Goal: Task Accomplishment & Management: Complete application form

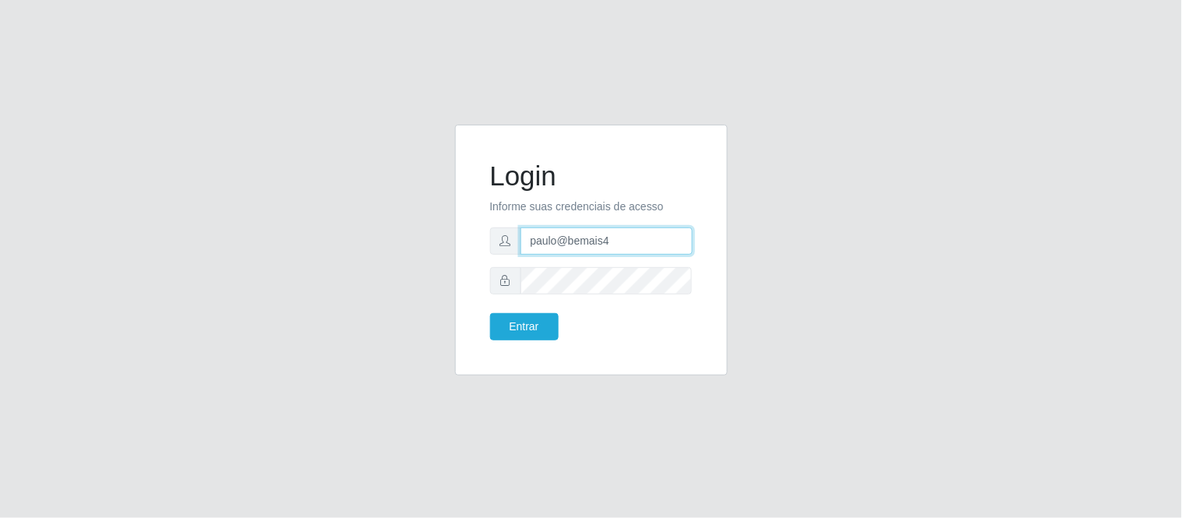
click at [555, 228] on input "paulo@bemais4" at bounding box center [607, 241] width 172 height 27
drag, startPoint x: 621, startPoint y: 248, endPoint x: 496, endPoint y: 232, distance: 126.4
click at [496, 232] on div "paulo@bemais4" at bounding box center [591, 241] width 203 height 27
type input "juliogabrielcm17@gmail.com"
click at [490, 313] on button "Entrar" at bounding box center [524, 326] width 69 height 27
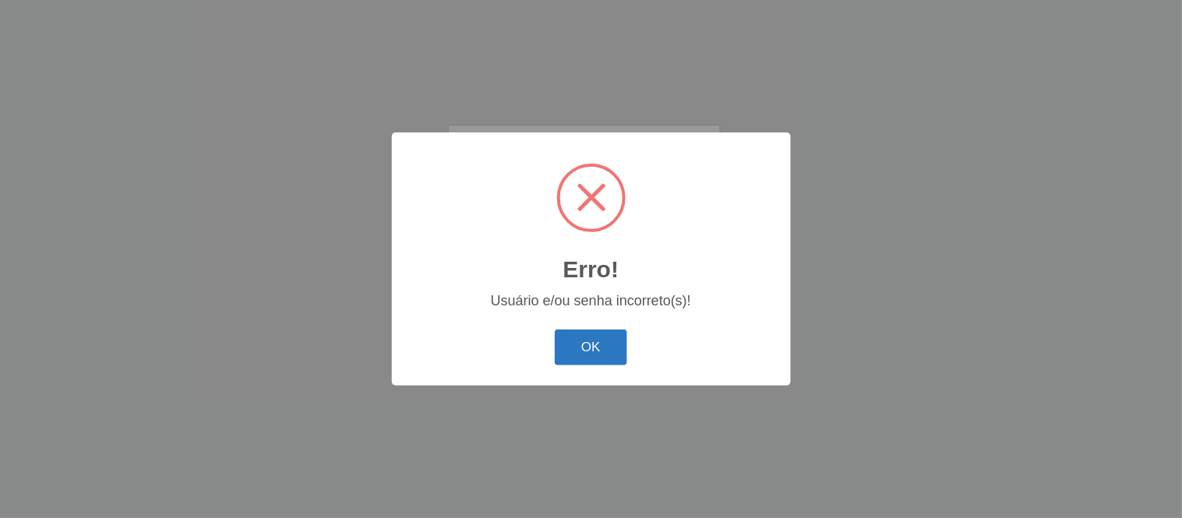
click at [595, 338] on button "OK" at bounding box center [591, 348] width 72 height 37
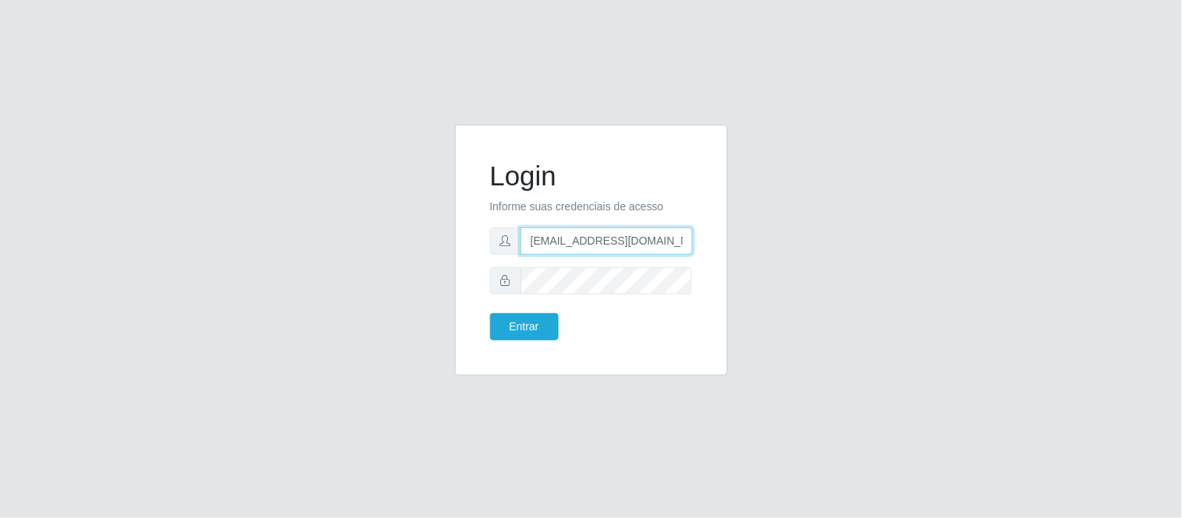
drag, startPoint x: 570, startPoint y: 231, endPoint x: 460, endPoint y: 231, distance: 110.7
click at [460, 231] on div "Login Informe suas credenciais de acesso juliogabrielcm17@gmail.com Entrar" at bounding box center [591, 250] width 273 height 251
type input "juliomarques@extrabom"
click at [490, 313] on button "Entrar" at bounding box center [524, 326] width 69 height 27
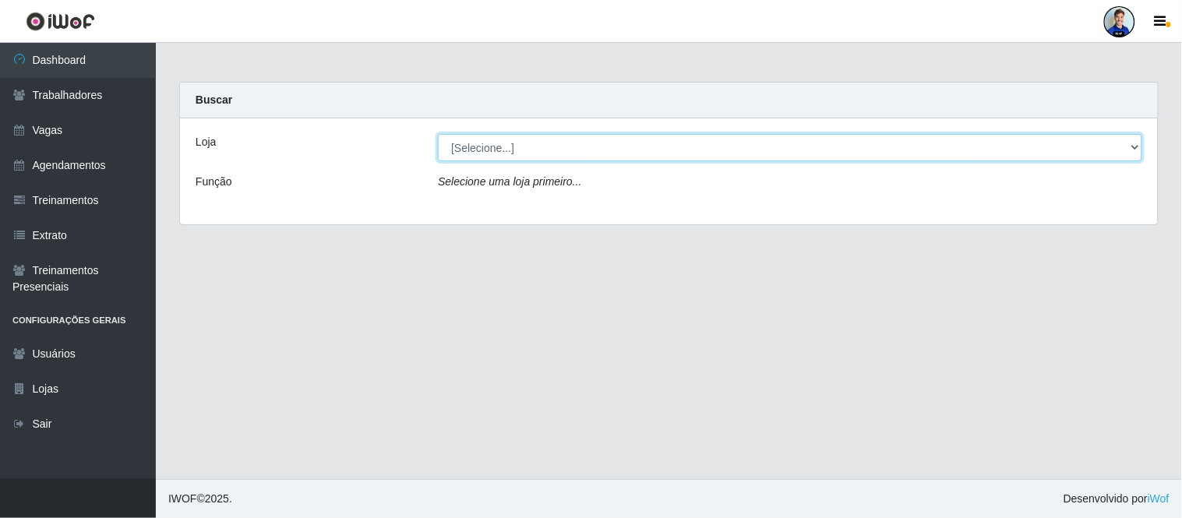
click at [673, 141] on select "[Selecione...] Atacado Vem - Loja 30 Laranjeiras Velha Atacado Vem - Loja 31 Sã…" at bounding box center [790, 147] width 705 height 27
select select "520"
click at [438, 134] on select "[Selecione...] Atacado Vem - Loja 30 Laranjeiras Velha Atacado Vem - Loja 31 Sã…" at bounding box center [790, 147] width 705 height 27
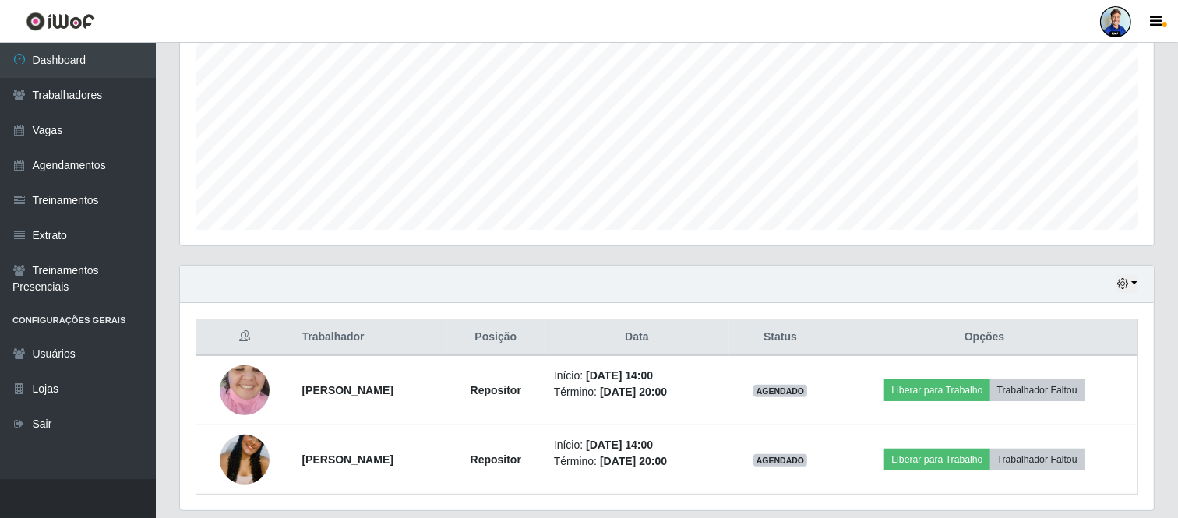
scroll to position [378, 0]
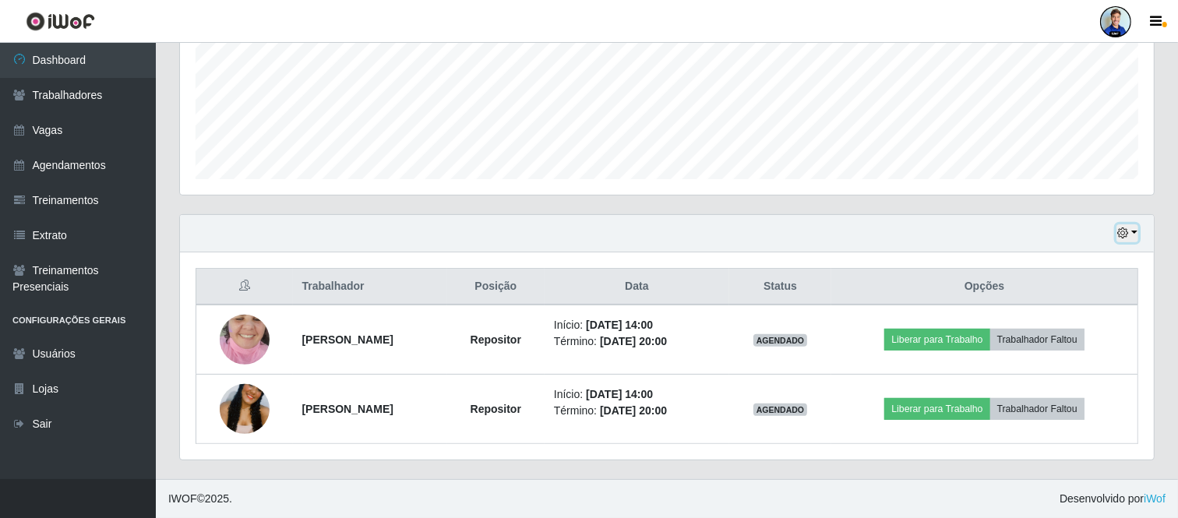
click at [1125, 234] on icon "button" at bounding box center [1123, 233] width 11 height 11
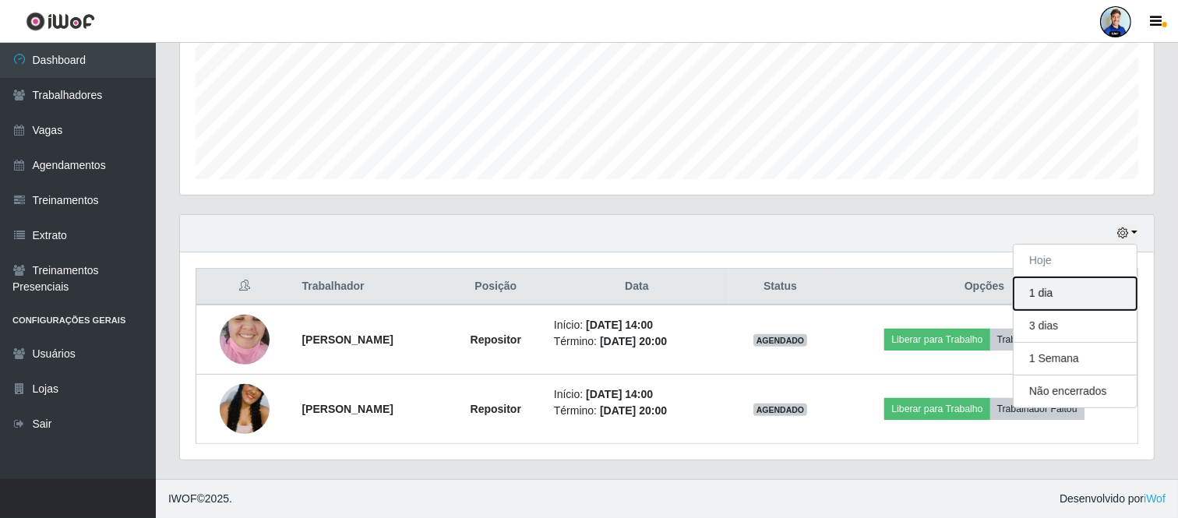
click at [1071, 297] on button "1 dia" at bounding box center [1075, 293] width 123 height 33
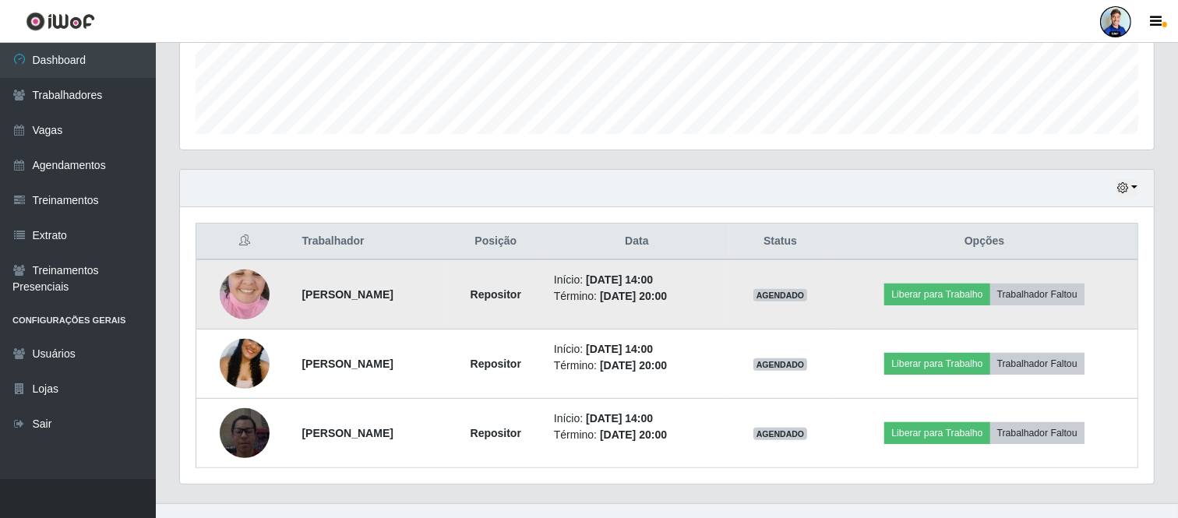
scroll to position [447, 0]
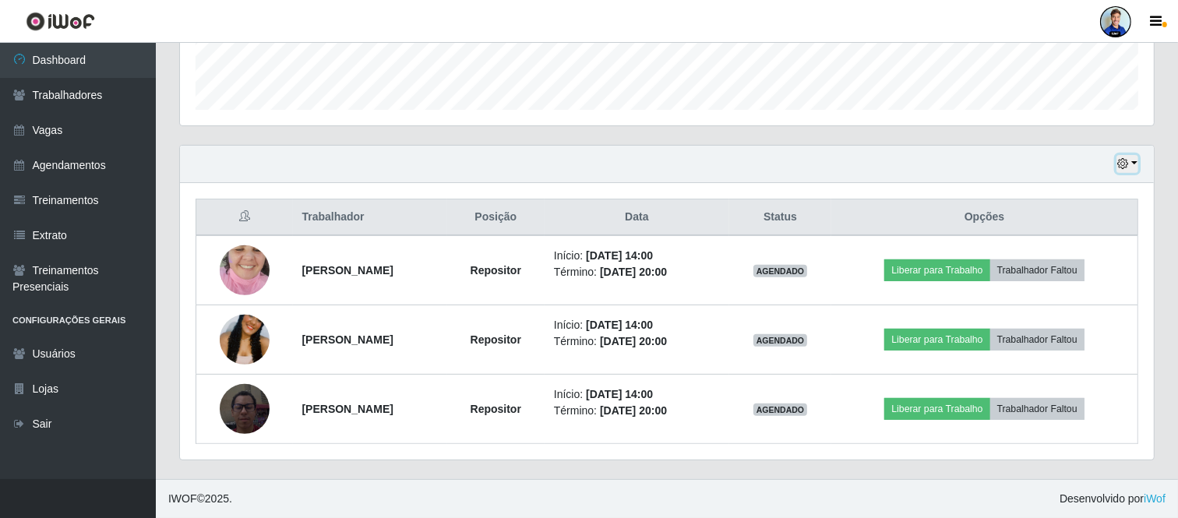
click at [1122, 164] on icon "button" at bounding box center [1123, 163] width 11 height 11
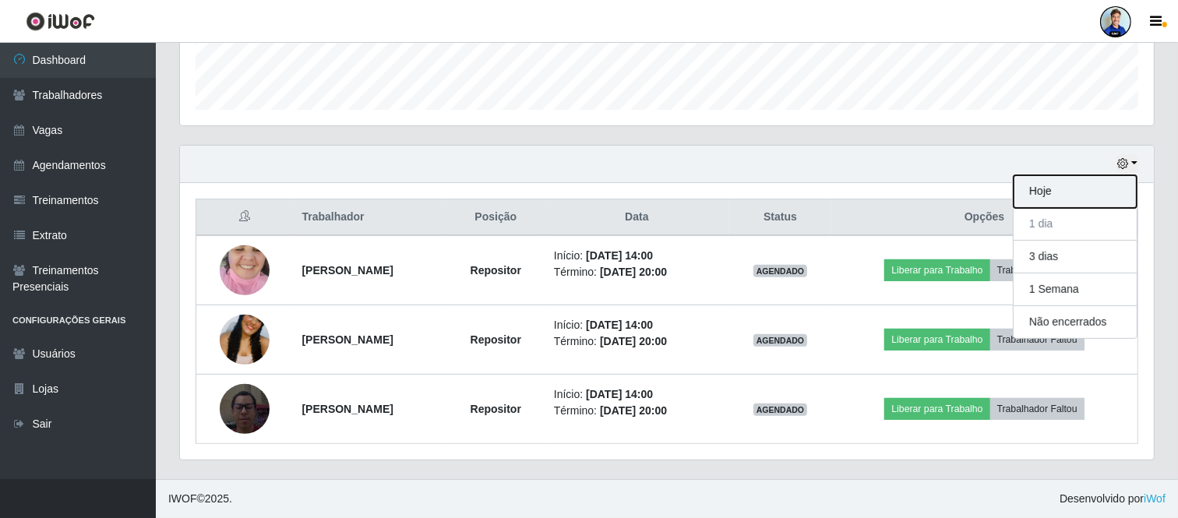
click at [1041, 189] on button "Hoje" at bounding box center [1075, 191] width 123 height 33
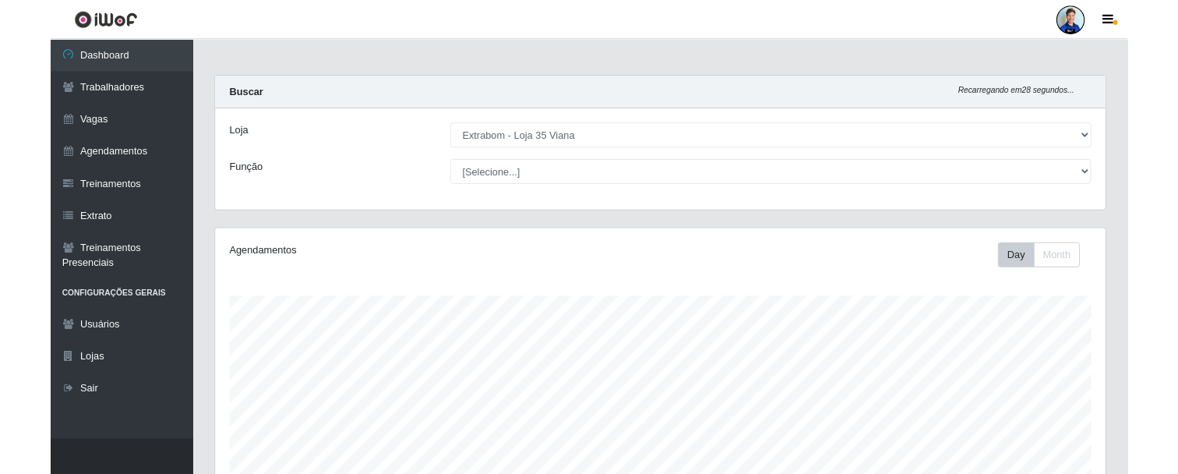
scroll to position [323, 974]
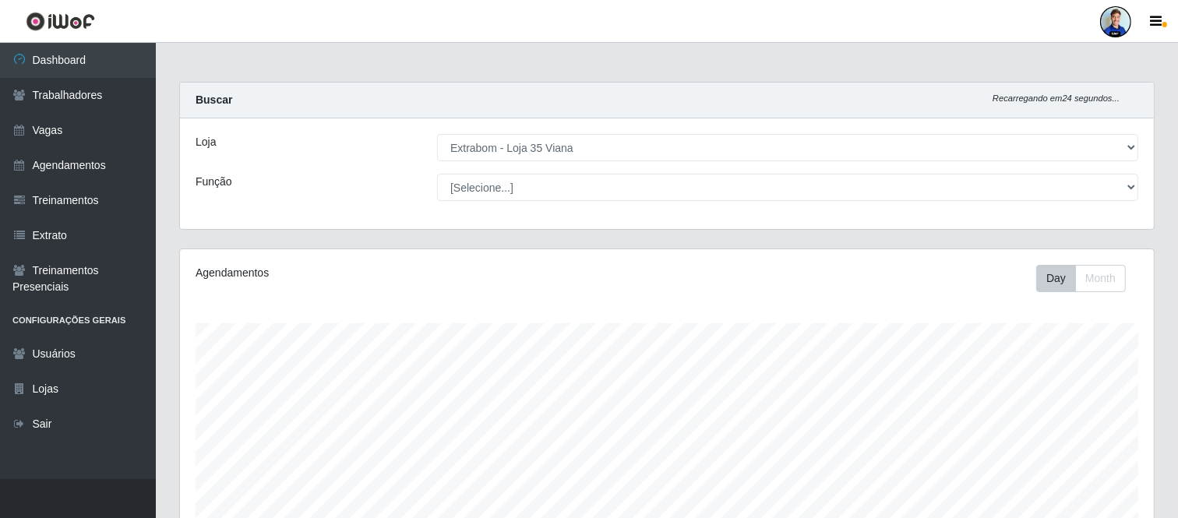
click at [1121, 24] on div at bounding box center [1115, 21] width 31 height 31
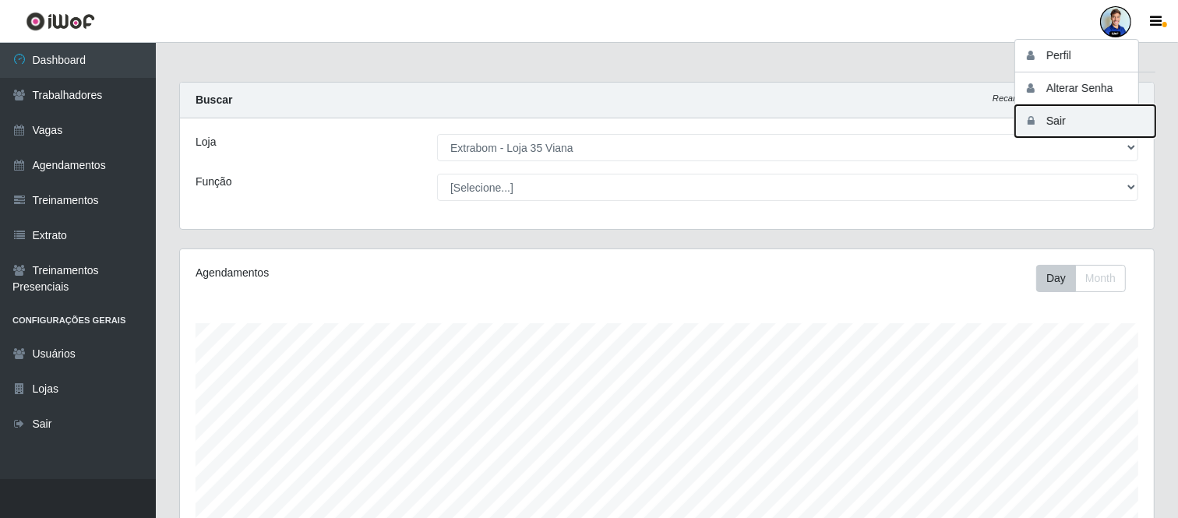
click at [1066, 120] on button "Sair" at bounding box center [1085, 121] width 140 height 32
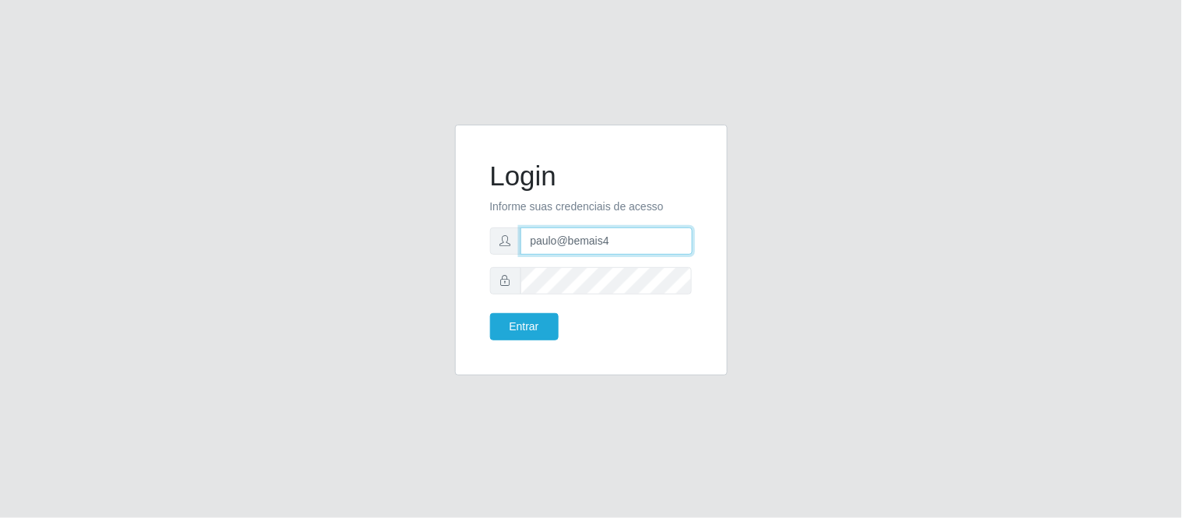
drag, startPoint x: 627, startPoint y: 243, endPoint x: 488, endPoint y: 245, distance: 139.5
click at [488, 245] on div "Login Informe suas credenciais de acesso paulo@bemais4 Entrar" at bounding box center [592, 250] width 234 height 212
type input "j"
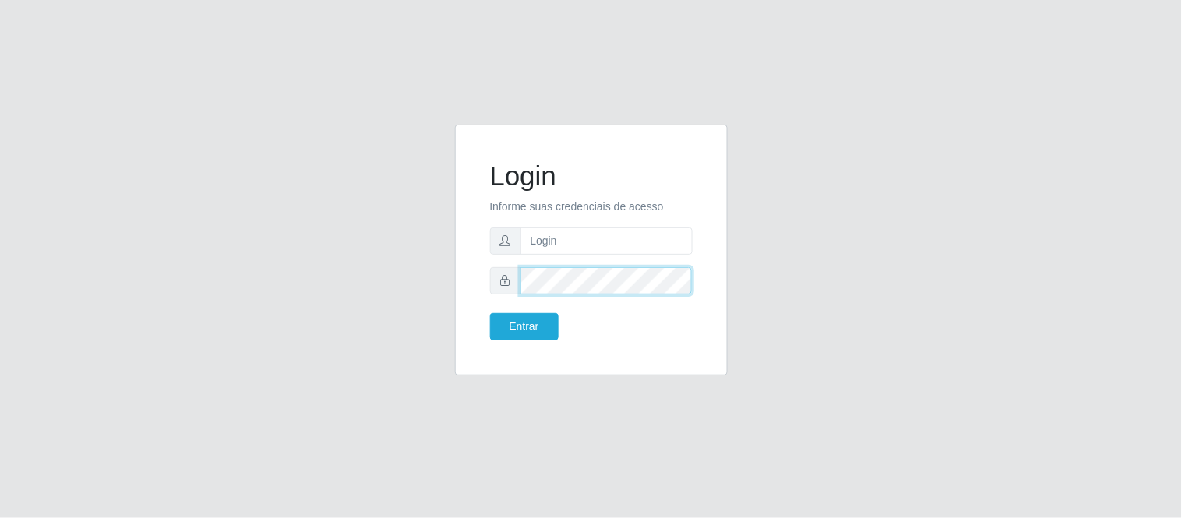
click at [486, 279] on div "Login Informe suas credenciais de acesso Entrar" at bounding box center [592, 250] width 234 height 212
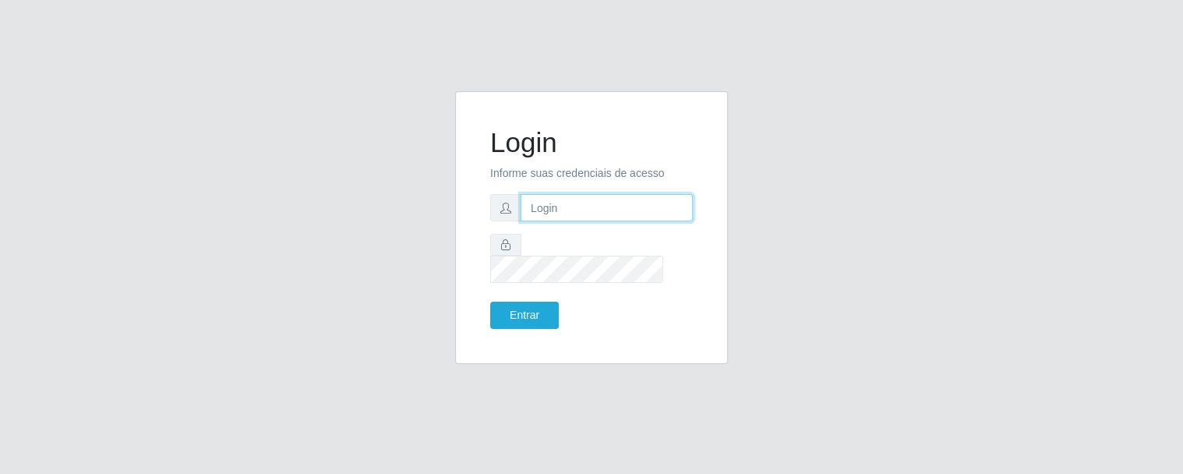
click at [582, 214] on input "text" at bounding box center [607, 207] width 172 height 27
click at [470, 37] on div "Login Informe suas credenciais de acesso Entrar" at bounding box center [591, 237] width 1183 height 474
click at [546, 220] on input "text" at bounding box center [607, 207] width 172 height 27
click at [380, 181] on div "Login Informe suas credenciais de acesso Entrar" at bounding box center [591, 236] width 888 height 291
click at [565, 219] on input "text" at bounding box center [607, 207] width 172 height 27
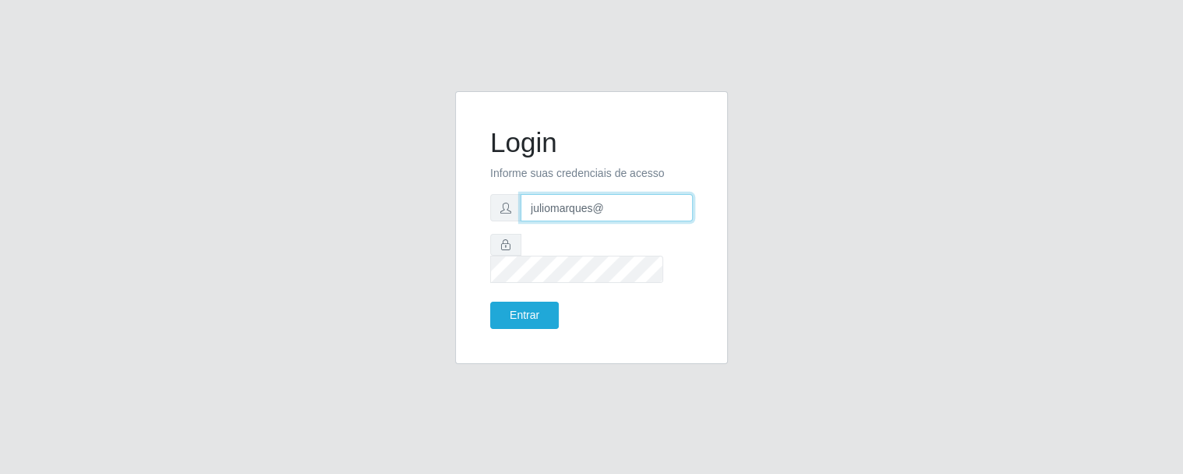
type input "juliomarques@extrabom"
click at [536, 305] on button "Entrar" at bounding box center [524, 315] width 69 height 27
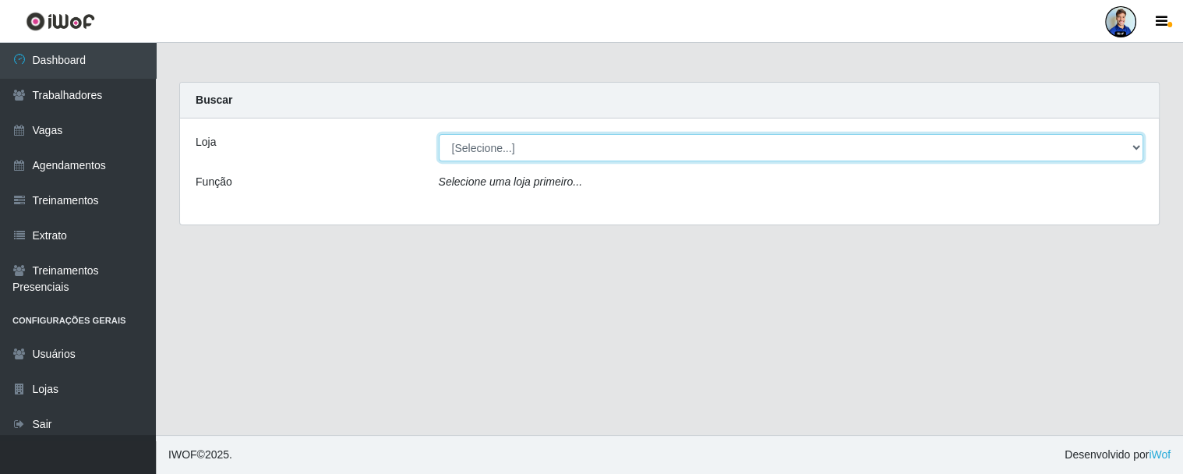
click at [1135, 150] on select "[Selecione...] Atacado Vem - Loja 30 Laranjeiras Velha Atacado Vem - Loja 31 Sã…" at bounding box center [791, 147] width 705 height 27
select select "520"
click at [439, 134] on select "[Selecione...] Atacado Vem - Loja 30 Laranjeiras Velha Atacado Vem - Loja 31 Sã…" at bounding box center [791, 147] width 705 height 27
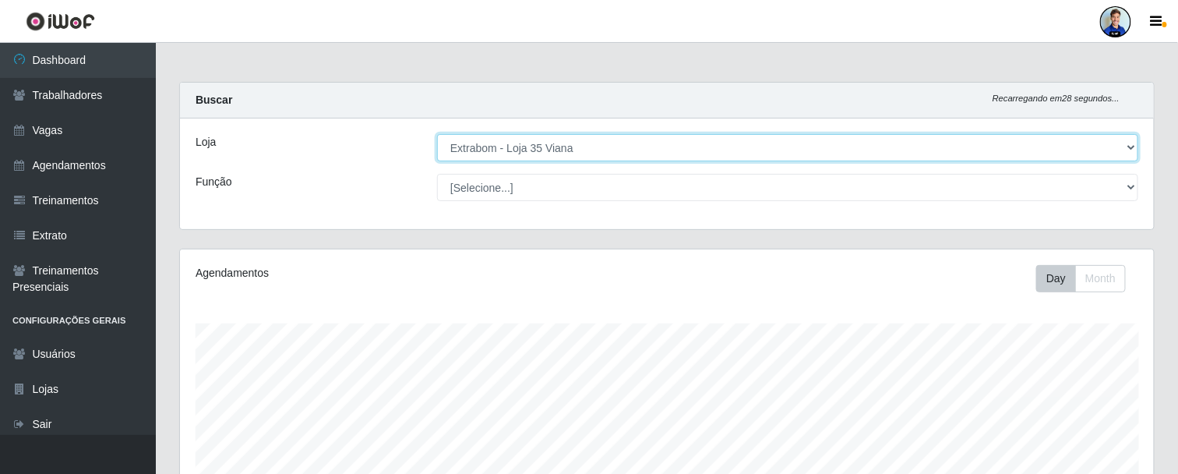
scroll to position [323, 975]
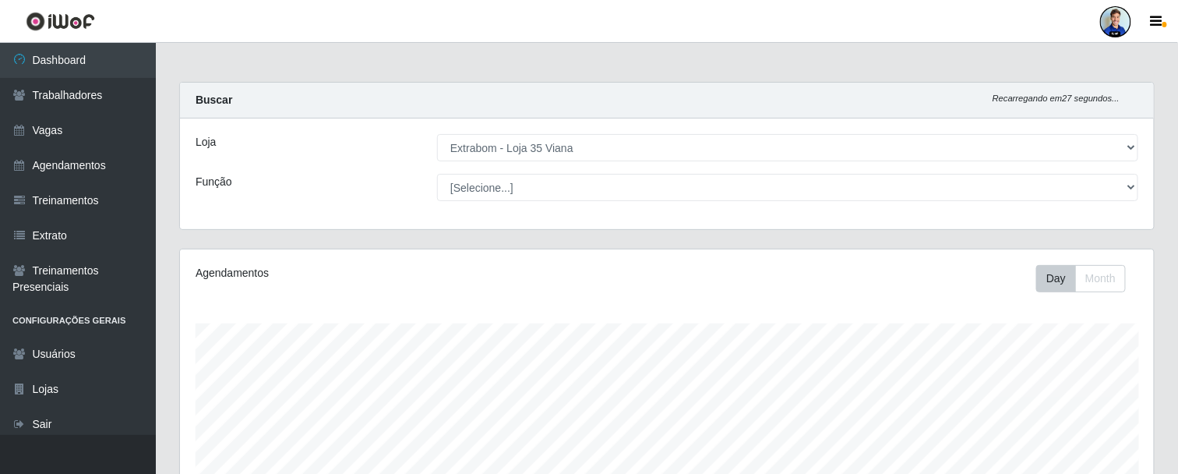
click at [192, 165] on div "Loja [Selecione...] Atacado Vem - Loja 30 Laranjeiras Velha Atacado Vem - Loja …" at bounding box center [667, 173] width 974 height 111
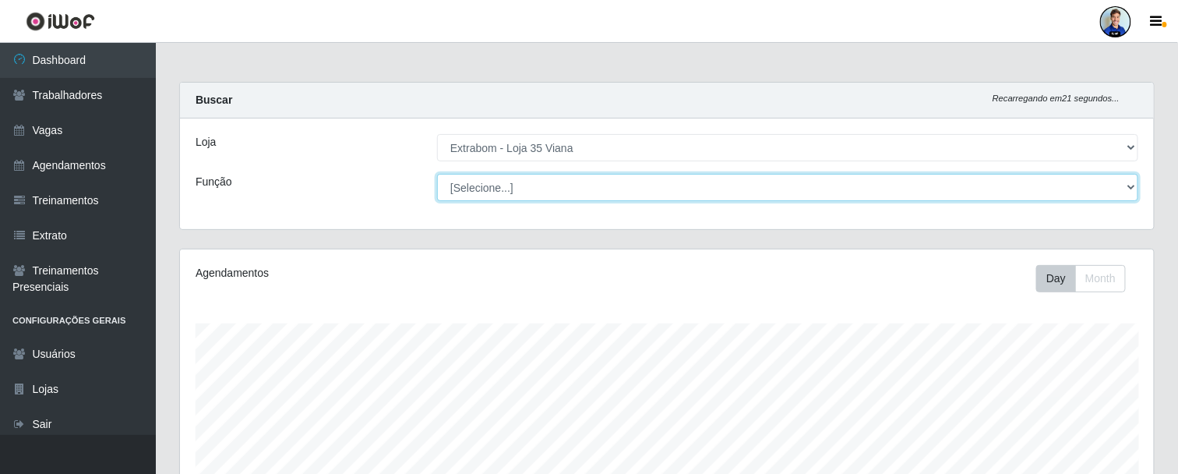
click at [1125, 189] on select "[Selecione...] Repositor Repositor + Repositor ++" at bounding box center [787, 187] width 701 height 27
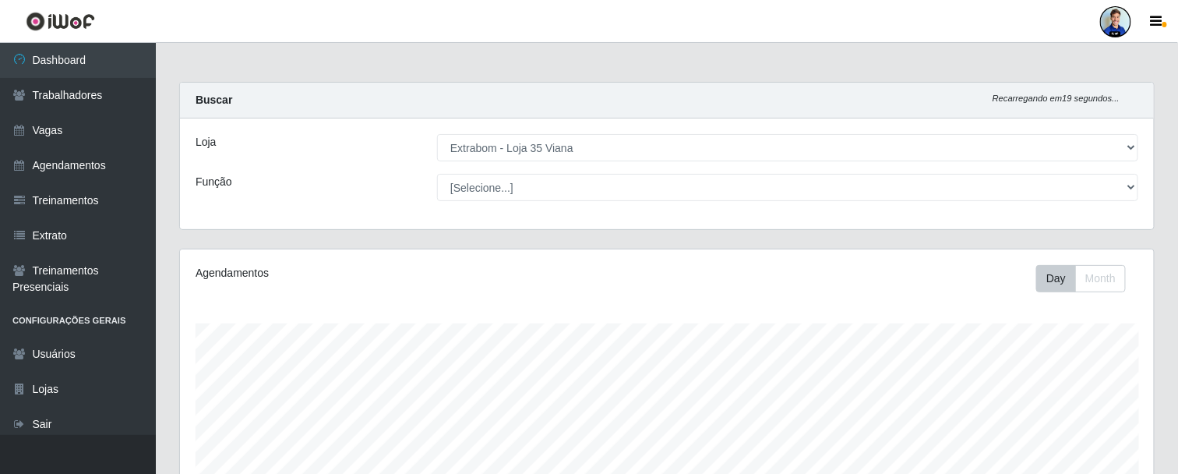
click at [390, 164] on div "Loja [Selecione...] Atacado Vem - Loja 30 Laranjeiras Velha Atacado Vem - Loja …" at bounding box center [667, 173] width 974 height 111
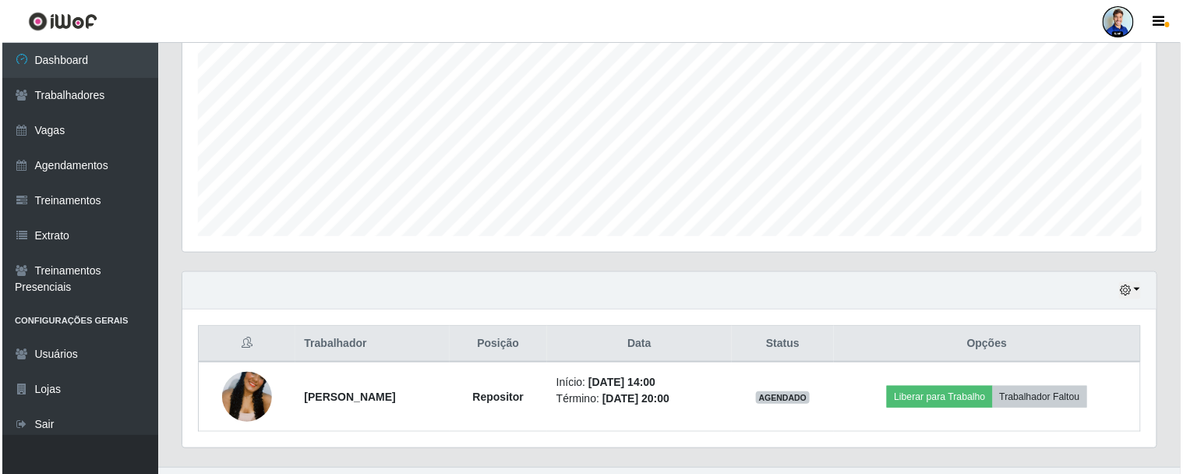
scroll to position [349, 0]
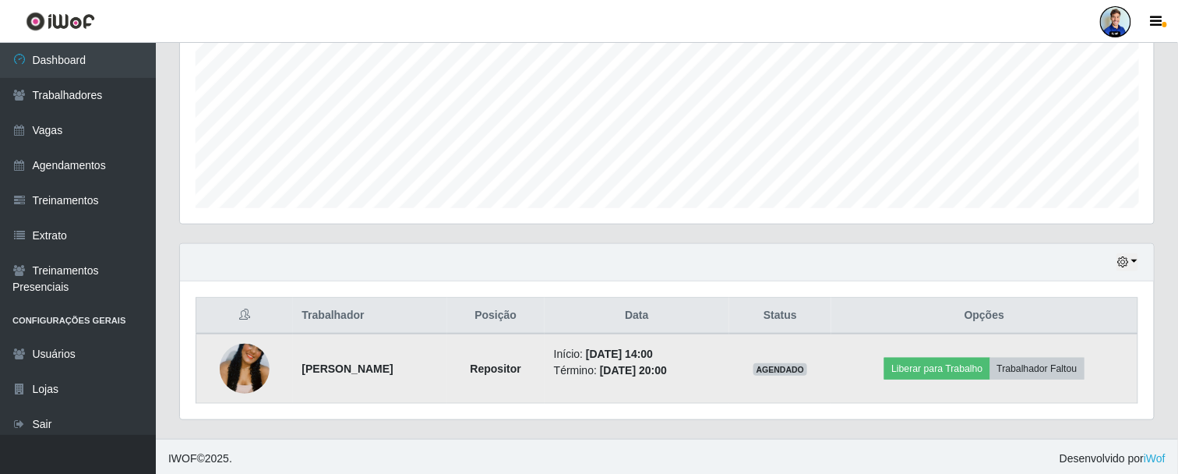
drag, startPoint x: 294, startPoint y: 363, endPoint x: 418, endPoint y: 364, distance: 124.7
click at [394, 364] on strong "Ana Cláudia Santos Lima" at bounding box center [347, 368] width 91 height 12
drag, startPoint x: 602, startPoint y: 351, endPoint x: 660, endPoint y: 344, distance: 58.1
click at [660, 346] on li "Início: 04/09/2025, 14:00" at bounding box center [637, 354] width 166 height 16
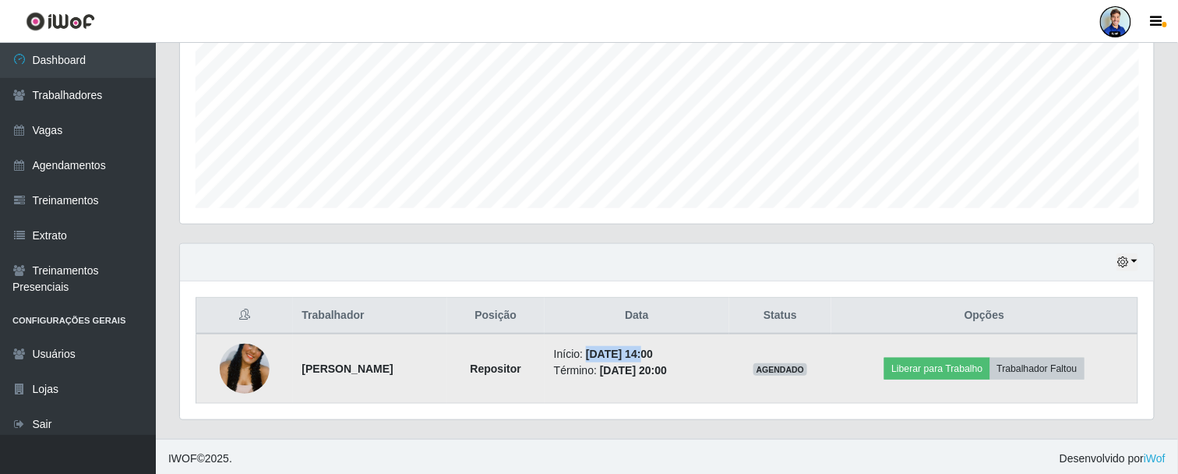
drag, startPoint x: 669, startPoint y: 356, endPoint x: 700, endPoint y: 351, distance: 31.6
click at [700, 351] on li "Início: 04/09/2025, 14:00" at bounding box center [637, 354] width 166 height 16
click at [650, 355] on time "04/09/2025, 14:00" at bounding box center [619, 354] width 67 height 12
drag, startPoint x: 681, startPoint y: 366, endPoint x: 713, endPoint y: 364, distance: 32.0
click at [713, 364] on li "Término: 04/09/2025, 20:00" at bounding box center [637, 370] width 166 height 16
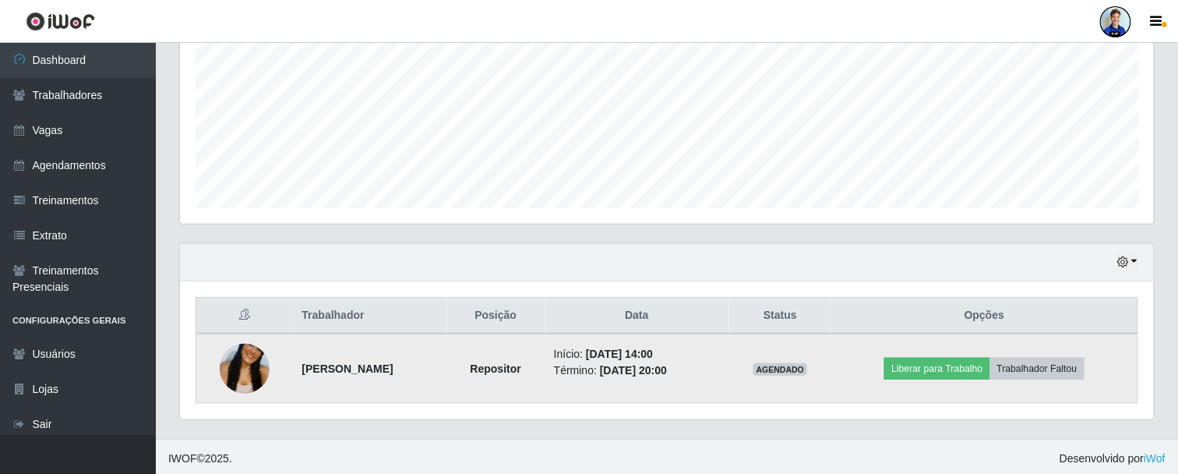
click at [667, 364] on time "04/09/2025, 20:00" at bounding box center [633, 370] width 67 height 12
click at [968, 369] on button "Liberar para Trabalho" at bounding box center [937, 369] width 105 height 22
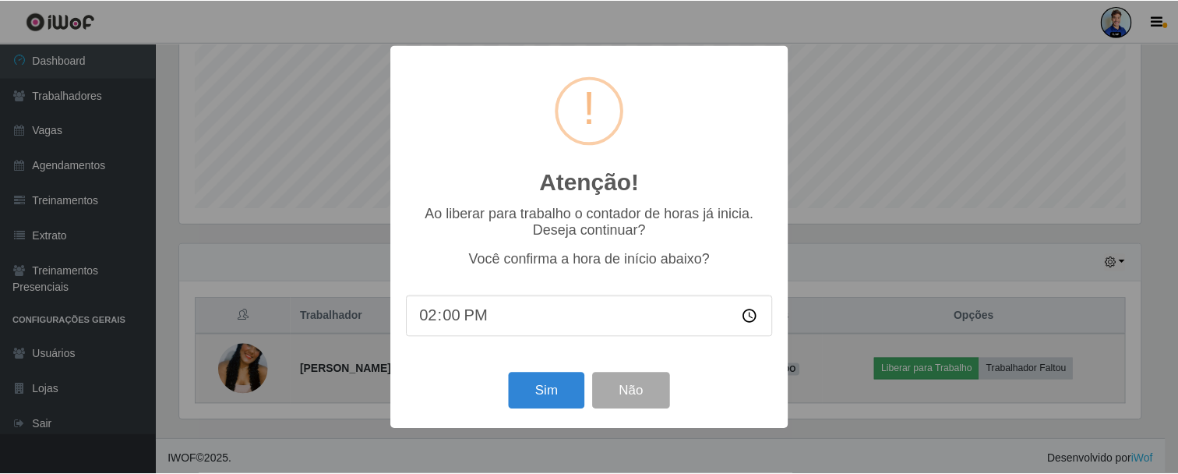
scroll to position [323, 966]
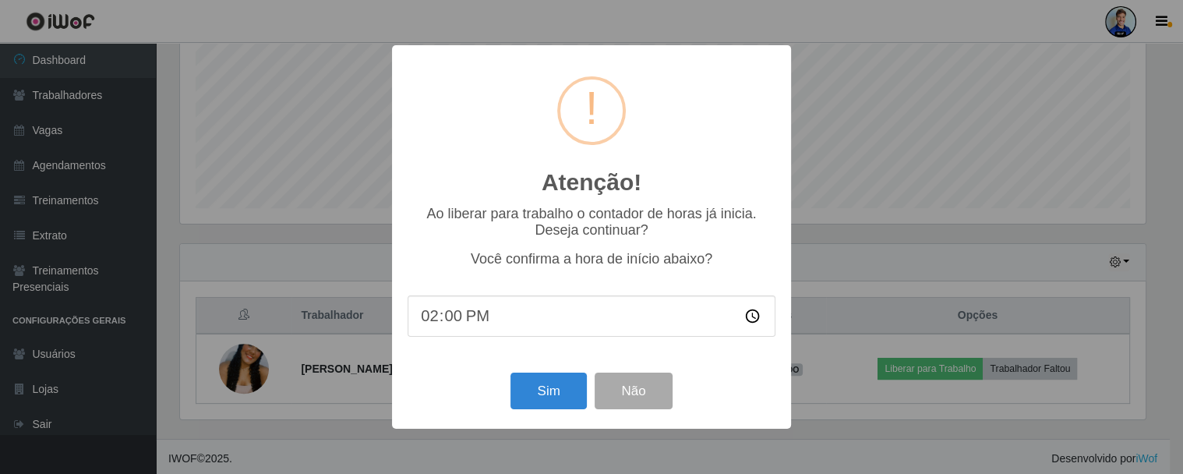
click at [455, 323] on input "14:00" at bounding box center [592, 315] width 368 height 41
type input "14:15"
type input "14:10"
click at [645, 384] on button "Não" at bounding box center [633, 391] width 77 height 37
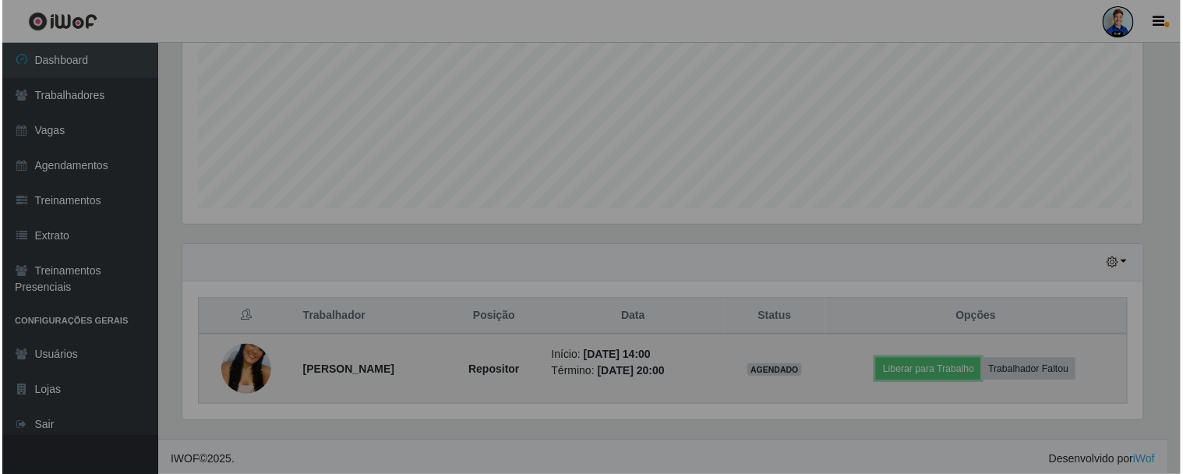
scroll to position [323, 975]
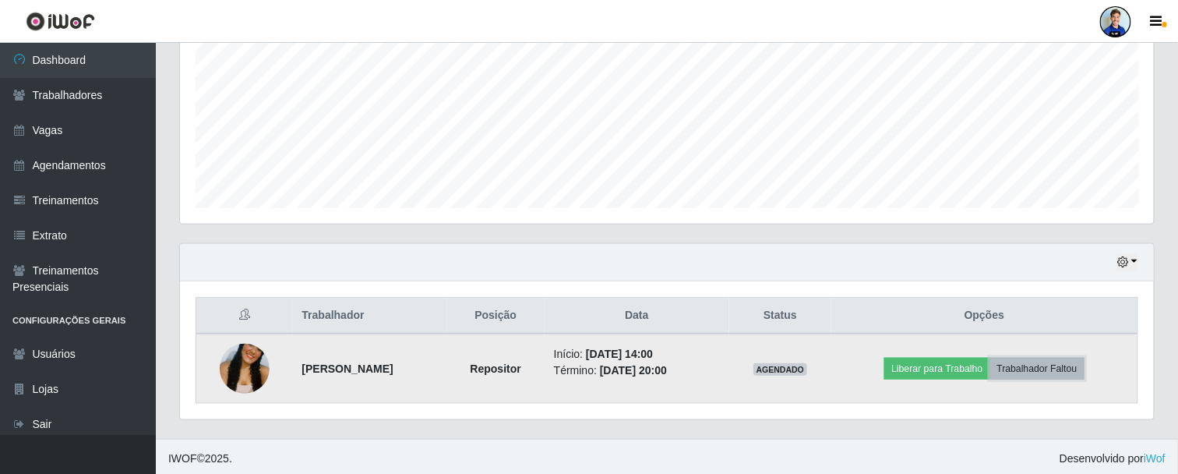
click at [1049, 369] on button "Trabalhador Faltou" at bounding box center [1038, 369] width 94 height 22
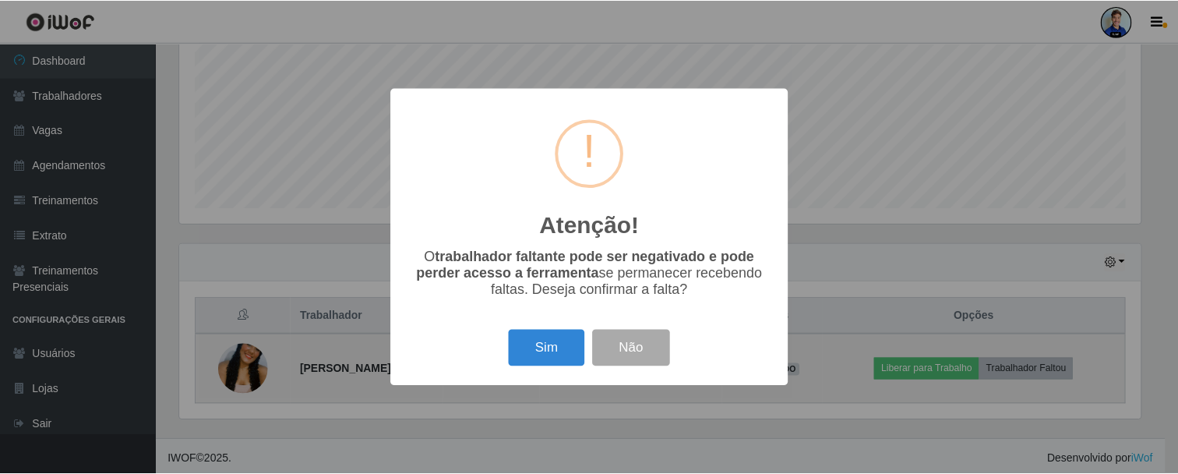
scroll to position [323, 966]
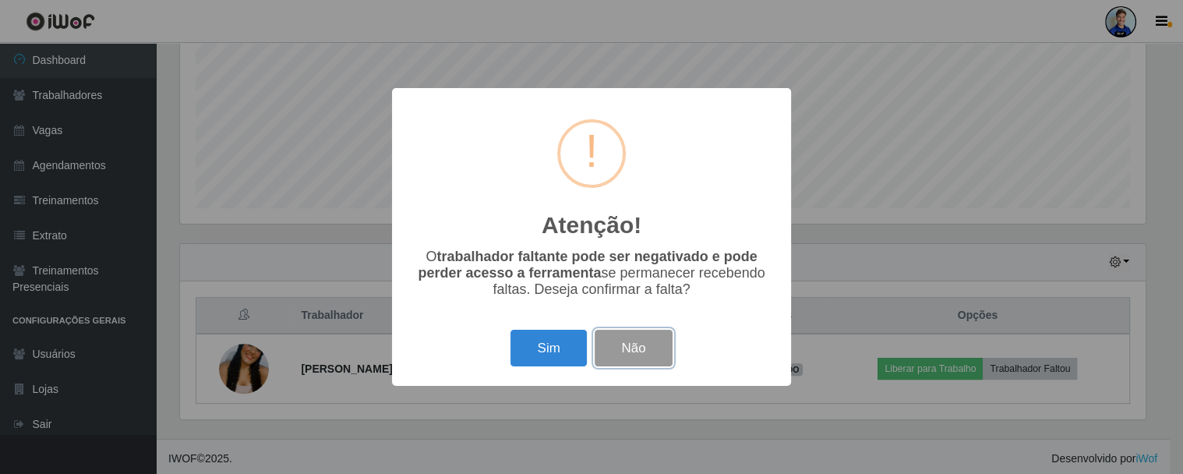
click at [651, 355] on button "Não" at bounding box center [633, 348] width 77 height 37
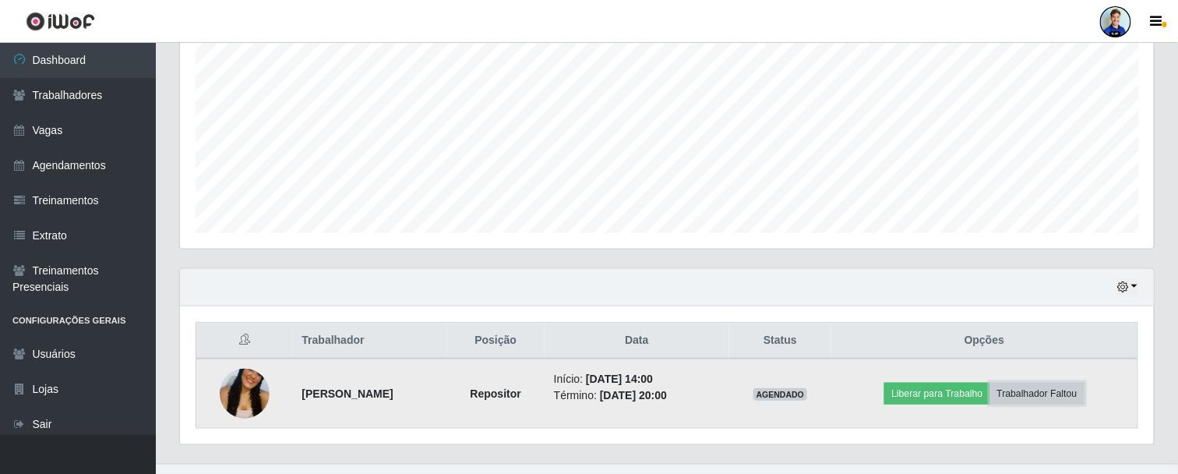
scroll to position [349, 0]
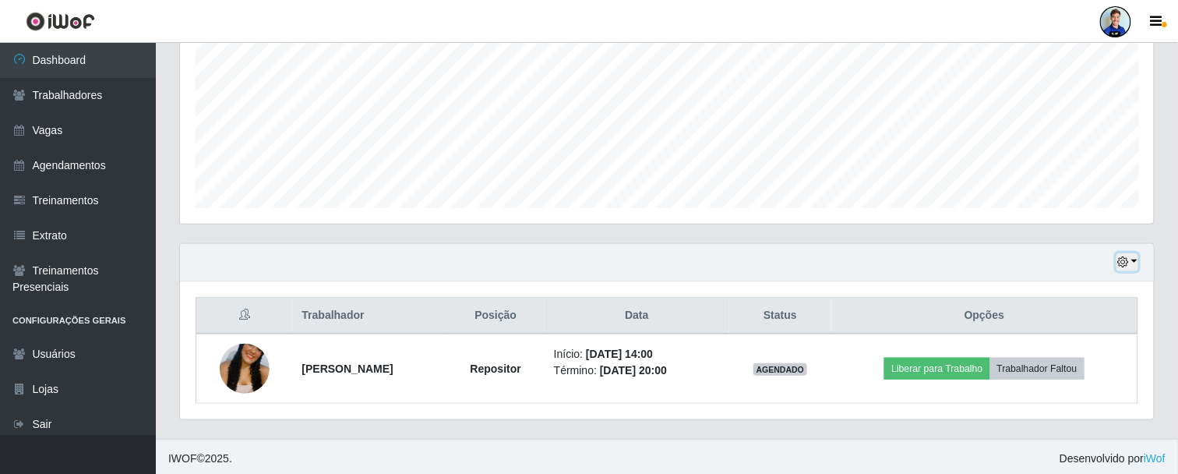
click at [1128, 260] on icon "button" at bounding box center [1123, 261] width 11 height 11
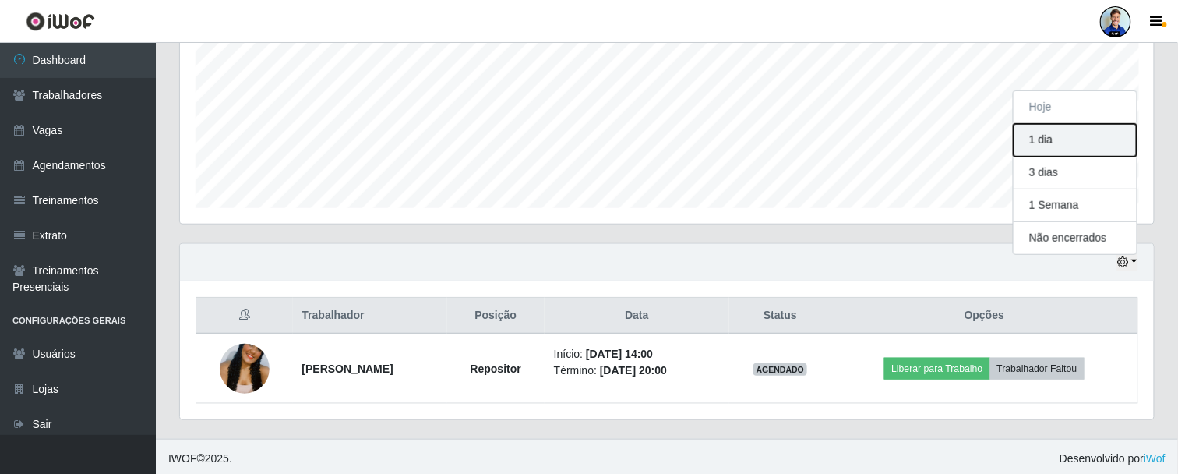
click at [1054, 133] on button "1 dia" at bounding box center [1075, 140] width 123 height 33
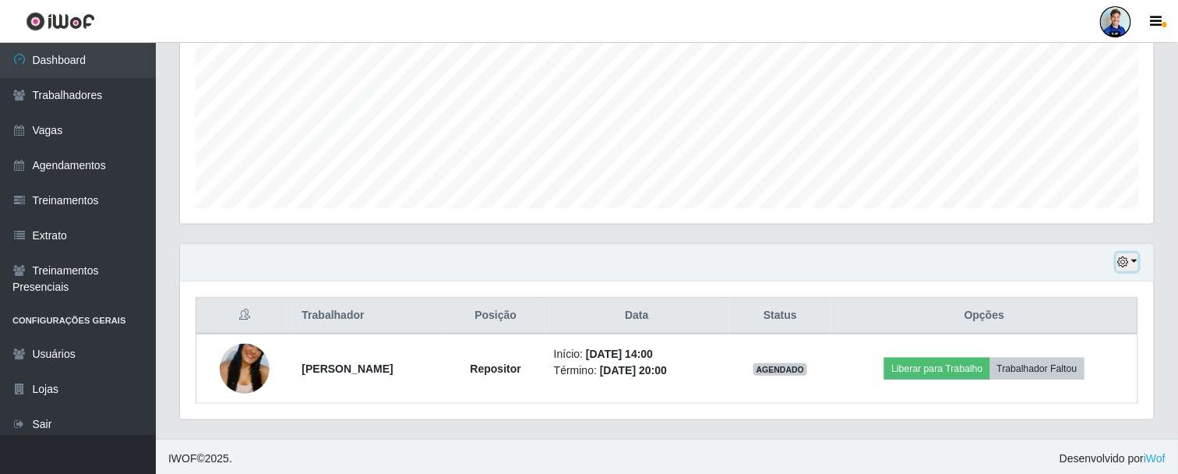
click at [1135, 258] on button "button" at bounding box center [1128, 262] width 22 height 18
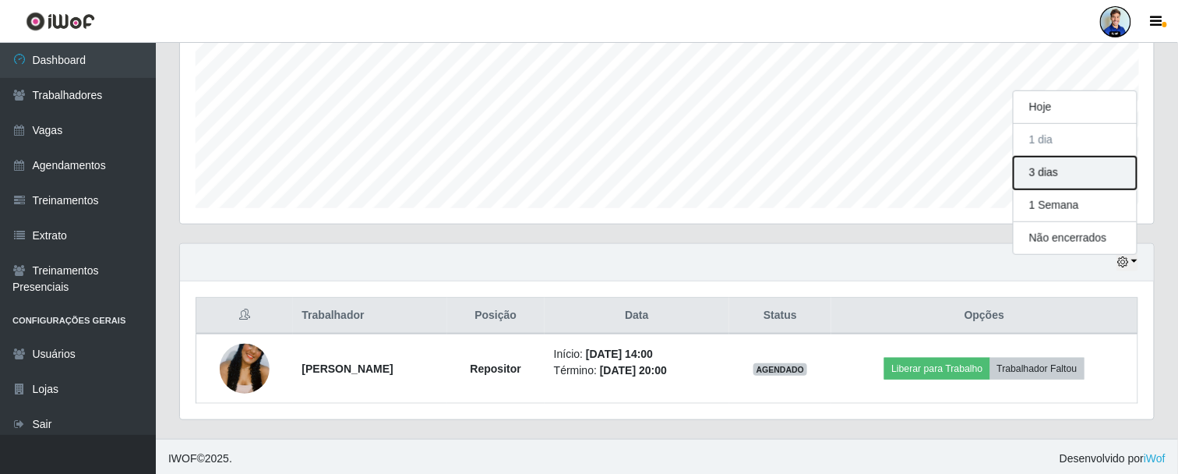
click at [1052, 179] on button "3 dias" at bounding box center [1075, 173] width 123 height 33
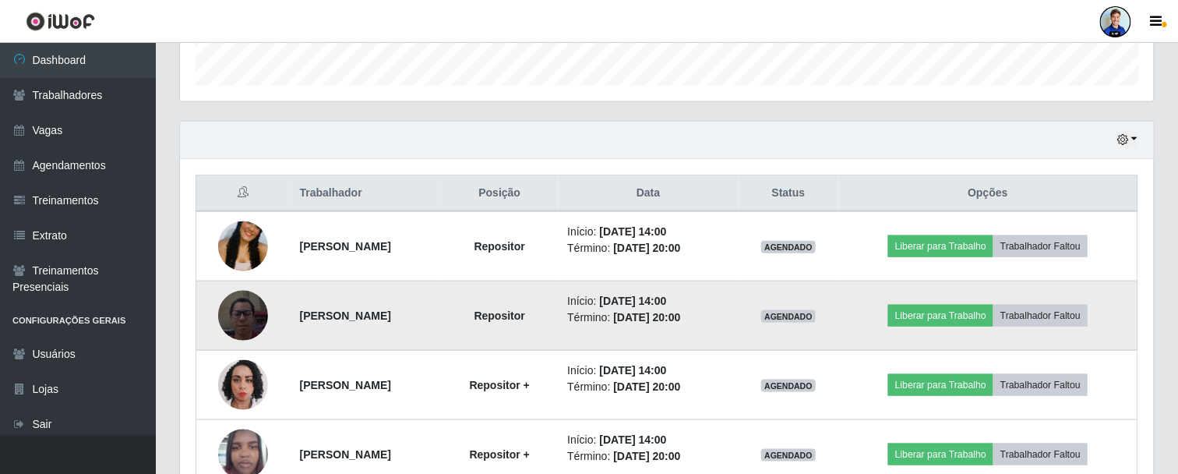
scroll to position [470, 0]
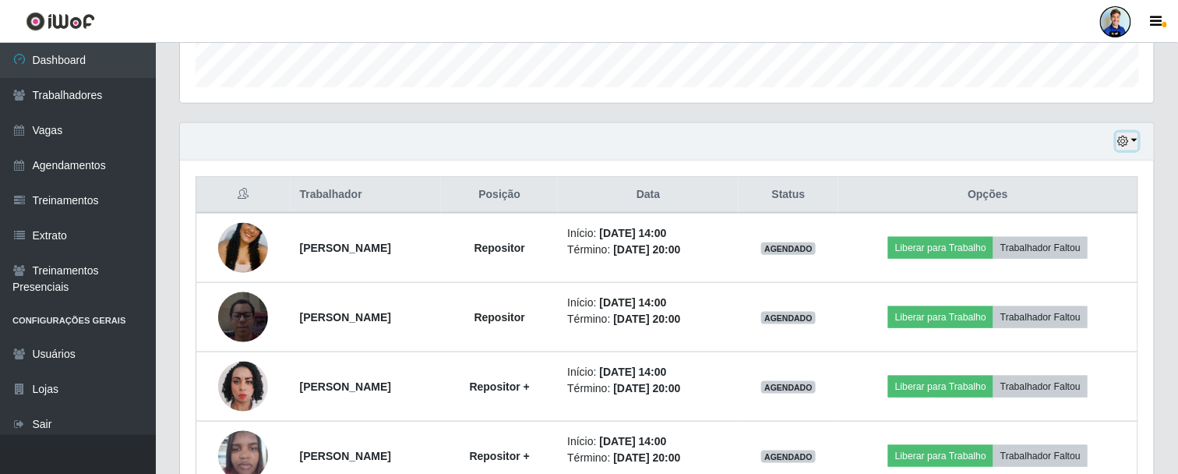
click at [1126, 137] on icon "button" at bounding box center [1123, 141] width 11 height 11
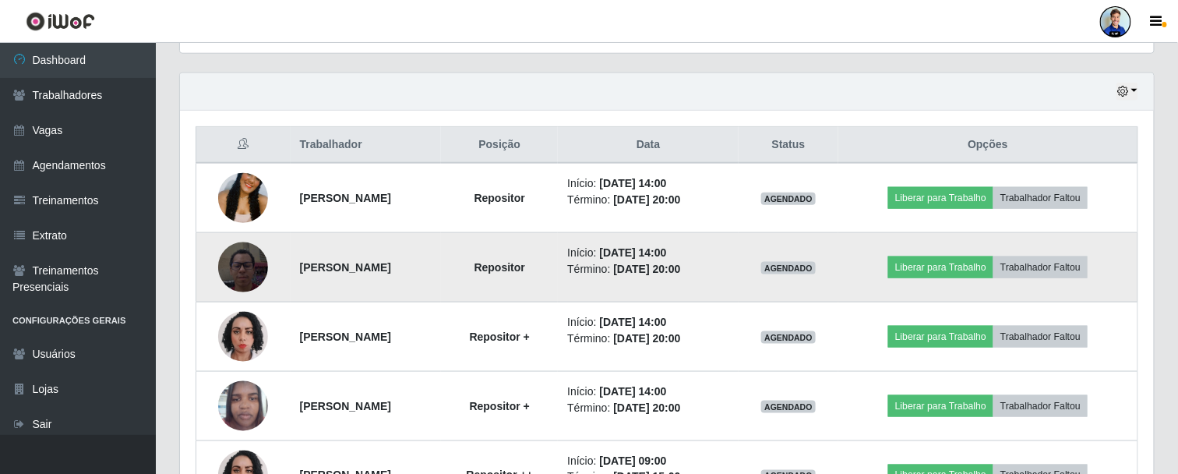
scroll to position [494, 0]
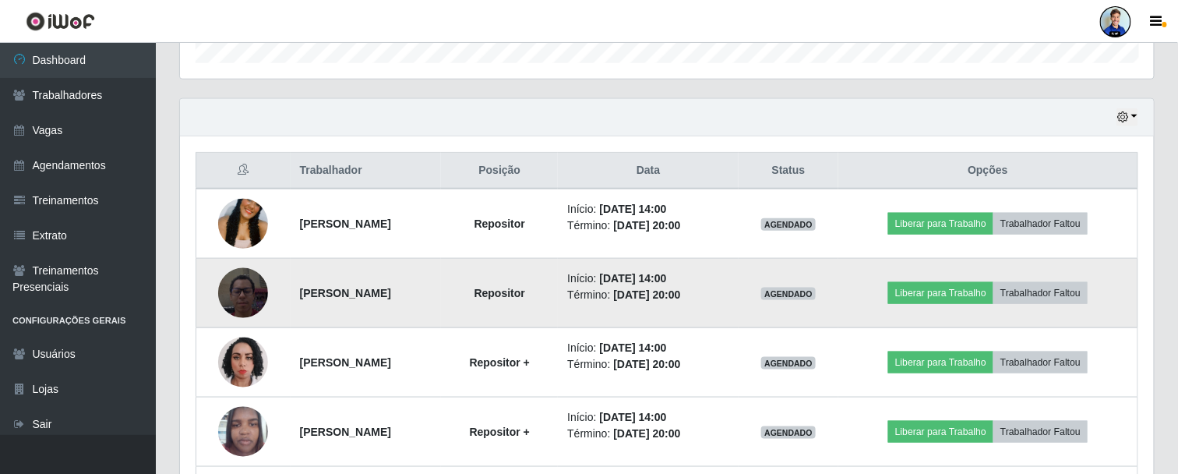
drag, startPoint x: 283, startPoint y: 290, endPoint x: 480, endPoint y: 284, distance: 197.2
click at [442, 284] on td "João Vinícius Martins de Castro Teixeira" at bounding box center [366, 293] width 151 height 69
click at [391, 287] on strong "João Vinícius Martins de Castro Teixeira" at bounding box center [345, 293] width 91 height 12
drag, startPoint x: 671, startPoint y: 274, endPoint x: 683, endPoint y: 275, distance: 12.5
click at [667, 275] on time "05/09/2025, 14:00" at bounding box center [633, 278] width 67 height 12
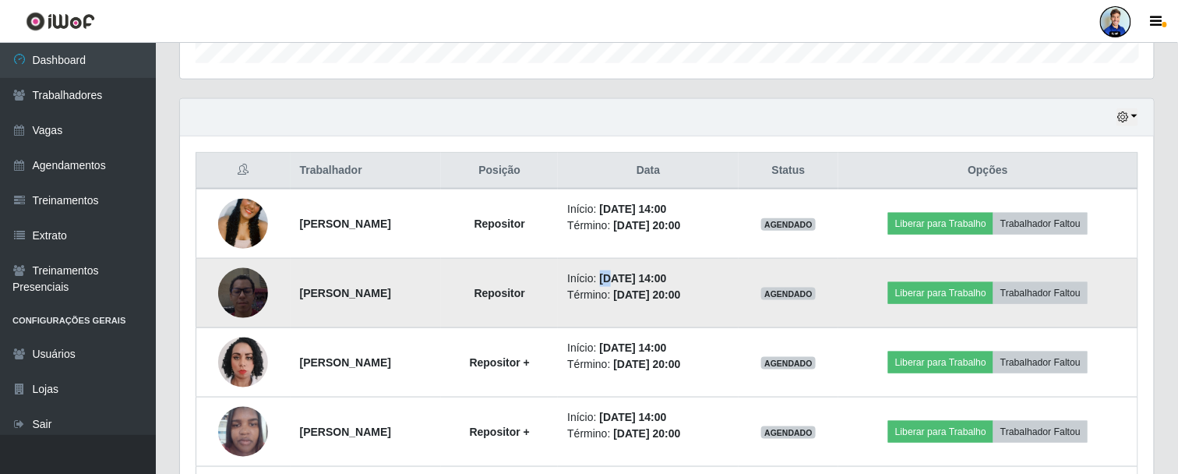
drag, startPoint x: 736, startPoint y: 275, endPoint x: 776, endPoint y: 276, distance: 39.8
click at [729, 276] on li "Início: 05/09/2025, 14:00" at bounding box center [648, 278] width 162 height 16
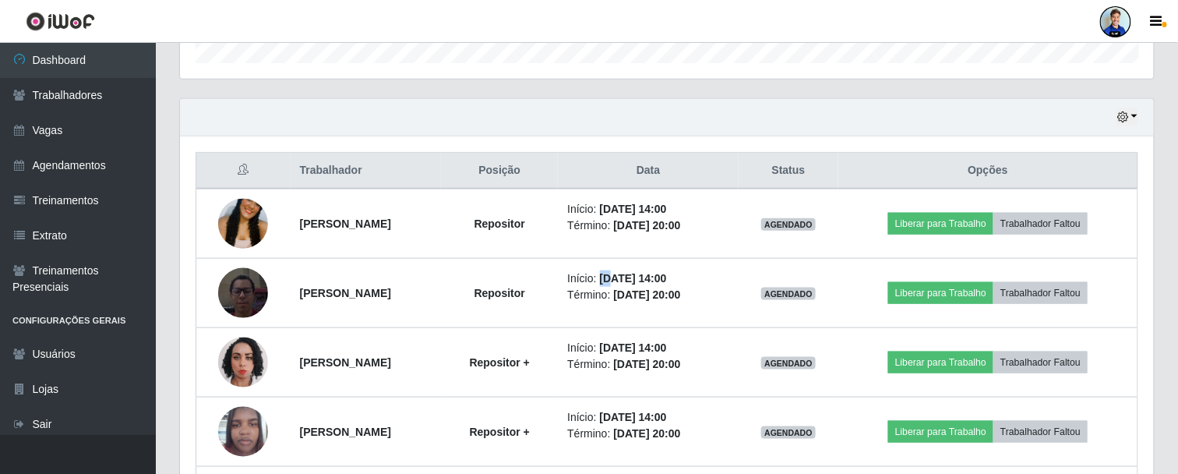
scroll to position [349, 0]
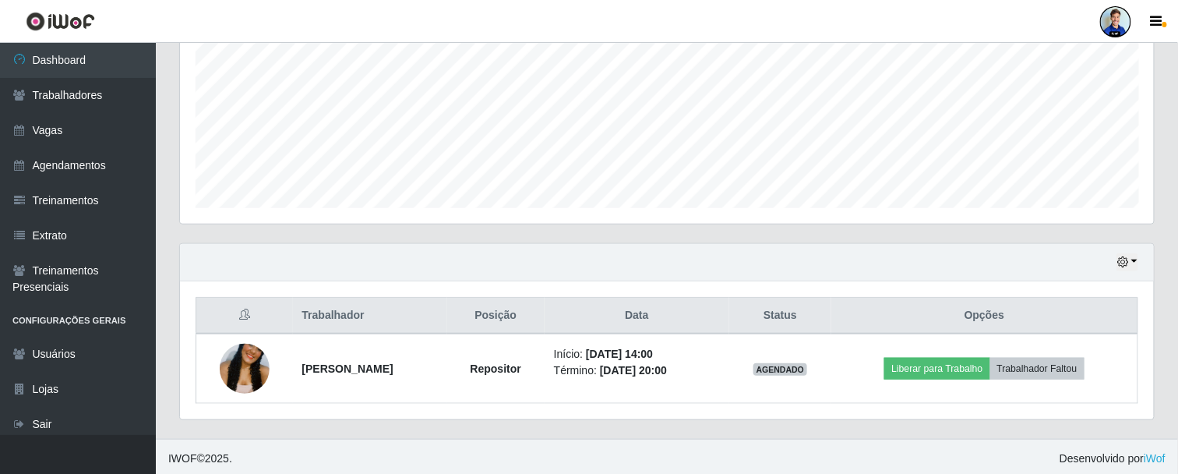
click at [1107, 250] on div "Hoje 1 dia 3 dias 1 Semana Não encerrados" at bounding box center [667, 262] width 974 height 37
click at [1128, 260] on icon "button" at bounding box center [1123, 261] width 11 height 11
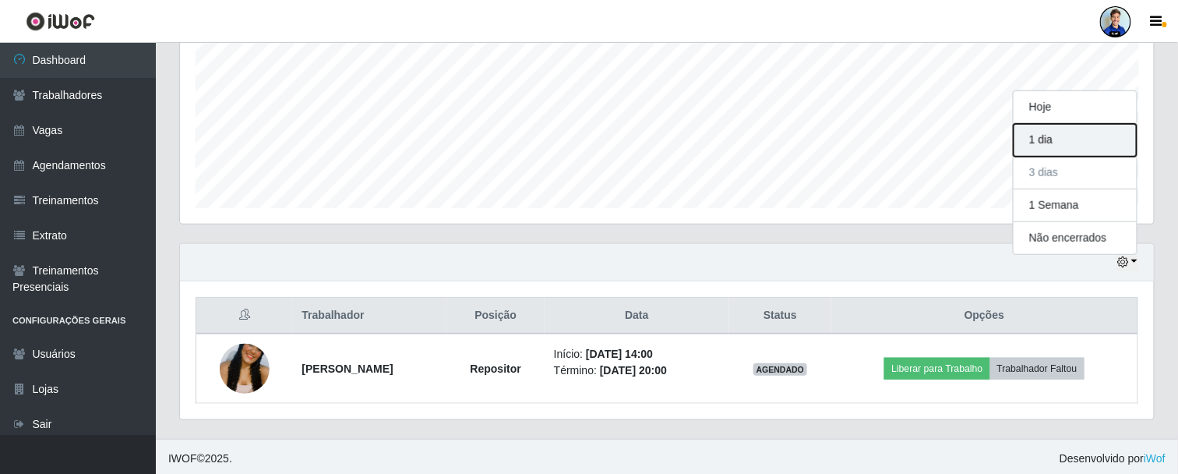
click at [1075, 130] on button "1 dia" at bounding box center [1075, 140] width 123 height 33
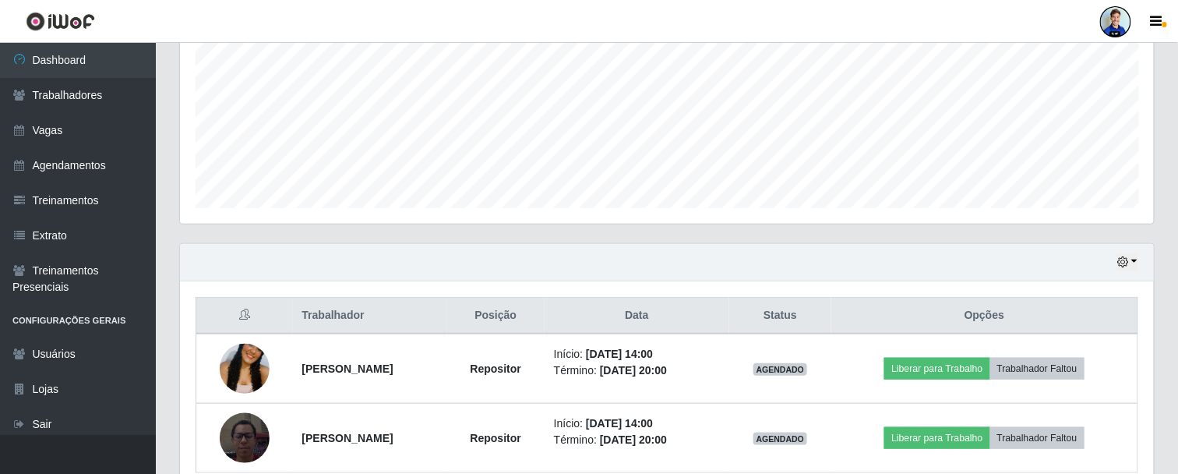
scroll to position [418, 0]
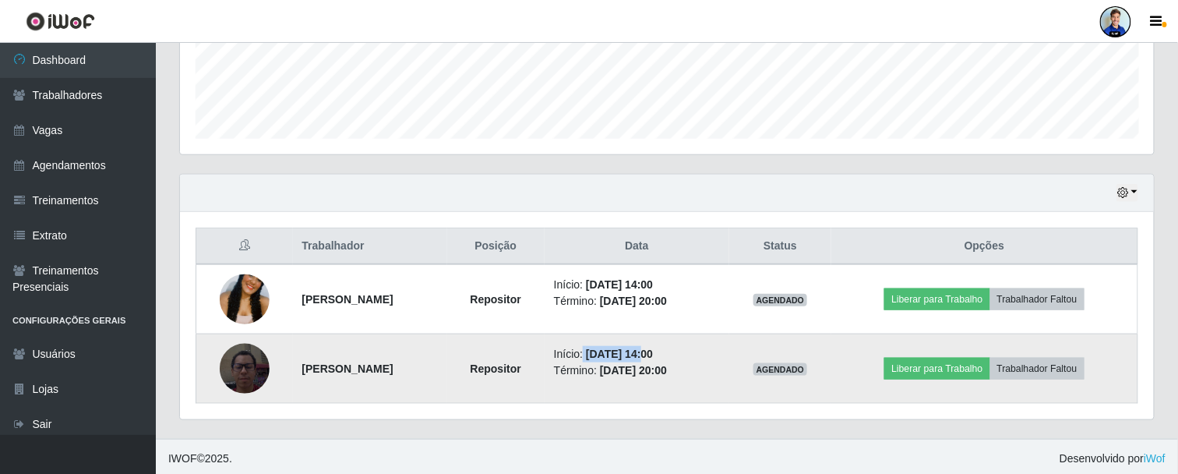
drag, startPoint x: 657, startPoint y: 351, endPoint x: 718, endPoint y: 349, distance: 60.8
click at [718, 349] on li "Início: 05/09/2025, 14:00" at bounding box center [637, 354] width 166 height 16
click at [658, 353] on li "Início: 05/09/2025, 14:00" at bounding box center [637, 354] width 166 height 16
drag, startPoint x: 658, startPoint y: 353, endPoint x: 717, endPoint y: 354, distance: 59.2
click at [717, 354] on li "Início: 05/09/2025, 14:00" at bounding box center [637, 354] width 166 height 16
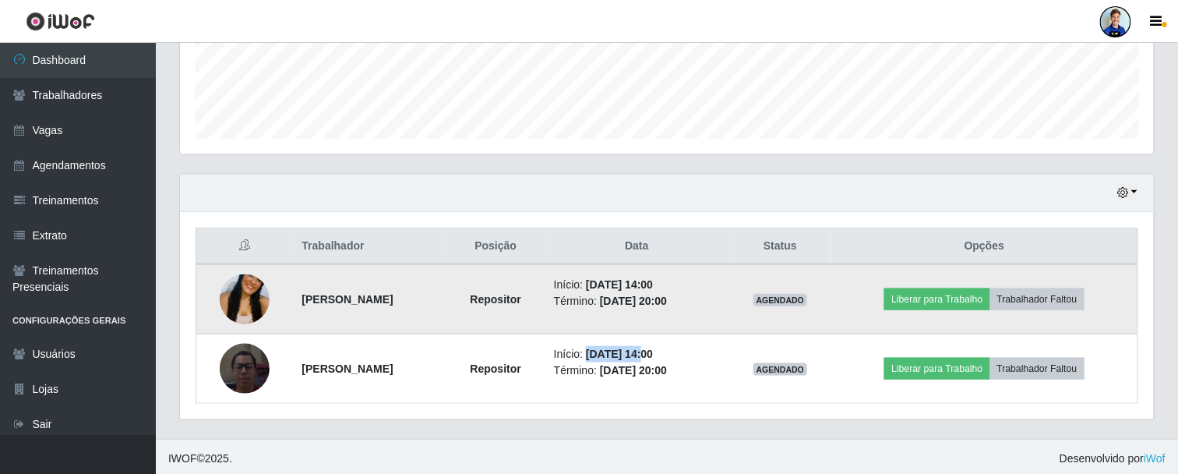
drag, startPoint x: 657, startPoint y: 281, endPoint x: 768, endPoint y: 300, distance: 113.1
click at [720, 300] on ul "Início: 04/09/2025, 14:00 Término: 04/09/2025, 20:00" at bounding box center [637, 293] width 166 height 33
click at [667, 295] on time "04/09/2025, 20:00" at bounding box center [633, 301] width 67 height 12
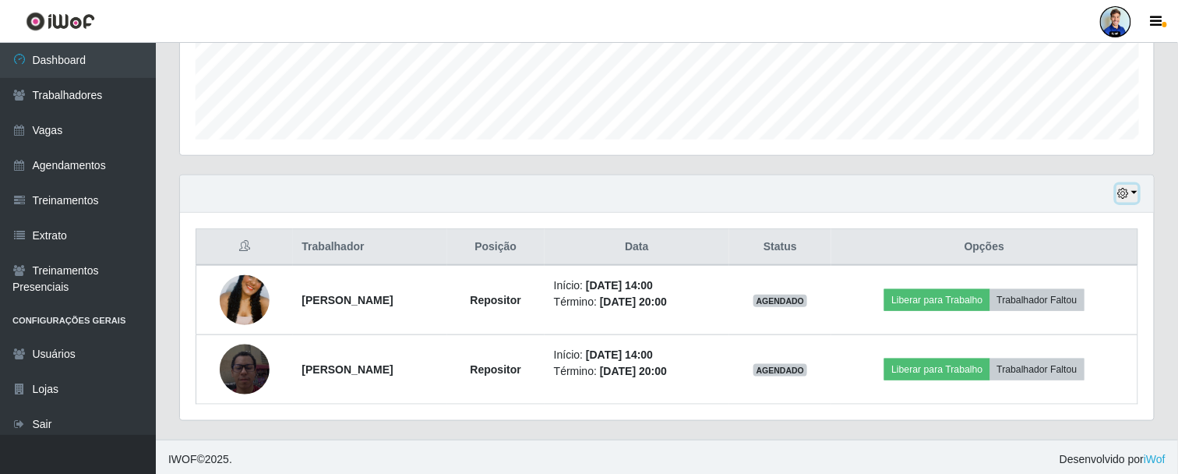
click at [1128, 196] on icon "button" at bounding box center [1123, 193] width 11 height 11
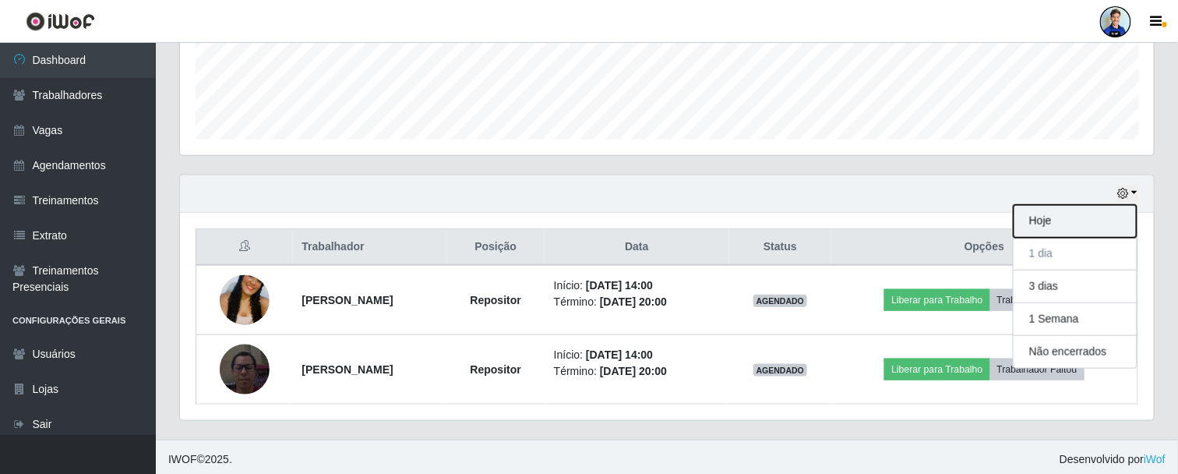
click at [1061, 219] on button "Hoje" at bounding box center [1075, 221] width 123 height 33
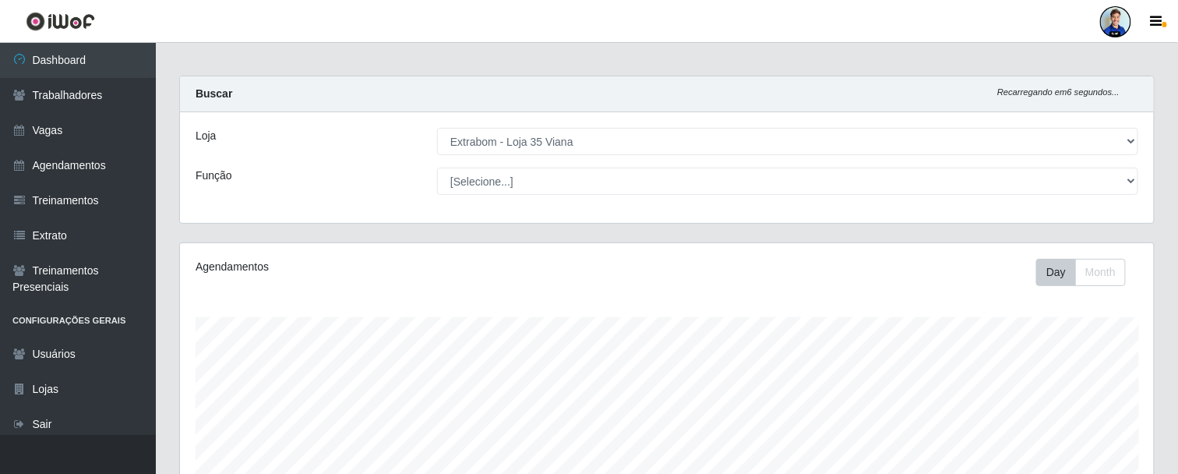
scroll to position [0, 0]
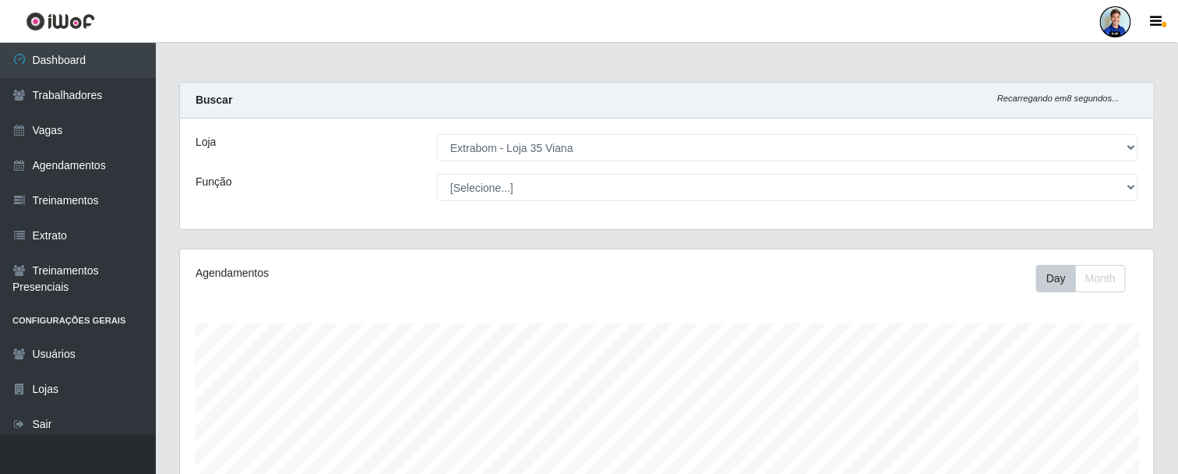
click at [1140, 151] on div "[Selecione...] Atacado Vem - Loja 30 Laranjeiras Velha Atacado Vem - Loja 31 Sã…" at bounding box center [788, 147] width 725 height 27
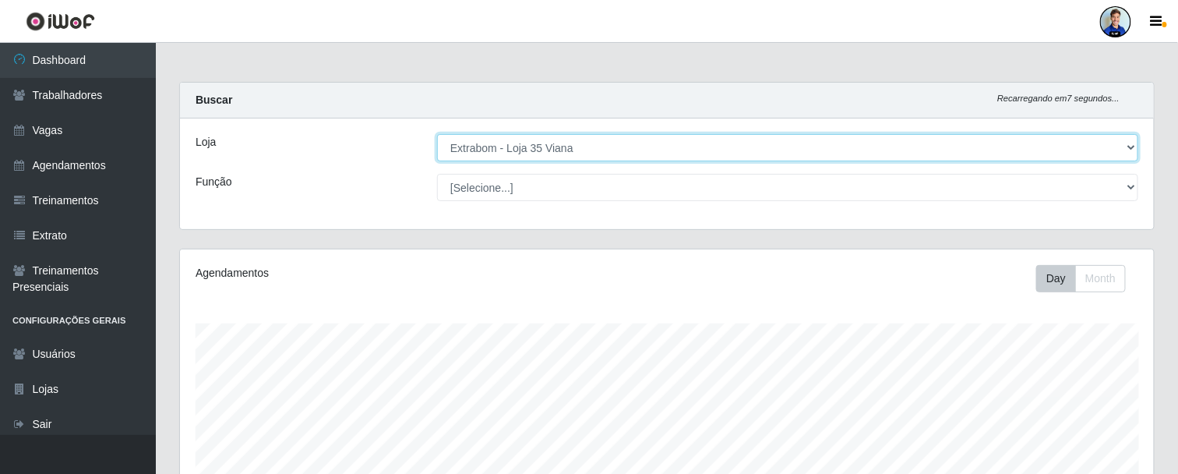
click at [1131, 149] on select "[Selecione...] Atacado Vem - Loja 30 Laranjeiras Velha Atacado Vem - Loja 31 Sã…" at bounding box center [787, 147] width 701 height 27
click at [437, 134] on select "[Selecione...] Atacado Vem - Loja 30 Laranjeiras Velha Atacado Vem - Loja 31 Sã…" at bounding box center [787, 147] width 701 height 27
click at [606, 152] on select "[Selecione...] Atacado Vem - Loja 30 Laranjeiras Velha Atacado Vem - Loja 31 Sã…" at bounding box center [787, 147] width 701 height 27
click at [437, 134] on select "[Selecione...] Atacado Vem - Loja 30 Laranjeiras Velha Atacado Vem - Loja 31 Sã…" at bounding box center [787, 147] width 701 height 27
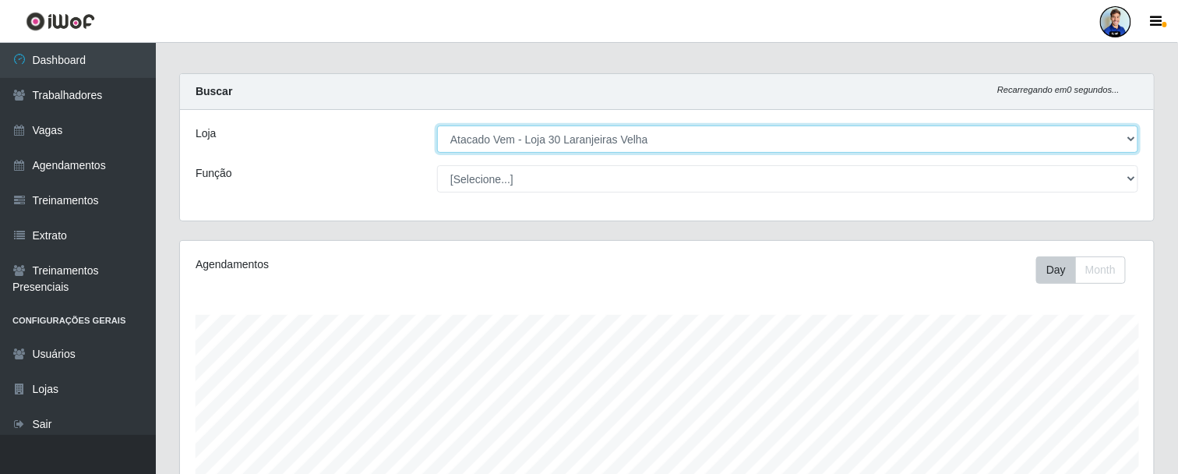
scroll to position [2, 0]
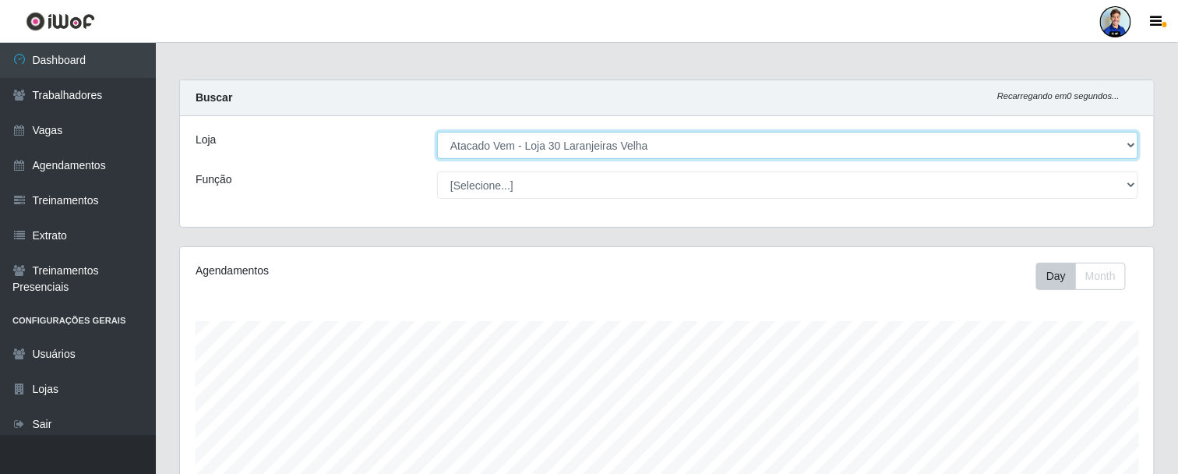
click at [637, 149] on select "[Selecione...] Atacado Vem - Loja 30 Laranjeiras Velha Atacado Vem - Loja 31 Sã…" at bounding box center [787, 145] width 701 height 27
click at [578, 151] on select "[Selecione...] Atacado Vem - Loja 30 Laranjeiras Velha Atacado Vem - Loja 31 Sã…" at bounding box center [787, 145] width 701 height 27
click at [437, 132] on select "[Selecione...] Atacado Vem - Loja 30 Laranjeiras Velha Atacado Vem - Loja 31 Sã…" at bounding box center [787, 145] width 701 height 27
click at [609, 141] on select "[Selecione...] Atacado Vem - Loja 30 Laranjeiras Velha Atacado Vem - Loja 31 Sã…" at bounding box center [787, 145] width 701 height 27
click at [437, 132] on select "[Selecione...] Atacado Vem - Loja 30 Laranjeiras Velha Atacado Vem - Loja 31 Sã…" at bounding box center [787, 145] width 701 height 27
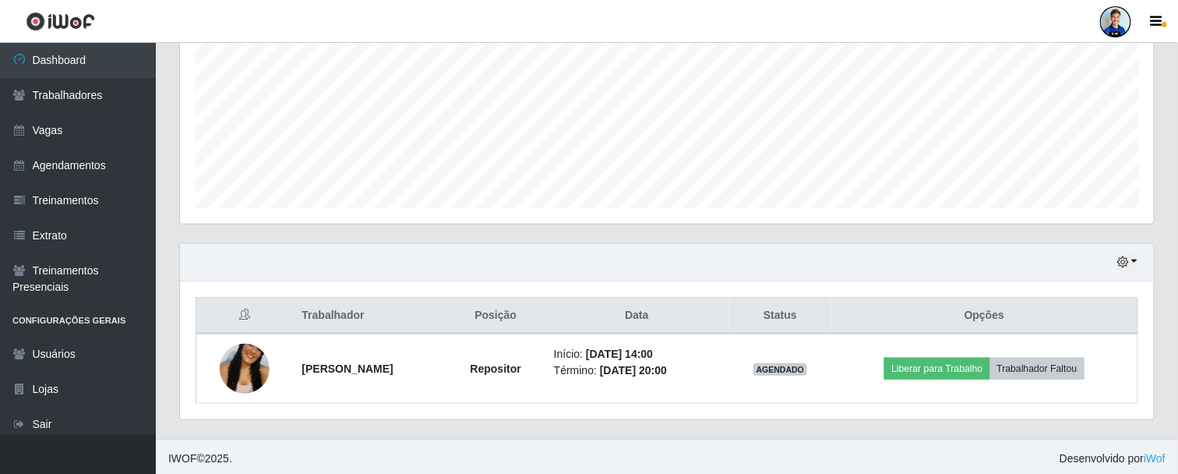
scroll to position [89, 0]
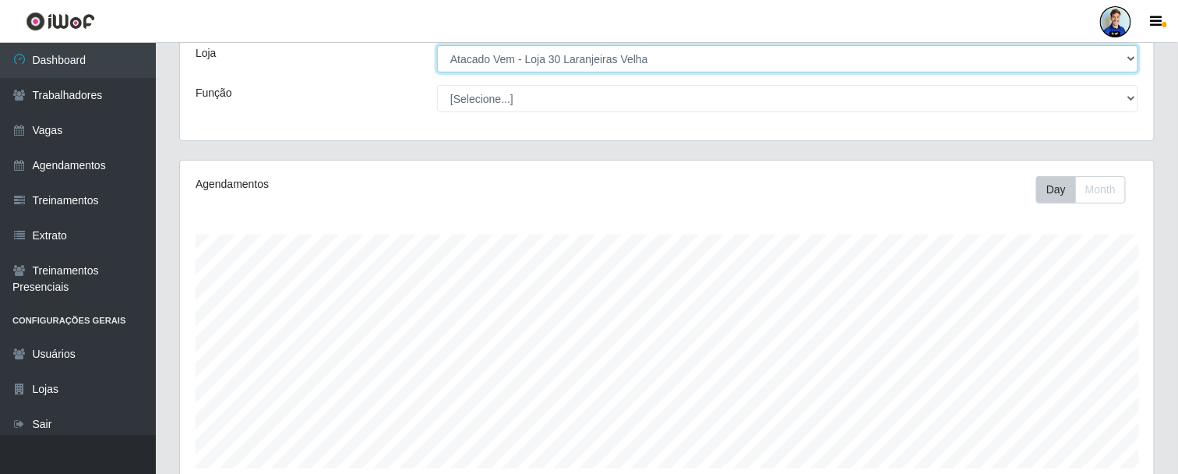
click at [620, 70] on select "[Selecione...] Atacado Vem - Loja 30 Laranjeiras Velha Atacado Vem - Loja 31 Sã…" at bounding box center [787, 58] width 701 height 27
select select "437"
click at [437, 45] on select "[Selecione...] Atacado Vem - Loja 30 Laranjeiras Velha Atacado Vem - Loja 31 Sã…" at bounding box center [787, 58] width 701 height 27
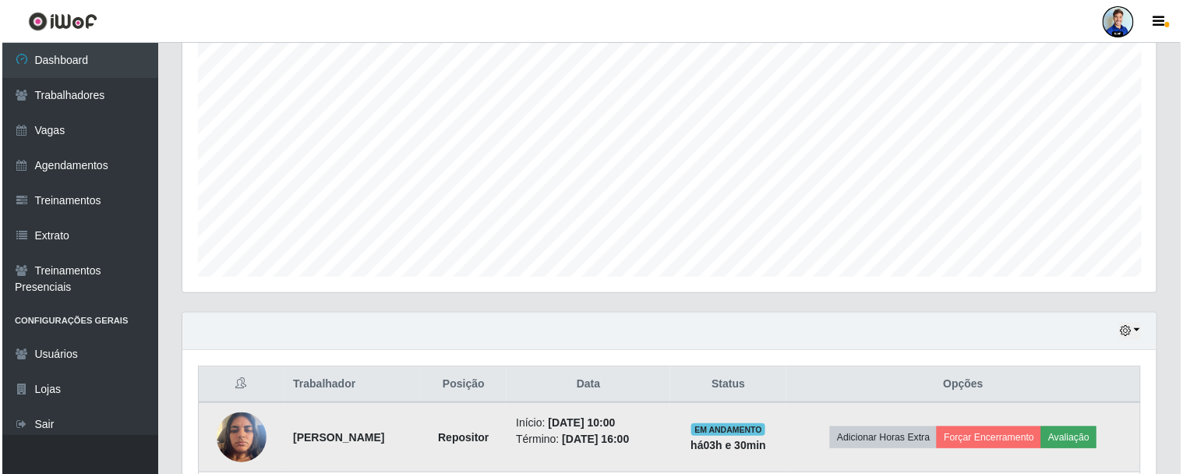
scroll to position [454, 0]
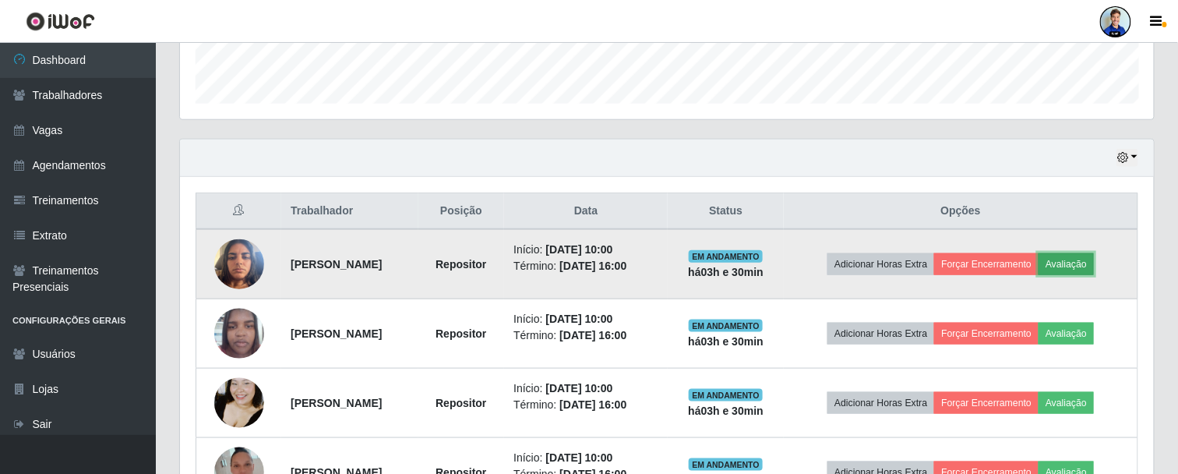
click at [1094, 263] on button "Avaliação" at bounding box center [1066, 264] width 55 height 22
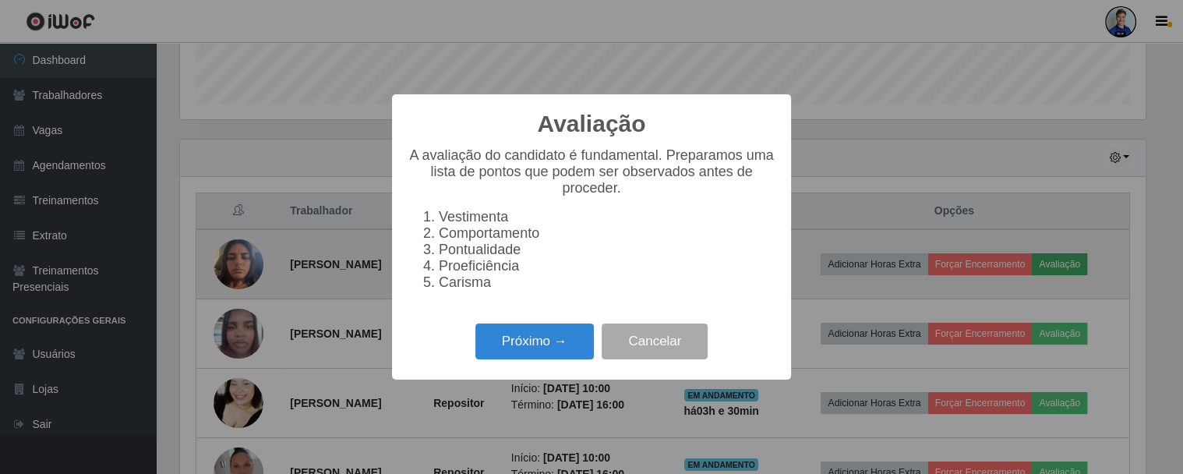
scroll to position [323, 966]
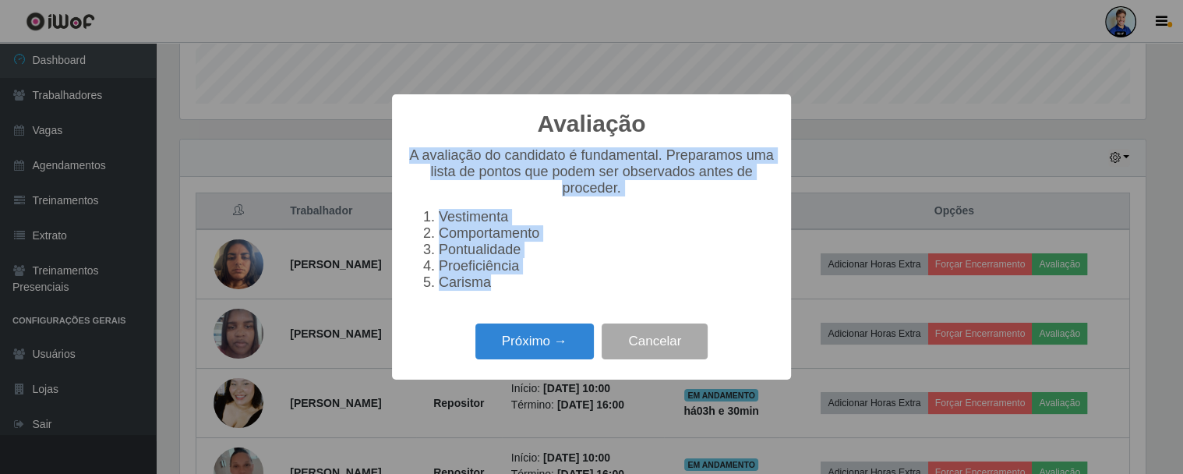
drag, startPoint x: 411, startPoint y: 145, endPoint x: 486, endPoint y: 296, distance: 168.7
click at [486, 291] on div "A avaliação do candidato é fundamental. Preparamos uma lista de pontos que pode…" at bounding box center [592, 218] width 368 height 143
click at [476, 237] on li "Comportamento" at bounding box center [607, 233] width 337 height 16
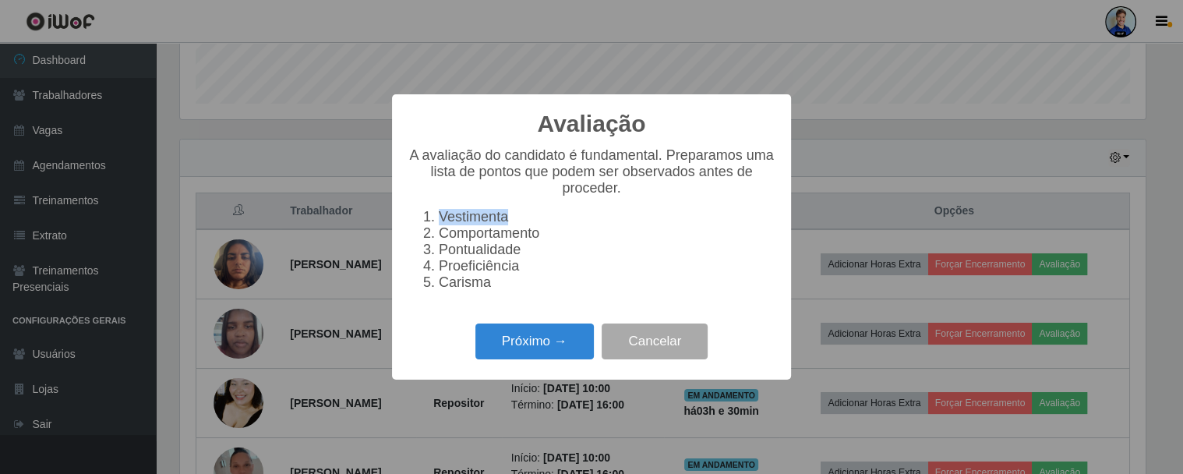
drag, startPoint x: 514, startPoint y: 216, endPoint x: 418, endPoint y: 212, distance: 96.7
click at [418, 212] on ol "Vestimenta Comportamento Pontualidade Proeficiência Carisma" at bounding box center [592, 250] width 368 height 82
drag, startPoint x: 542, startPoint y: 239, endPoint x: 441, endPoint y: 239, distance: 101.3
click at [441, 239] on li "Comportamento" at bounding box center [607, 233] width 337 height 16
click at [482, 253] on li "Pontualidade" at bounding box center [607, 250] width 337 height 16
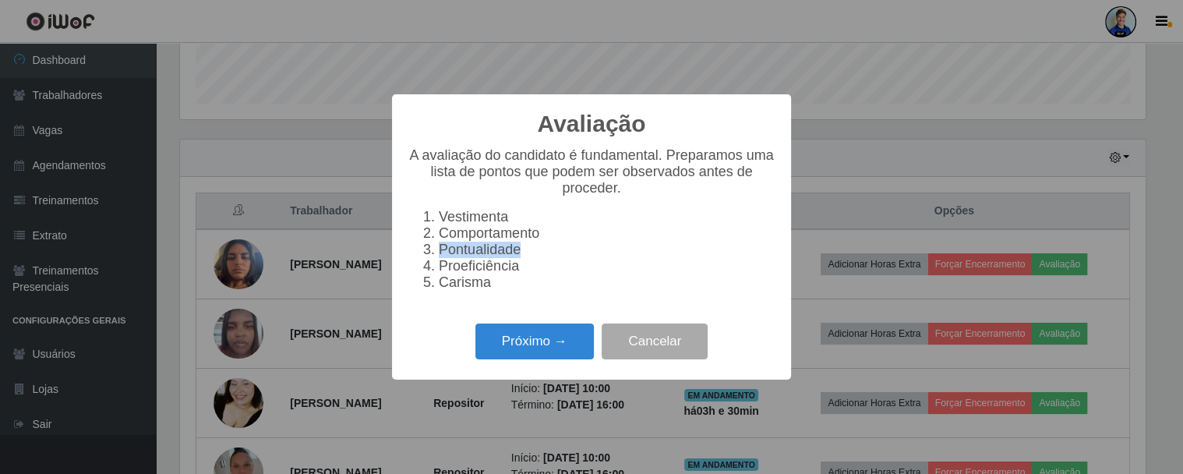
click at [482, 253] on li "Pontualidade" at bounding box center [607, 250] width 337 height 16
click at [479, 271] on li "Proeficiência" at bounding box center [607, 266] width 337 height 16
click at [472, 291] on li "Carisma" at bounding box center [607, 282] width 337 height 16
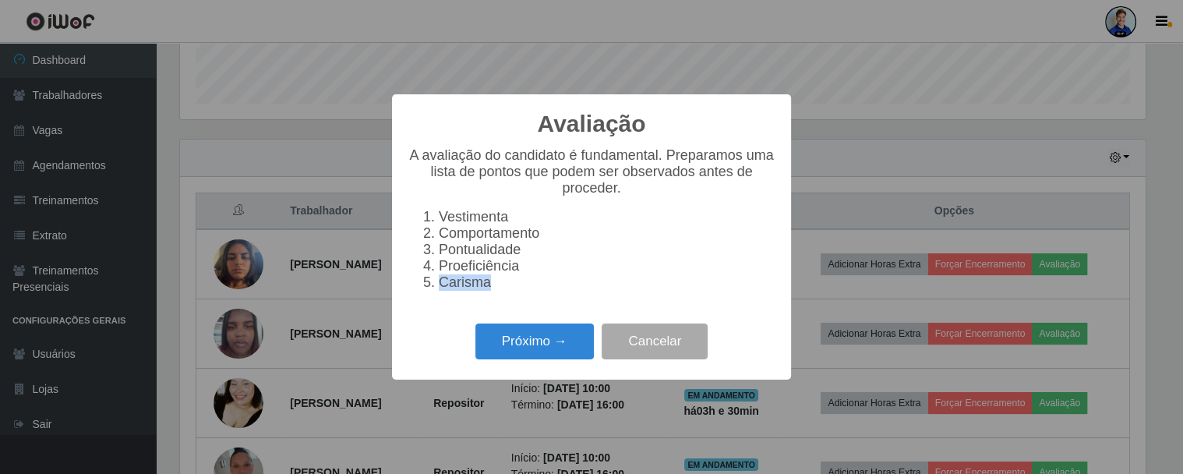
click at [567, 283] on li "Carisma" at bounding box center [607, 282] width 337 height 16
click at [532, 339] on button "Próximo →" at bounding box center [534, 341] width 118 height 37
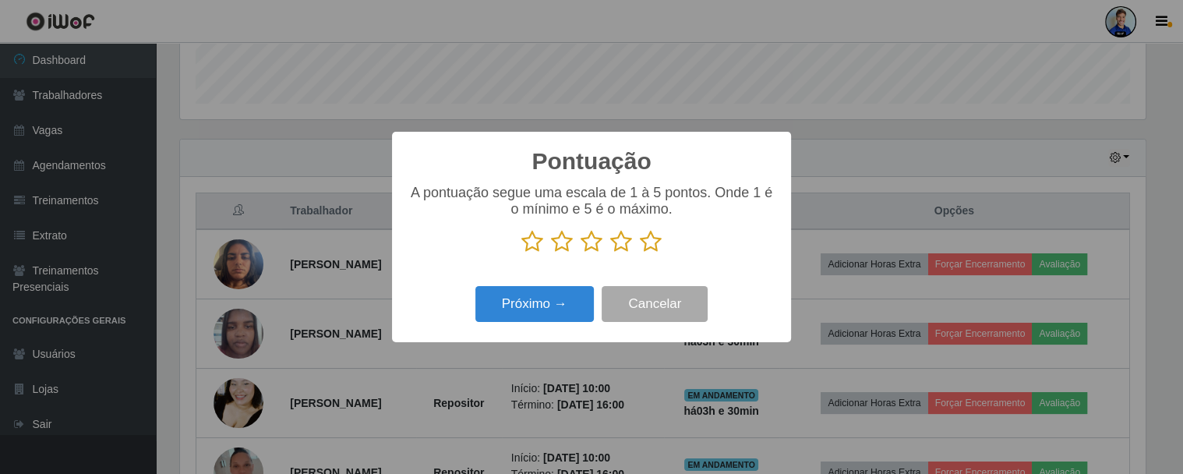
scroll to position [349, 0]
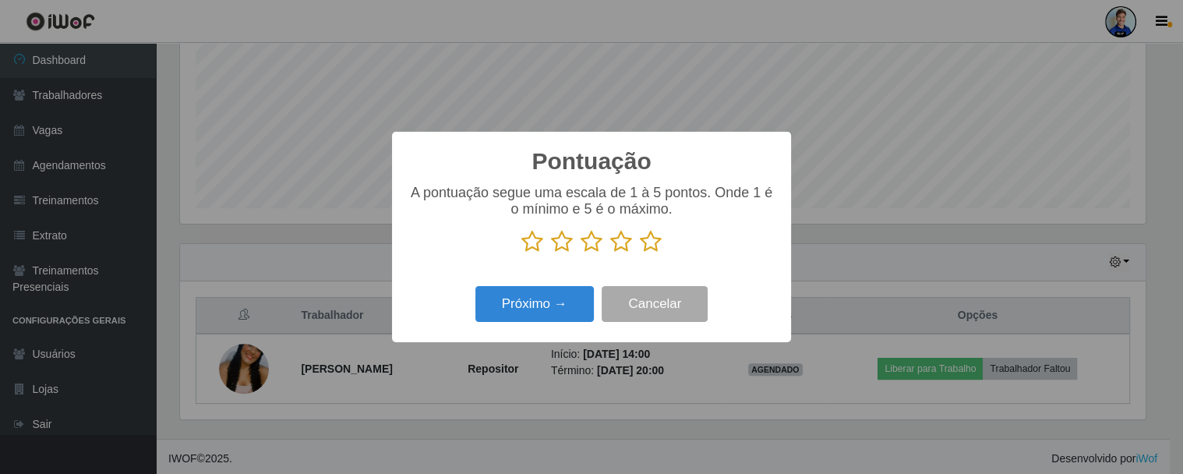
click at [619, 245] on icon at bounding box center [621, 241] width 22 height 23
click at [610, 253] on input "radio" at bounding box center [610, 253] width 0 height 0
click at [641, 247] on icon at bounding box center [651, 241] width 22 height 23
click at [640, 253] on input "radio" at bounding box center [640, 253] width 0 height 0
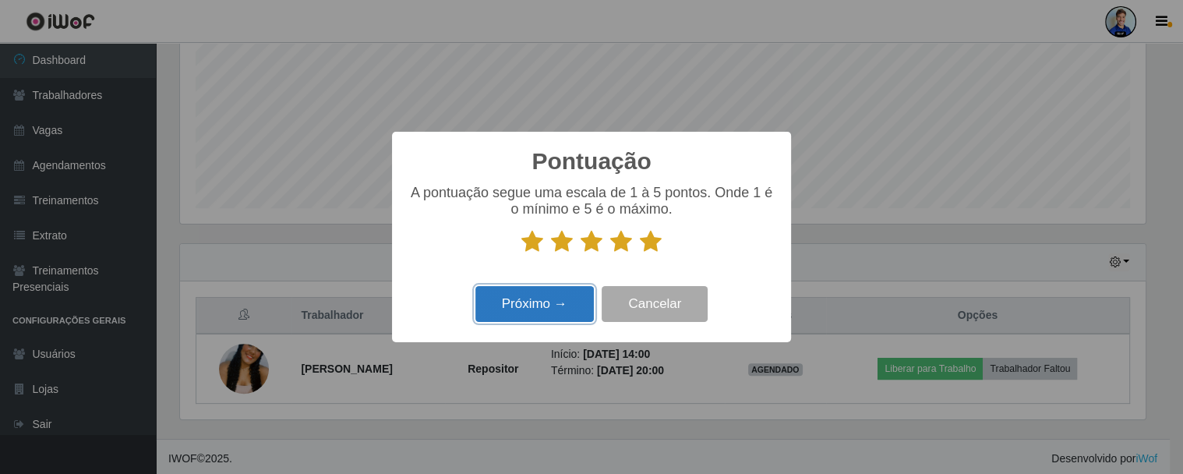
click at [554, 298] on button "Próximo →" at bounding box center [534, 304] width 118 height 37
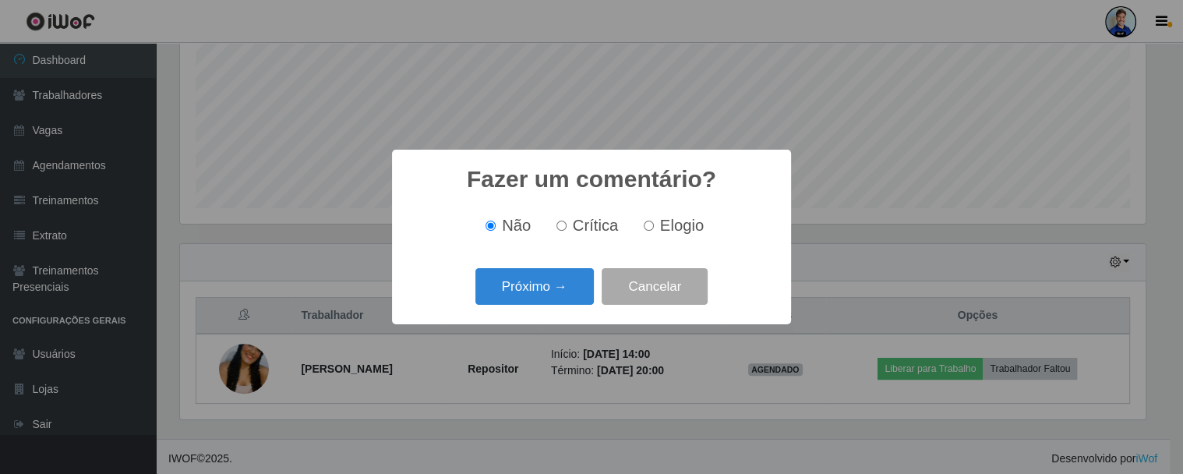
scroll to position [779002, 778358]
click at [577, 224] on span "Crítica" at bounding box center [596, 225] width 46 height 17
click at [567, 224] on input "Crítica" at bounding box center [561, 226] width 10 height 10
radio input "true"
click at [645, 227] on input "Elogio" at bounding box center [649, 226] width 10 height 10
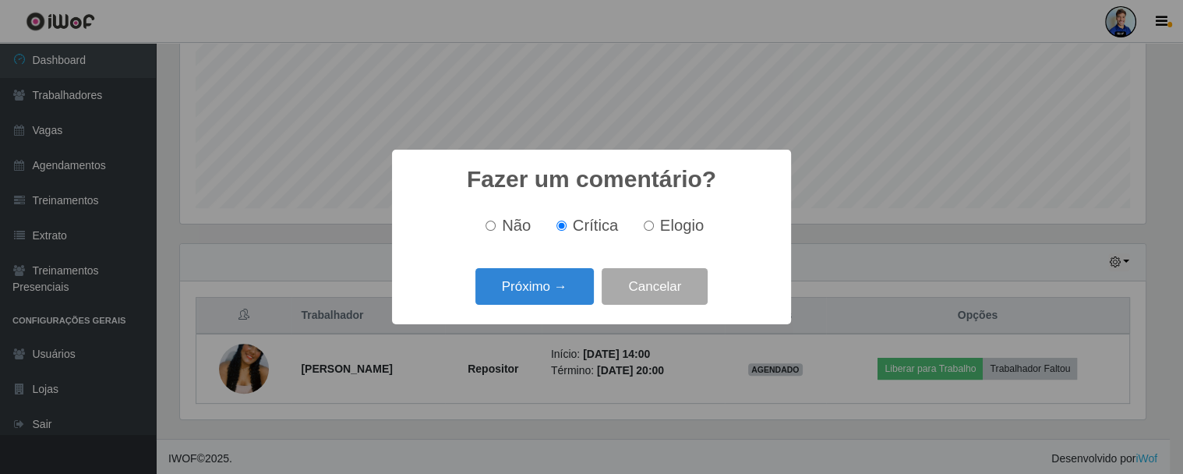
radio input "true"
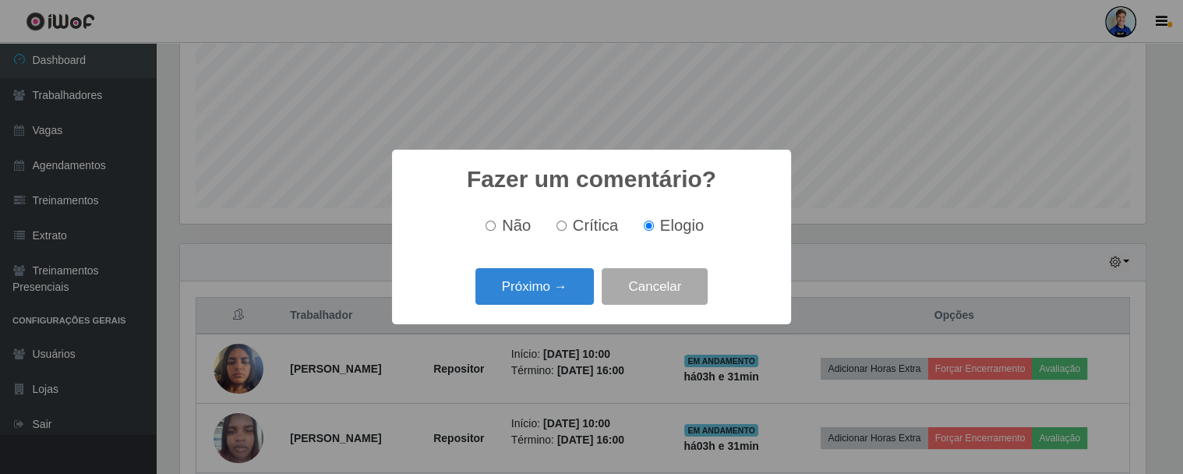
click at [563, 224] on input "Crítica" at bounding box center [561, 226] width 10 height 10
radio input "true"
click at [650, 231] on input "Elogio" at bounding box center [649, 226] width 10 height 10
radio input "true"
click at [558, 226] on input "Crítica" at bounding box center [561, 226] width 10 height 10
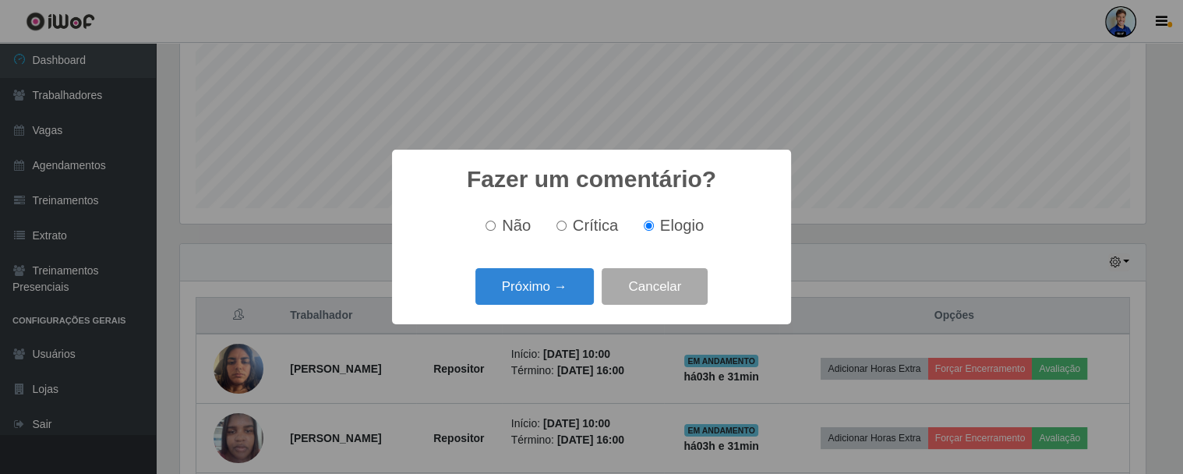
radio input "true"
click at [558, 279] on button "Próximo →" at bounding box center [534, 286] width 118 height 37
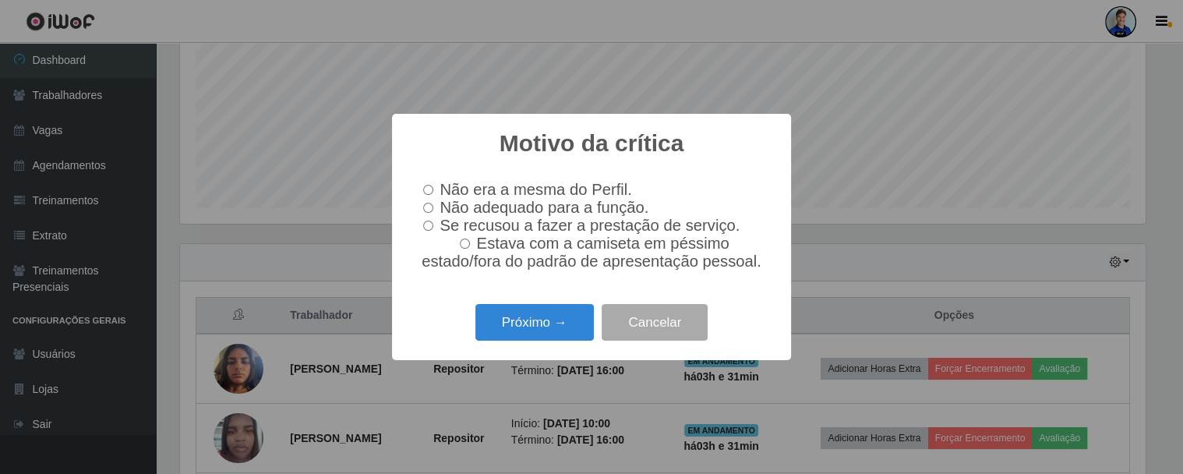
click at [496, 245] on span "Estava com a camiseta em péssimo estado/fora do padrão de apresentação pessoal." at bounding box center [592, 252] width 340 height 35
click at [470, 245] on input "Estava com a camiseta em péssimo estado/fora do padrão de apresentação pessoal." at bounding box center [465, 243] width 10 height 10
radio input "true"
click at [541, 331] on button "Próximo →" at bounding box center [534, 322] width 118 height 37
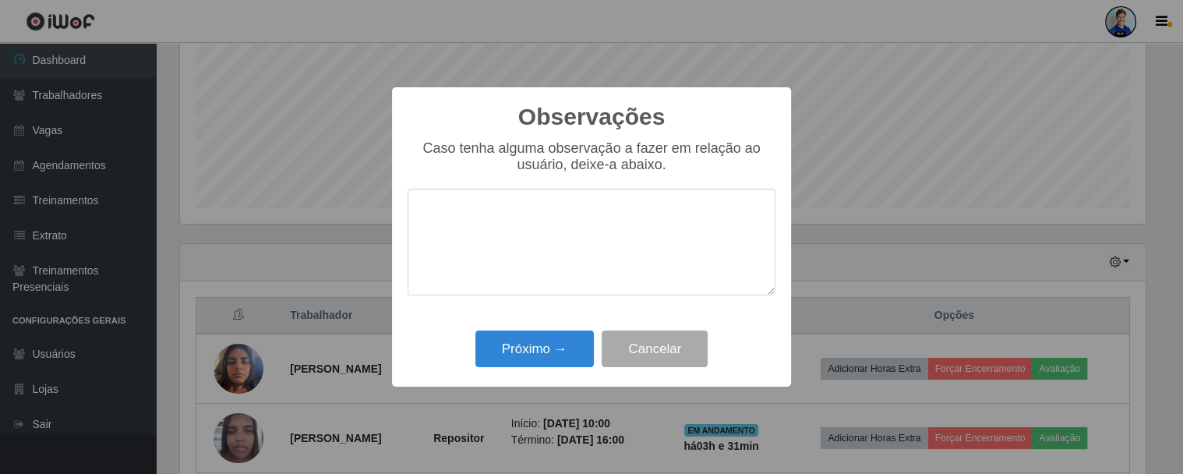
click at [497, 239] on textarea at bounding box center [592, 242] width 368 height 107
type textarea "C"
type textarea "Teve conversas com frequencia."
drag, startPoint x: 644, startPoint y: 222, endPoint x: 413, endPoint y: 228, distance: 230.7
click at [413, 228] on textarea "Teve conversas com frequencia." at bounding box center [592, 242] width 368 height 107
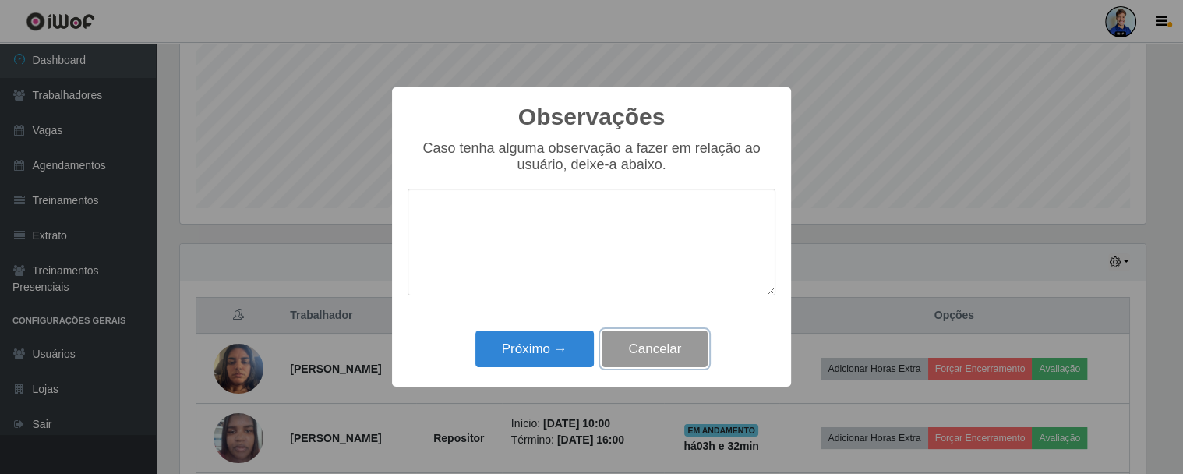
click at [664, 355] on button "Cancelar" at bounding box center [655, 348] width 106 height 37
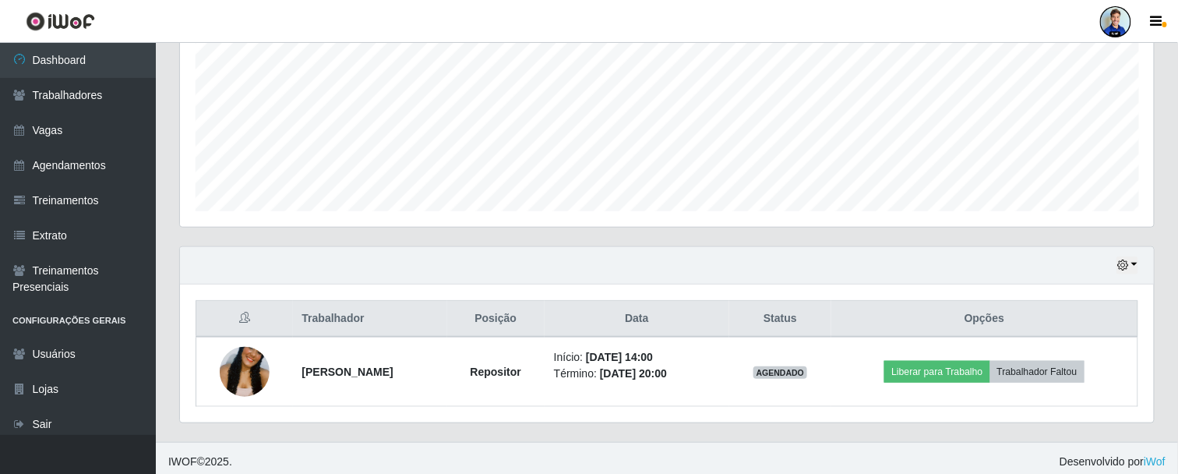
scroll to position [0, 0]
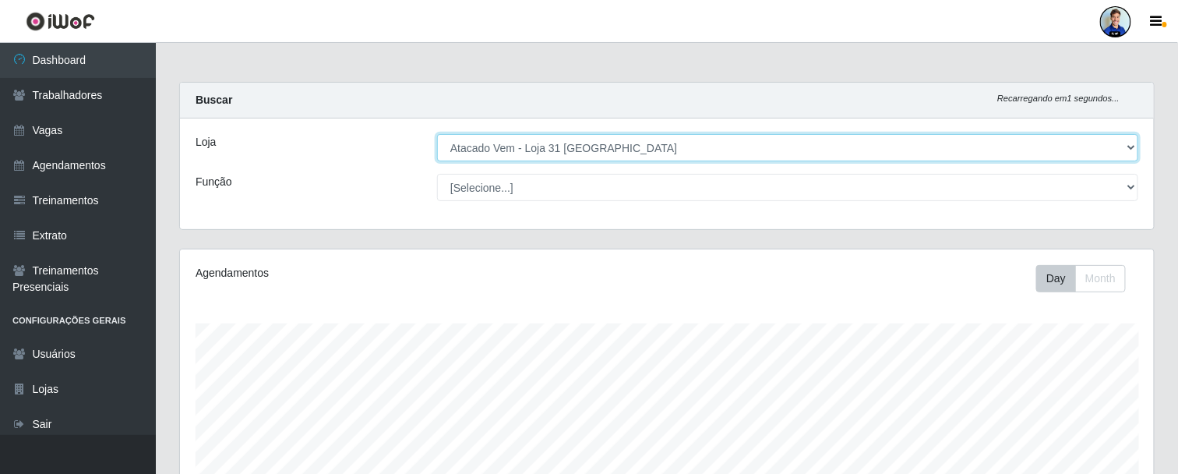
drag, startPoint x: 1011, startPoint y: 146, endPoint x: 976, endPoint y: 157, distance: 36.2
click at [1011, 146] on select "[Selecione...] Atacado Vem - Loja 30 Laranjeiras Velha Atacado Vem - Loja 31 Sã…" at bounding box center [787, 147] width 701 height 27
select select "495"
click at [437, 134] on select "[Selecione...] Atacado Vem - Loja 30 Laranjeiras Velha Atacado Vem - Loja 31 Sã…" at bounding box center [787, 147] width 701 height 27
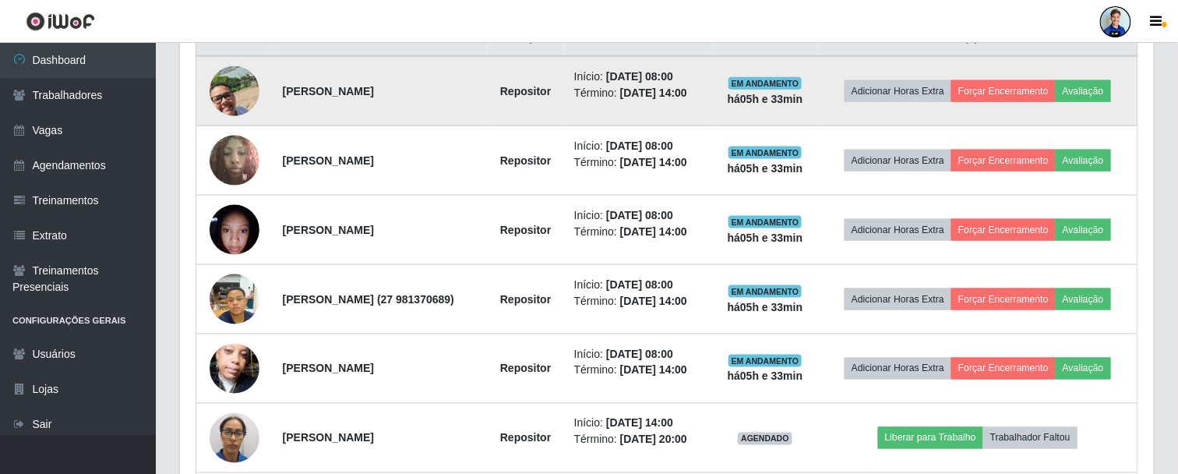
scroll to position [454, 0]
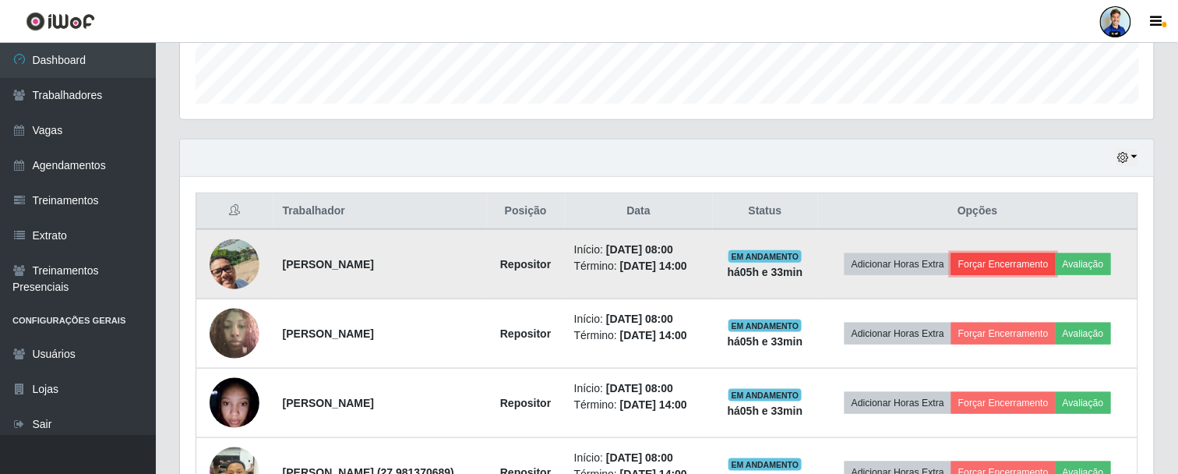
click at [1039, 263] on button "Forçar Encerramento" at bounding box center [1004, 264] width 104 height 22
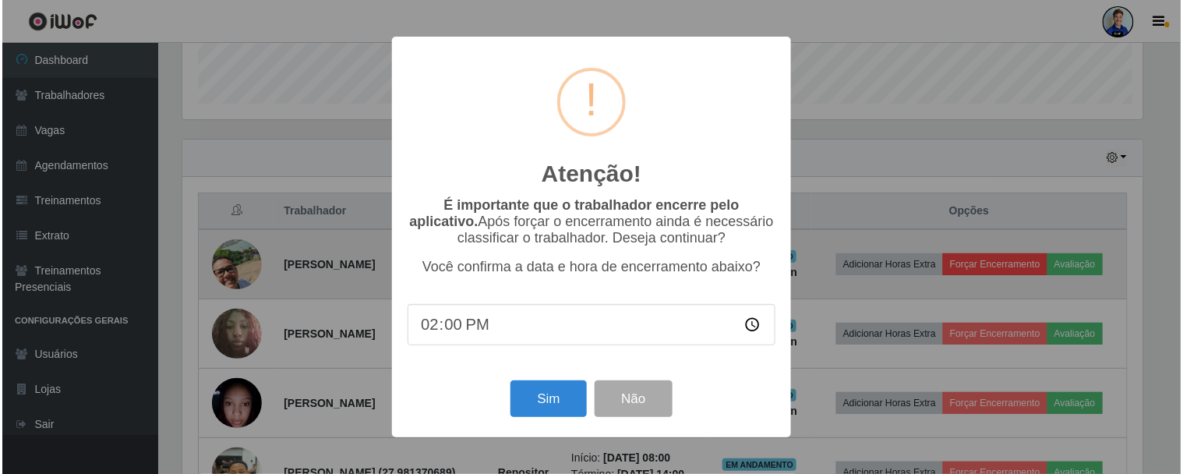
scroll to position [323, 966]
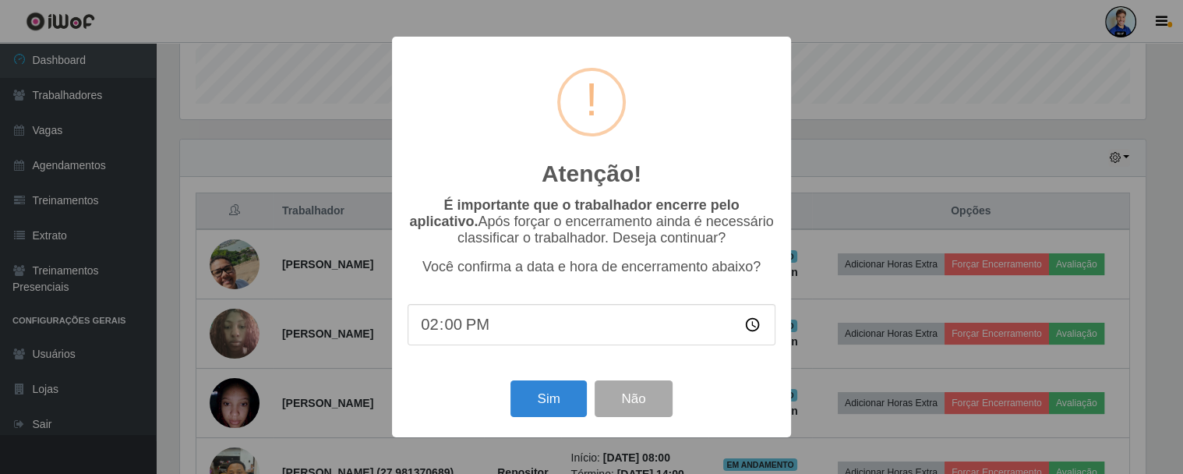
click at [434, 324] on input "14:00" at bounding box center [592, 324] width 368 height 41
click at [457, 318] on input "14:00" at bounding box center [592, 324] width 368 height 41
click at [430, 332] on input "14:00" at bounding box center [592, 324] width 368 height 41
click at [453, 333] on input "14:00" at bounding box center [592, 324] width 368 height 41
type input "14:15"
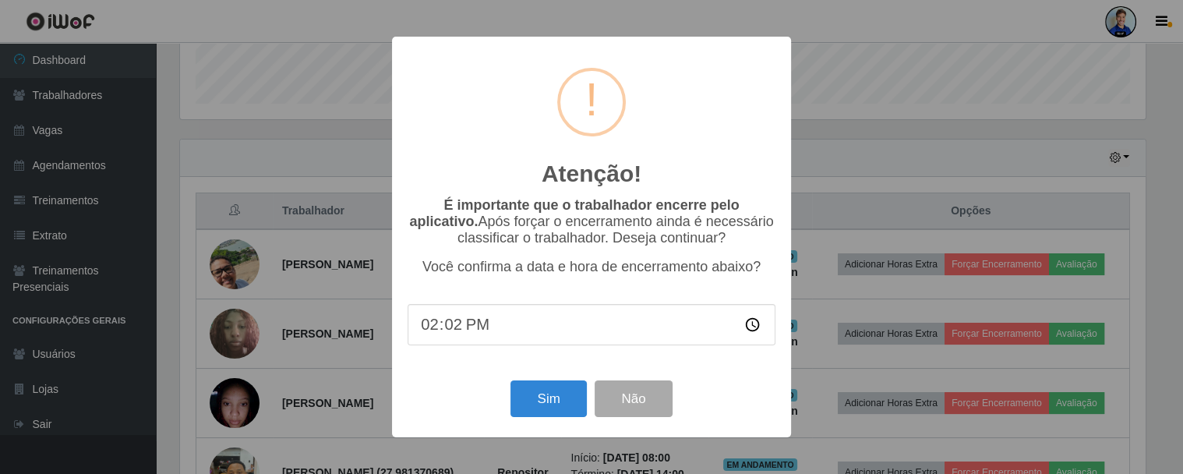
type input "14:20"
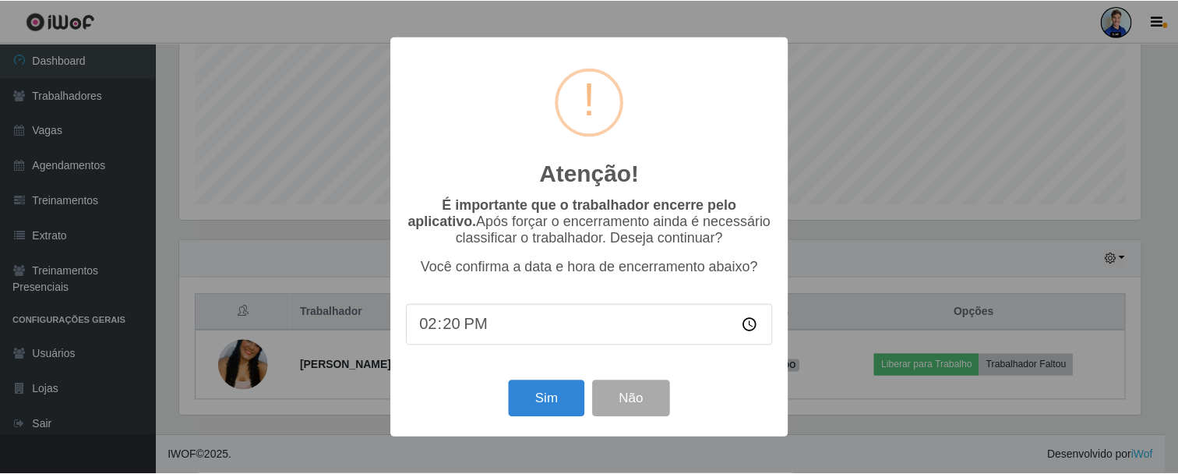
scroll to position [349, 0]
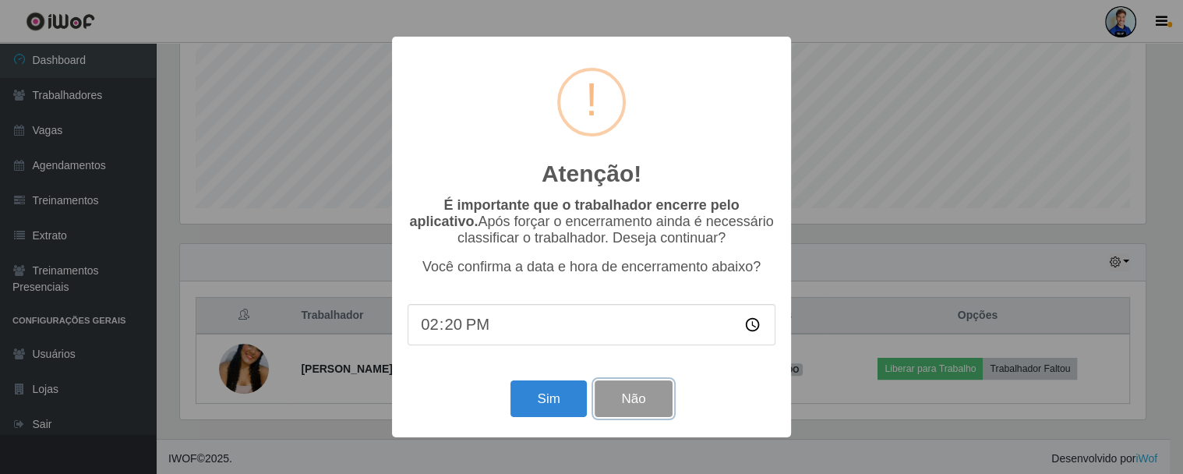
click at [637, 401] on button "Não" at bounding box center [633, 398] width 77 height 37
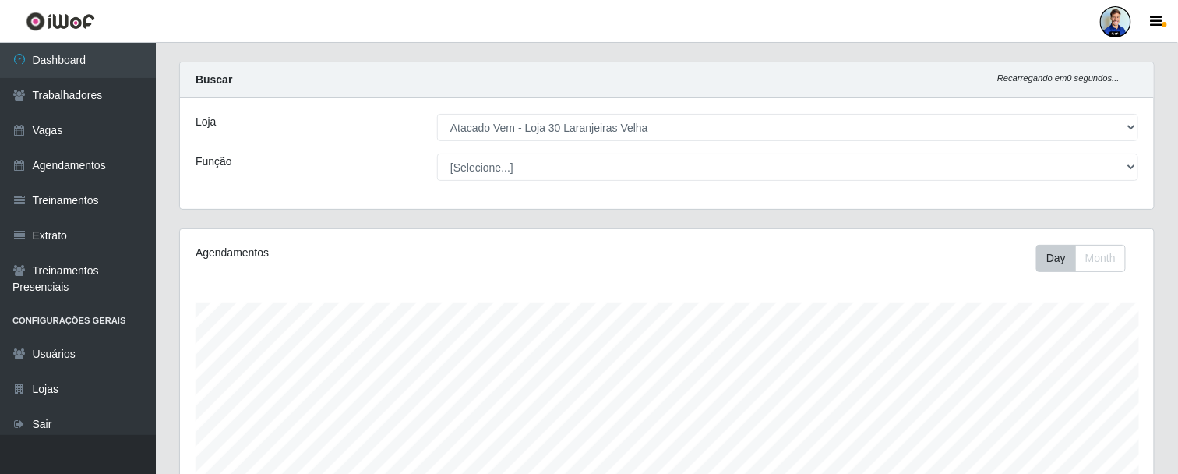
scroll to position [2, 0]
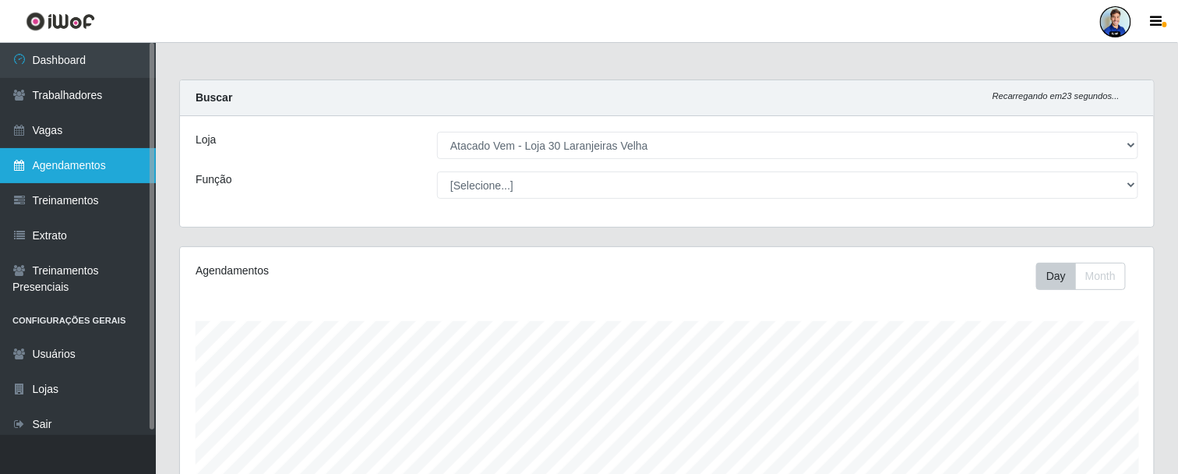
click at [94, 161] on link "Agendamentos" at bounding box center [78, 165] width 156 height 35
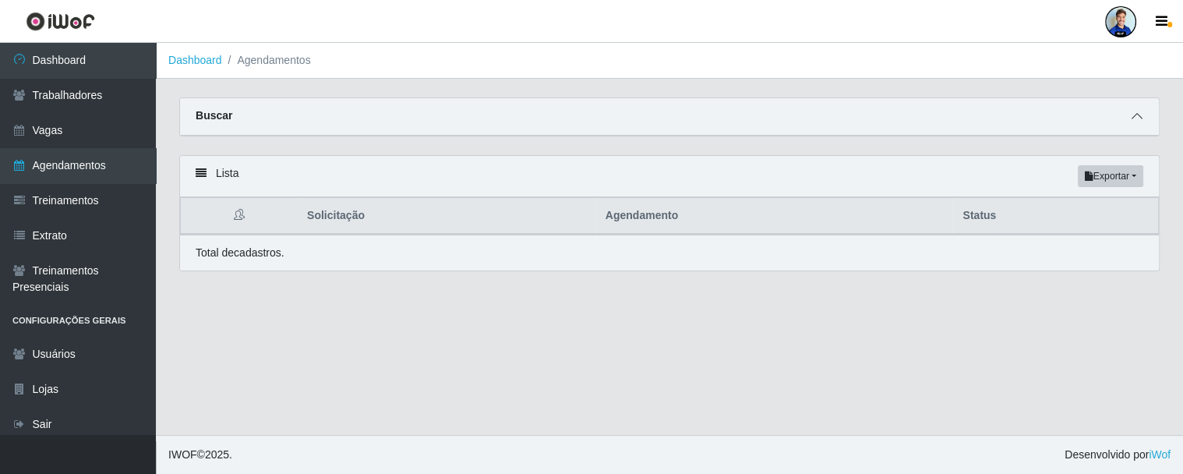
click at [1142, 117] on span at bounding box center [1137, 117] width 19 height 18
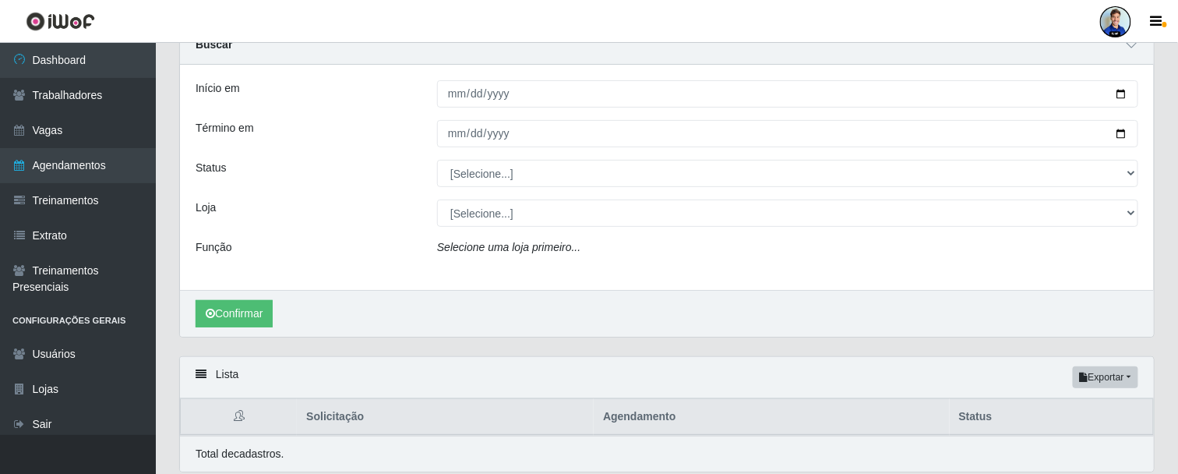
scroll to position [37, 0]
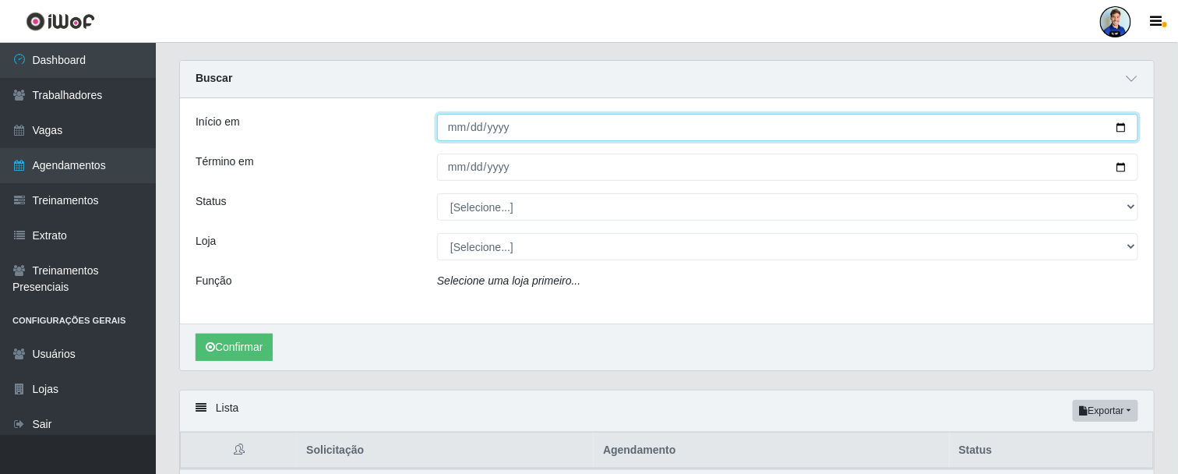
click at [454, 138] on input "Início em" at bounding box center [787, 127] width 701 height 27
type input "2025-09-04"
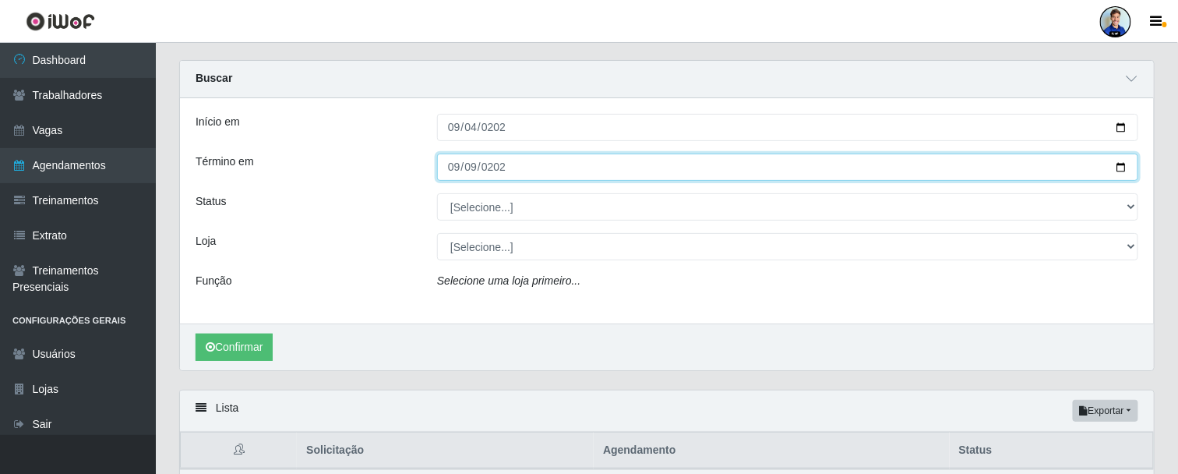
type input "2025-09-09"
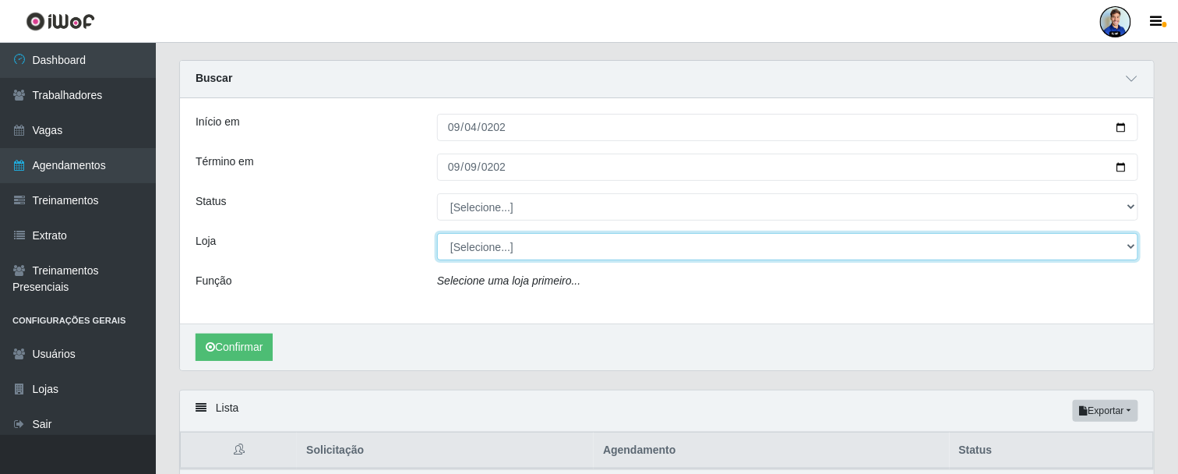
click at [483, 238] on select "[Selecione...] Atacado Vem - Loja 30 Laranjeiras Velha Atacado Vem - Loja 31 Sã…" at bounding box center [787, 246] width 701 height 27
select select "520"
click at [437, 233] on select "[Selecione...] Atacado Vem - Loja 30 Laranjeiras Velha Atacado Vem - Loja 31 Sã…" at bounding box center [787, 246] width 701 height 27
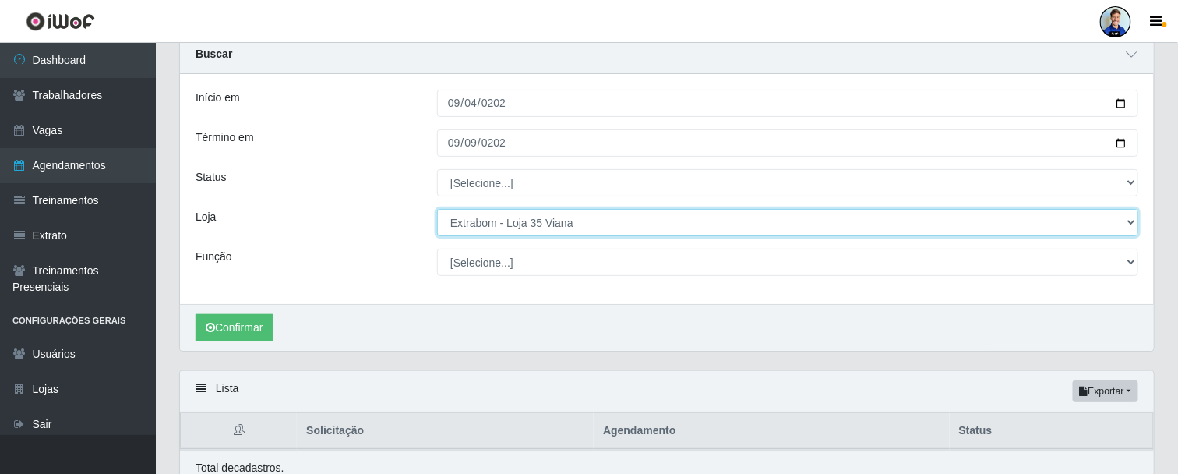
scroll to position [124, 0]
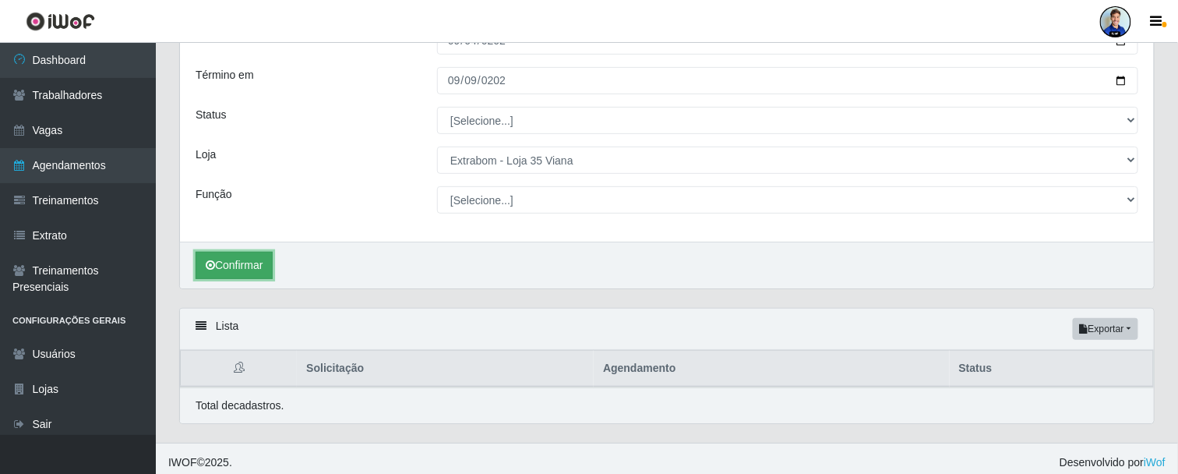
click at [231, 263] on button "Confirmar" at bounding box center [234, 265] width 77 height 27
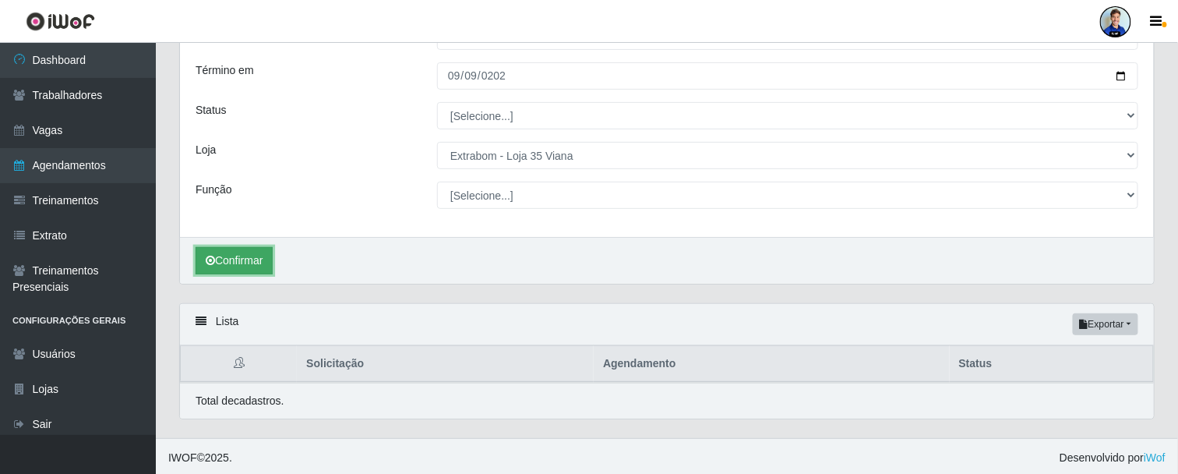
click at [240, 265] on button "Confirmar" at bounding box center [234, 260] width 77 height 27
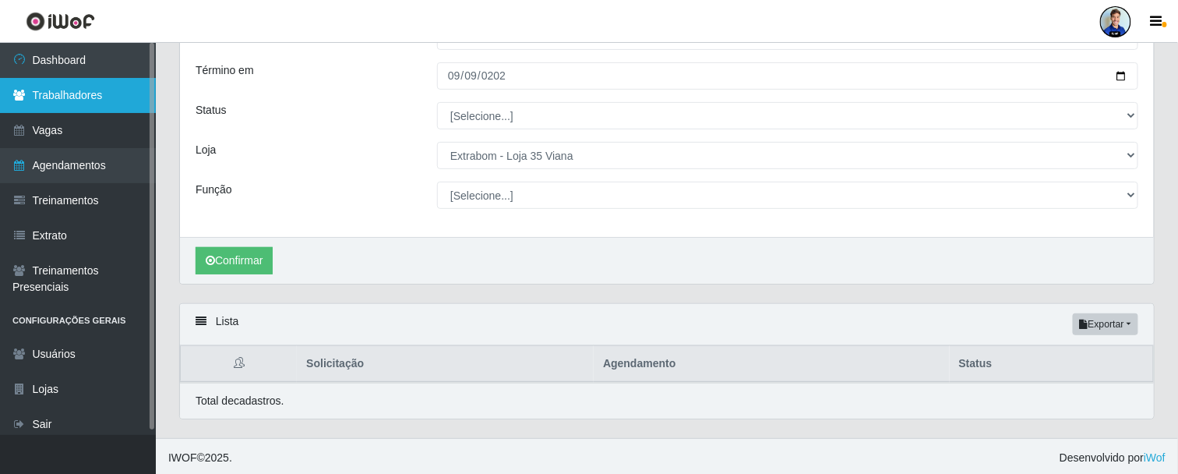
click at [52, 92] on link "Trabalhadores" at bounding box center [78, 95] width 156 height 35
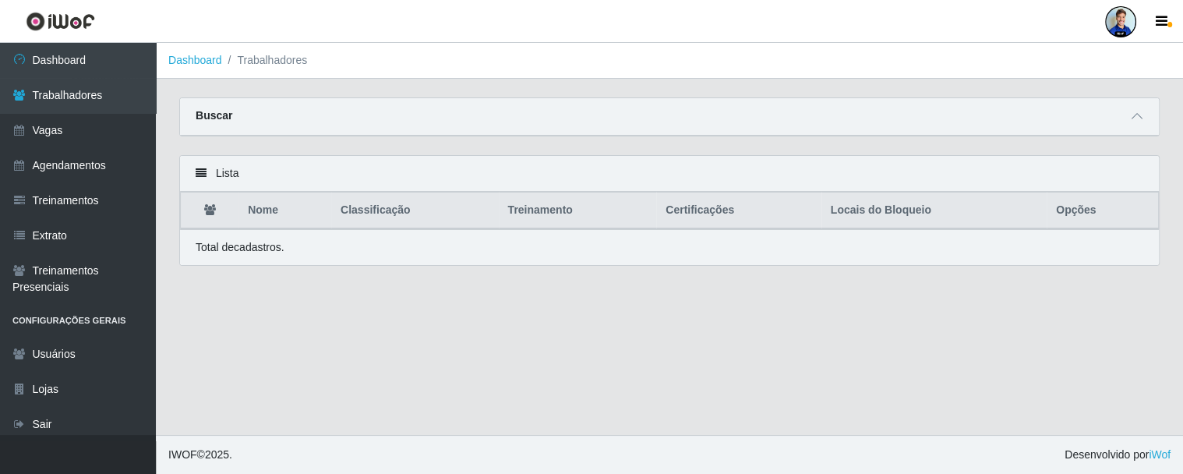
click at [1139, 126] on div "Buscar" at bounding box center [669, 116] width 979 height 37
click at [1139, 112] on icon at bounding box center [1137, 116] width 11 height 11
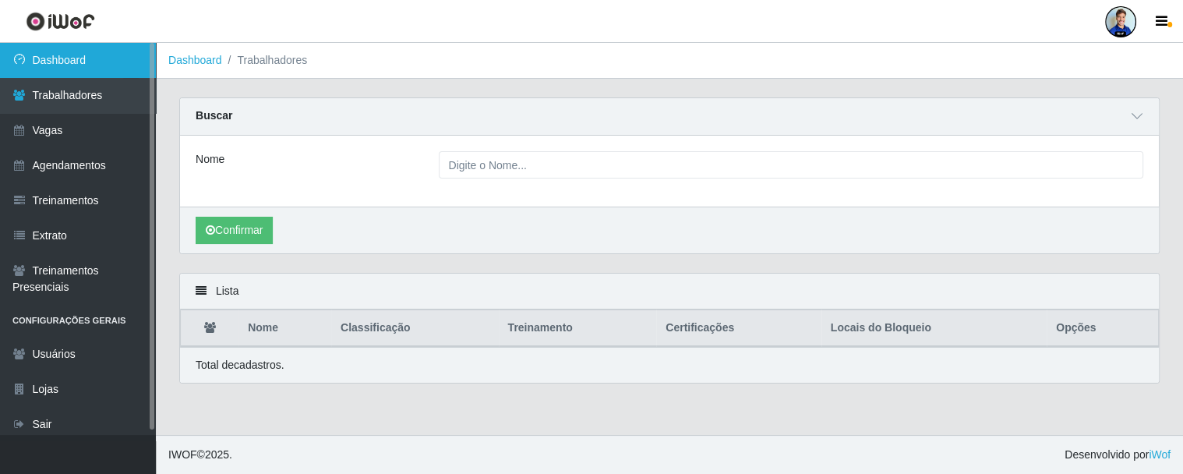
click at [13, 58] on icon at bounding box center [19, 59] width 14 height 11
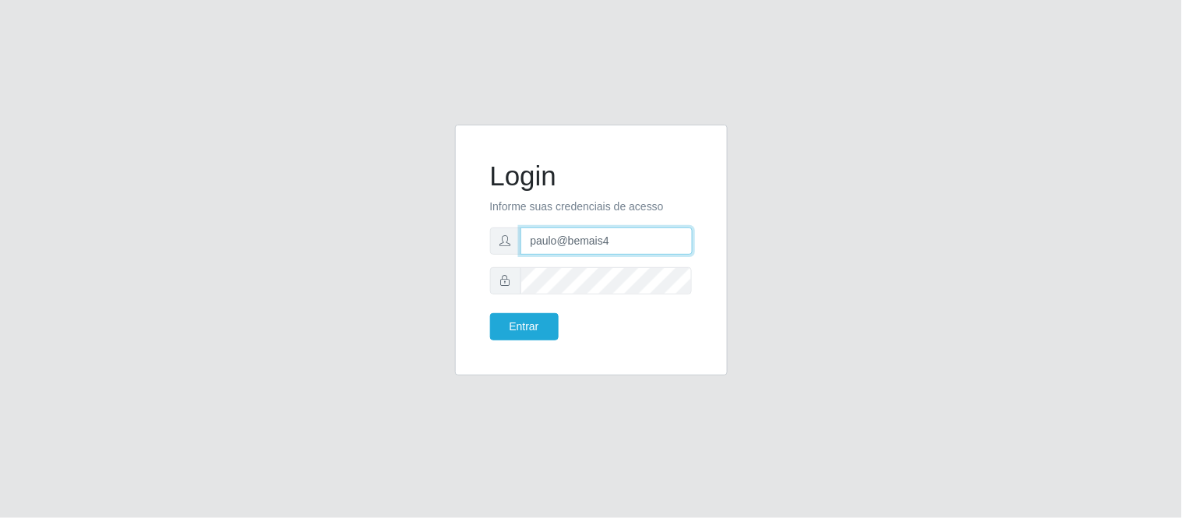
drag, startPoint x: 635, startPoint y: 239, endPoint x: 461, endPoint y: 249, distance: 174.9
click at [461, 249] on div "Login Informe suas credenciais de acesso paulo@bemais4 Entrar" at bounding box center [591, 250] width 273 height 251
type input "juliomarques@queiroz"
click at [490, 313] on button "Entrar" at bounding box center [524, 326] width 69 height 27
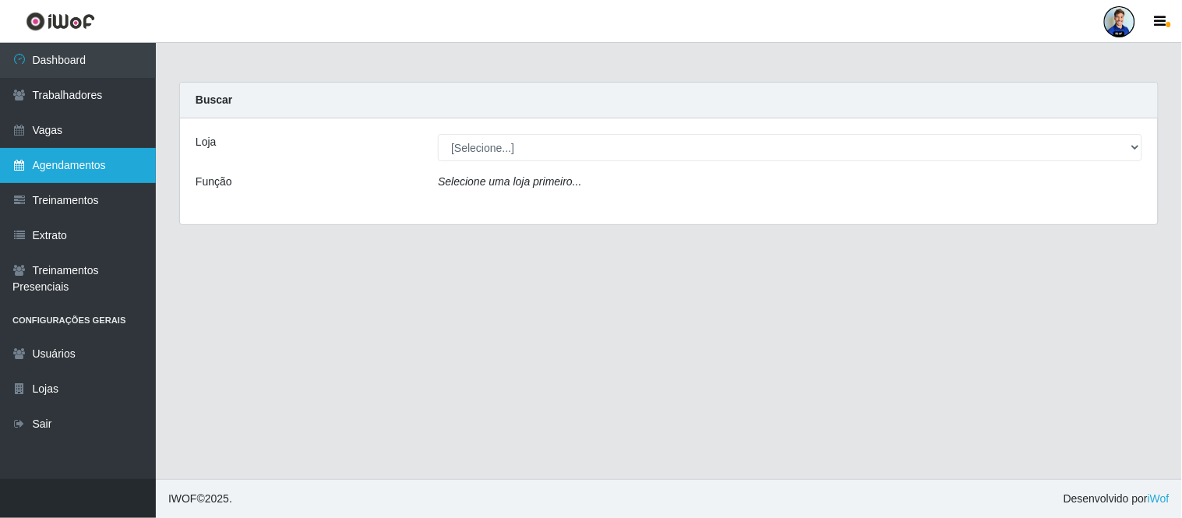
click at [104, 165] on link "Agendamentos" at bounding box center [78, 165] width 156 height 35
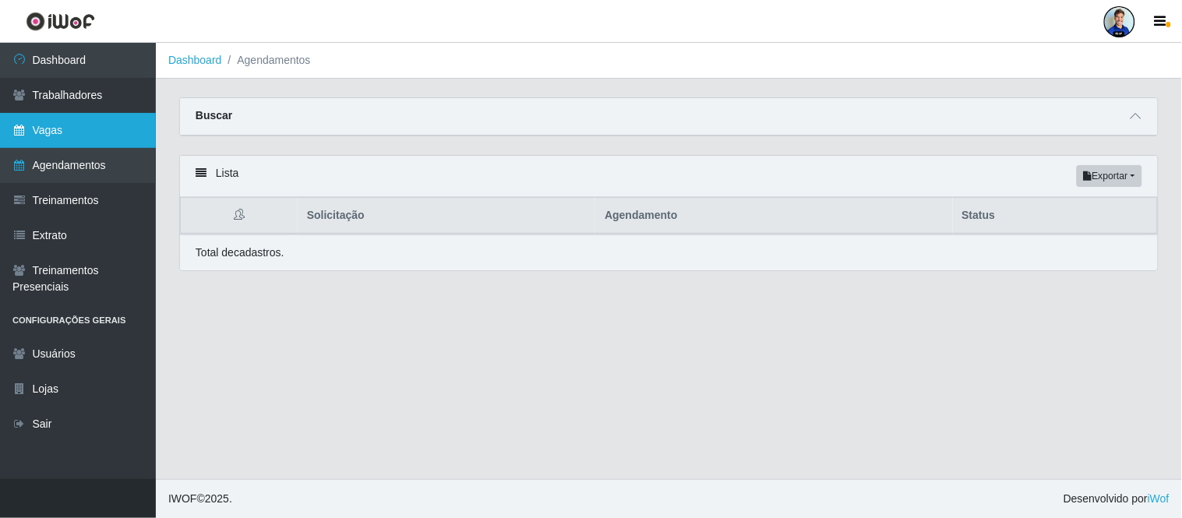
click at [75, 129] on link "Vagas" at bounding box center [78, 130] width 156 height 35
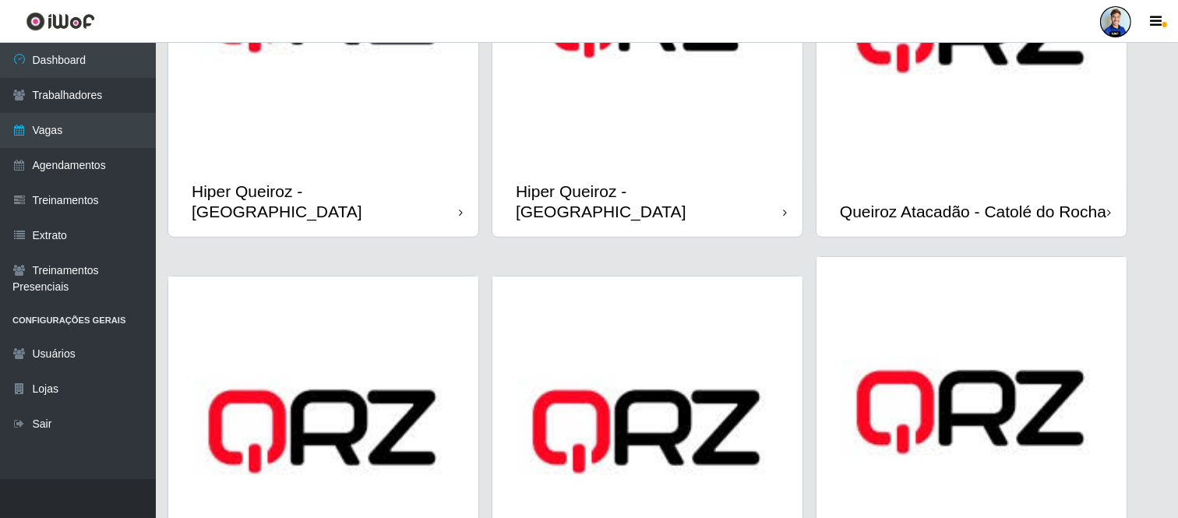
scroll to position [634, 0]
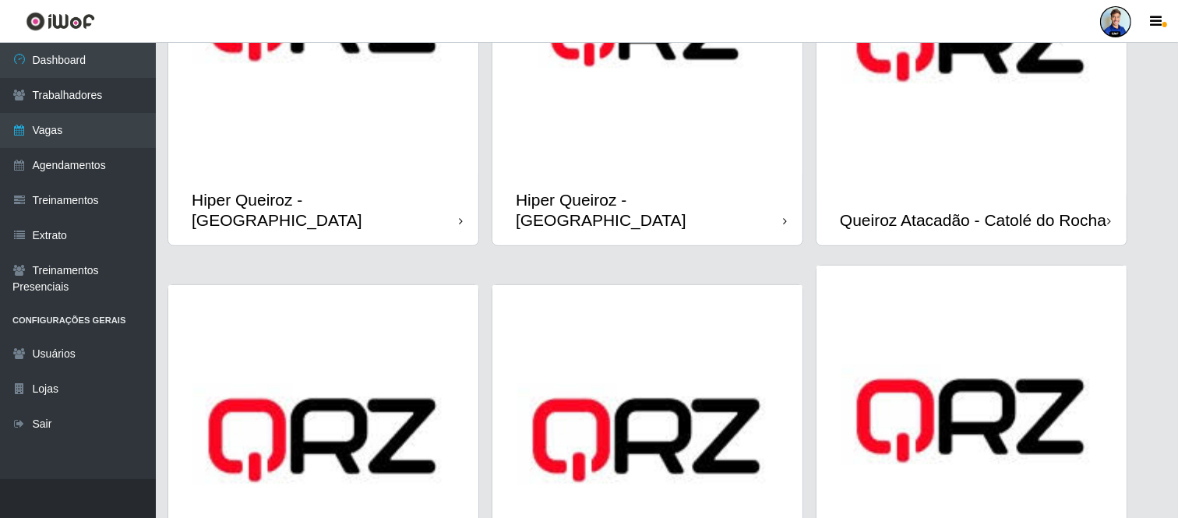
click at [891, 110] on img at bounding box center [972, 40] width 310 height 310
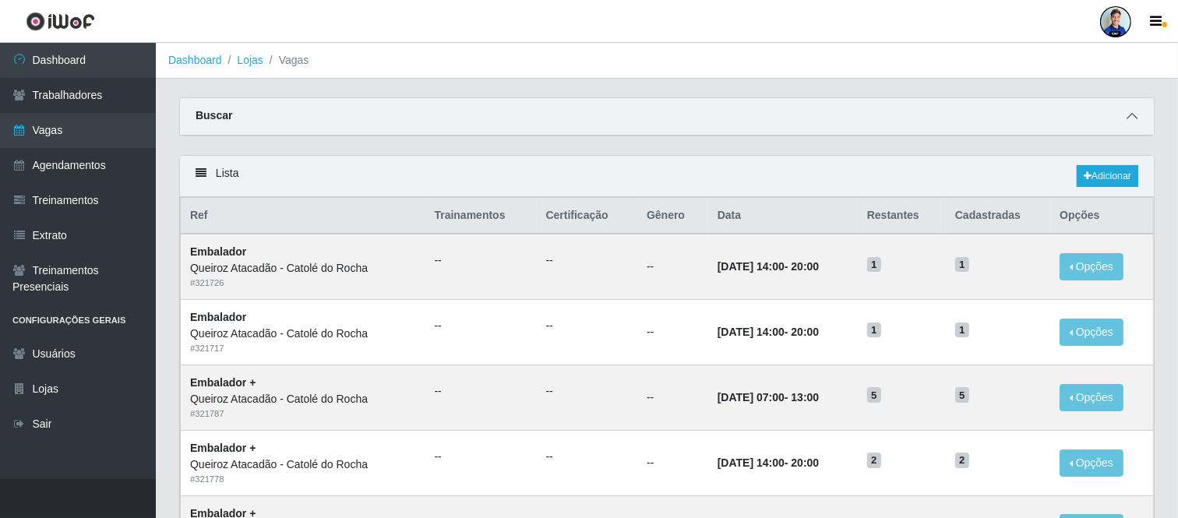
click at [1139, 119] on span at bounding box center [1132, 117] width 19 height 18
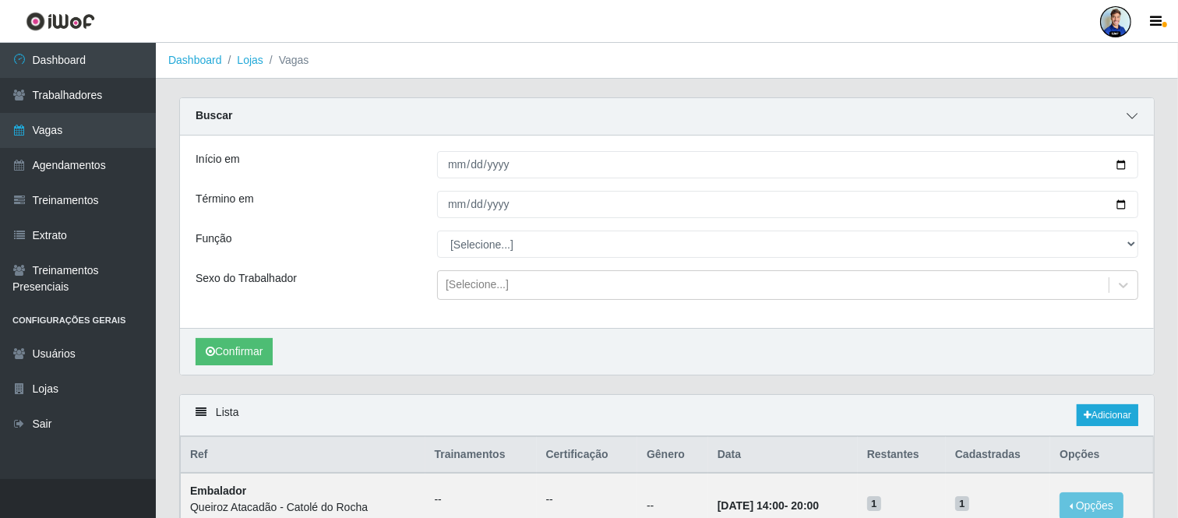
click at [1132, 118] on icon at bounding box center [1132, 116] width 11 height 11
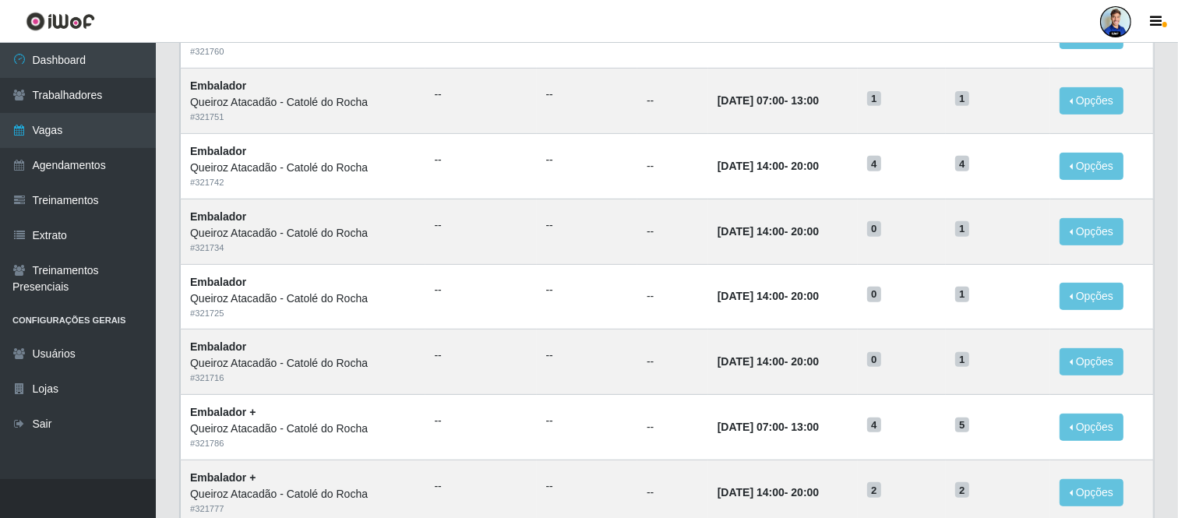
scroll to position [803, 0]
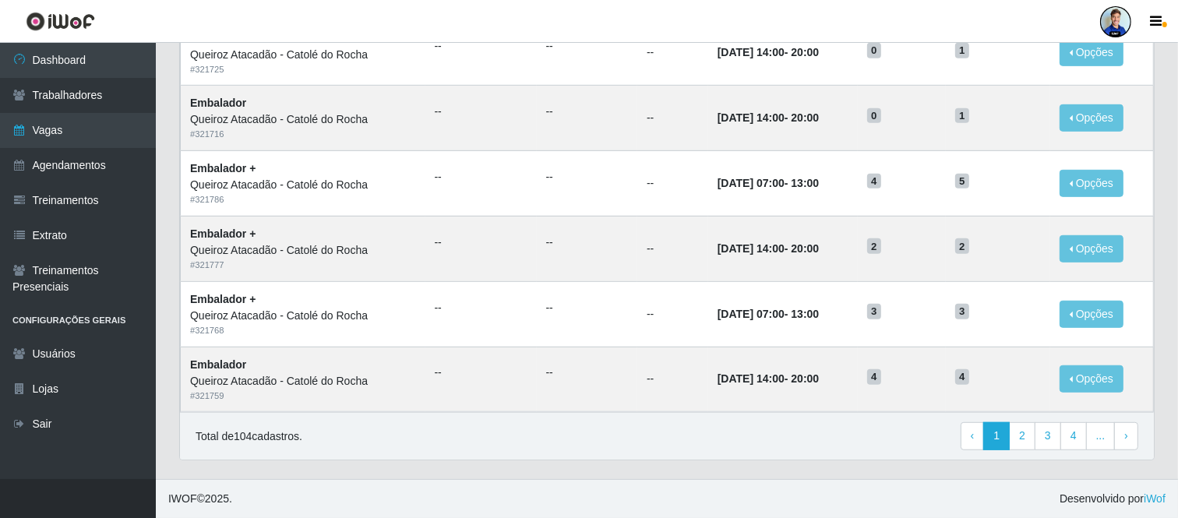
click at [706, 456] on div "Total de 104 cadastros. ‹ Previous 1 2 3 4 ... › Next" at bounding box center [667, 436] width 974 height 48
click at [1032, 440] on link "2" at bounding box center [1022, 436] width 26 height 28
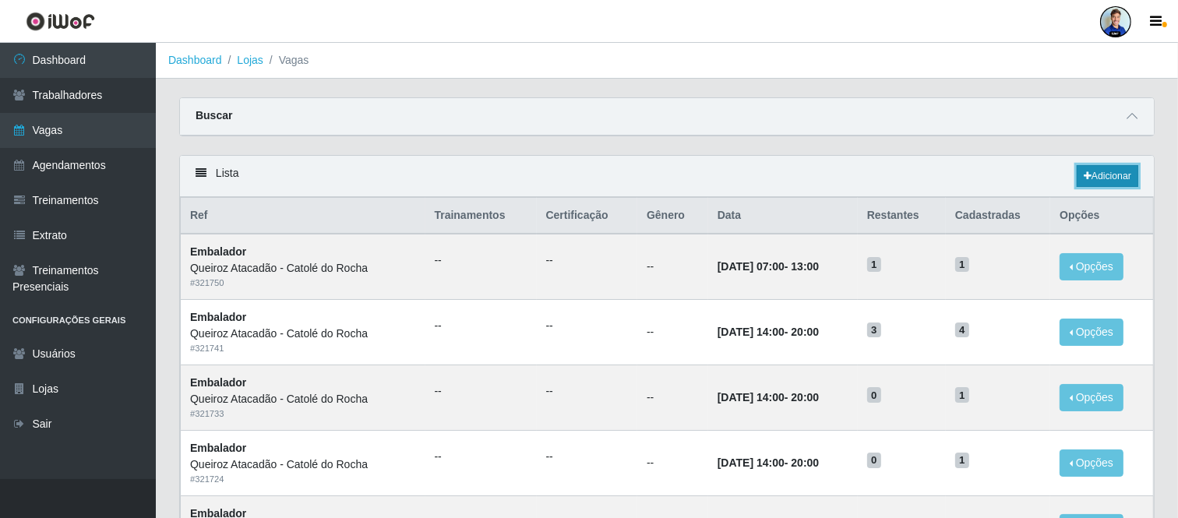
click at [1112, 177] on link "Adicionar" at bounding box center [1108, 176] width 62 height 22
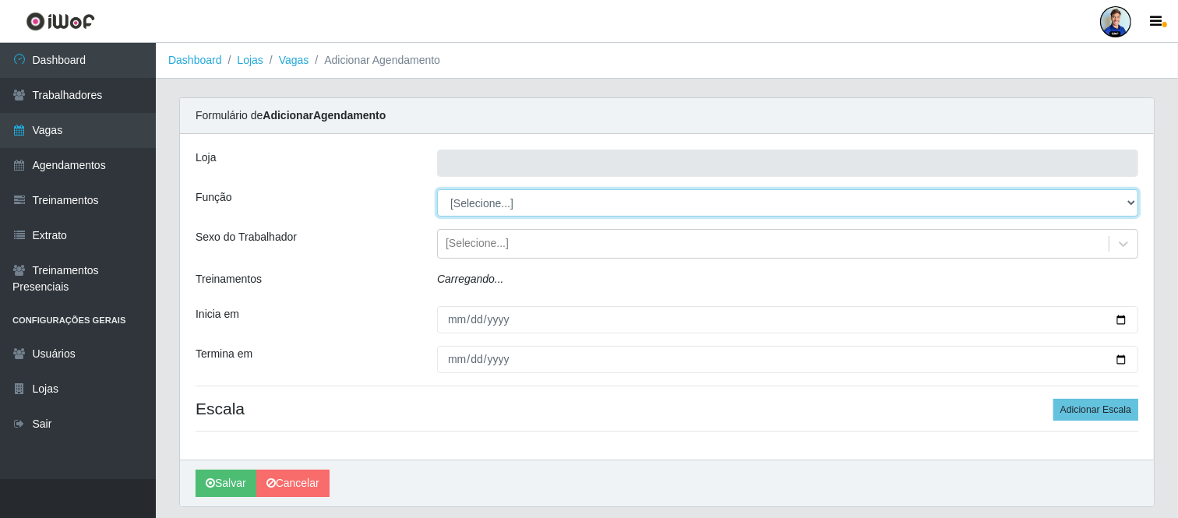
click at [528, 206] on select "[Selecione...] Embalador Embalador + Embalador ++ Repositor Repositor + Reposit…" at bounding box center [787, 202] width 701 height 27
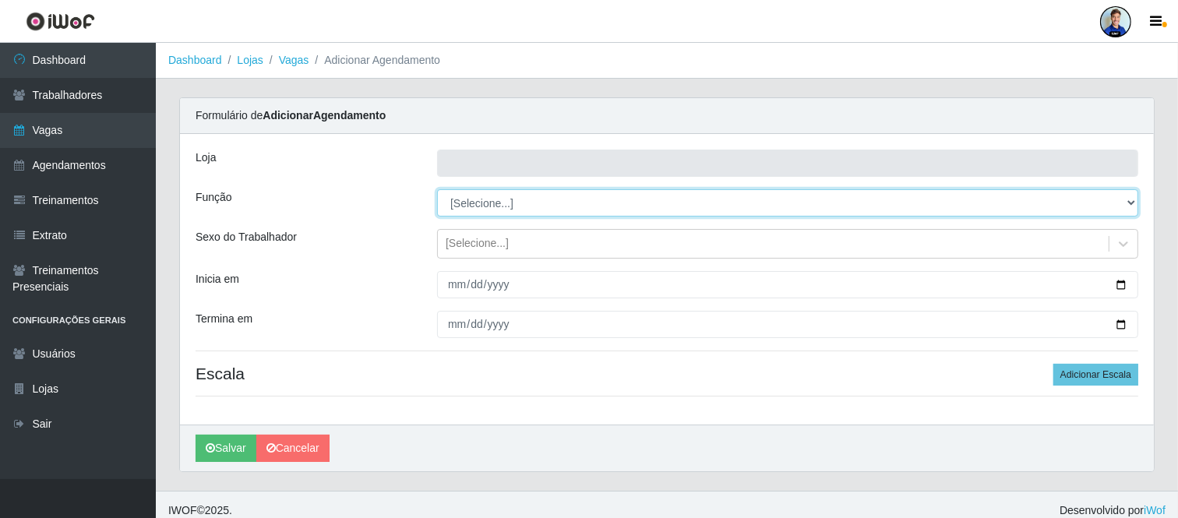
select select "71"
click at [437, 189] on select "[Selecione...] Embalador Embalador + Embalador ++ Repositor Repositor + Reposit…" at bounding box center [787, 202] width 701 height 27
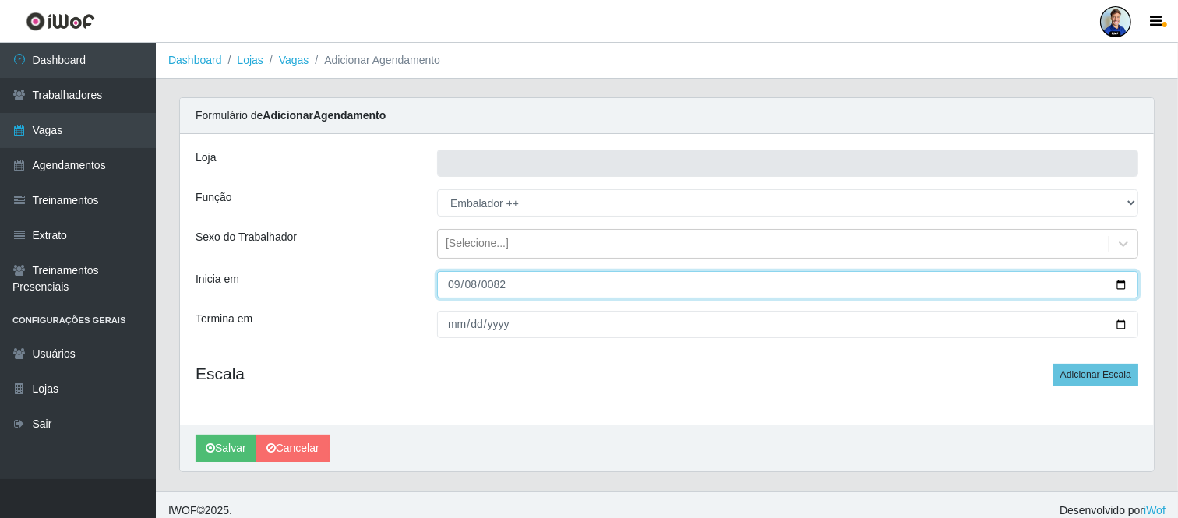
type input "0822-09-08"
type input "2025-09-08"
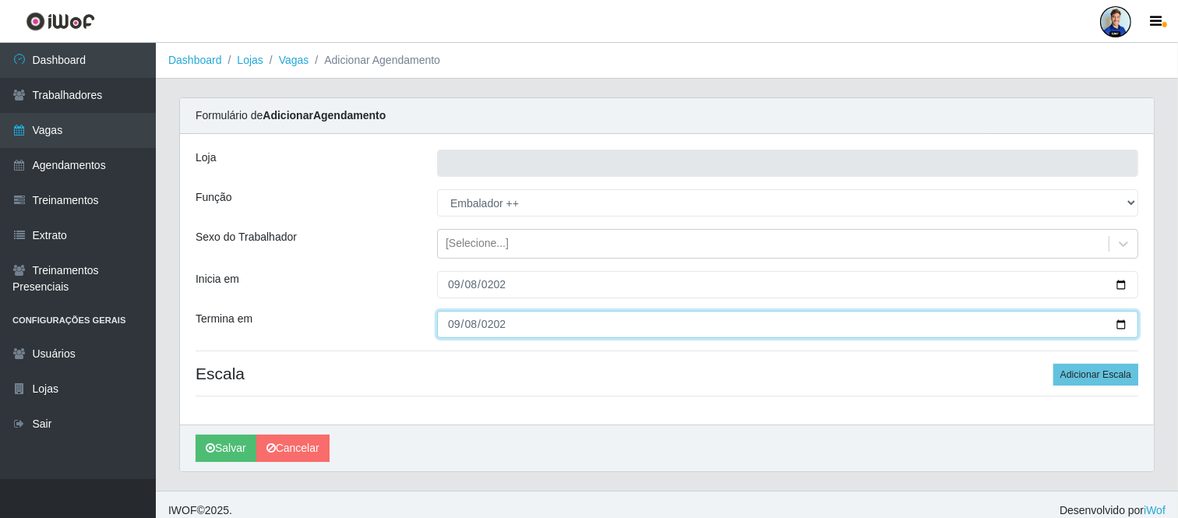
type input "2025-09-08"
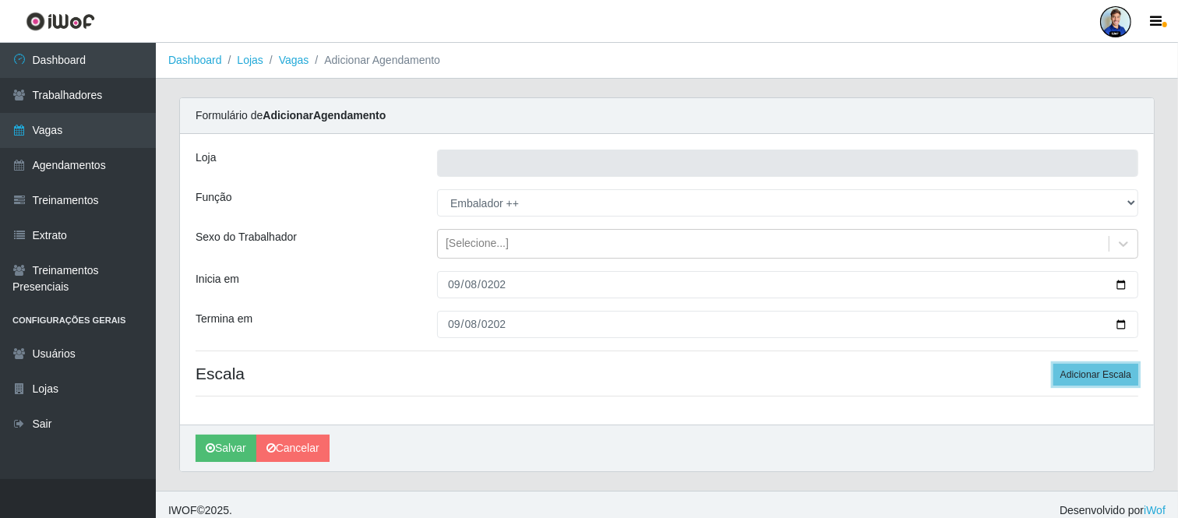
click at [1054, 364] on button "Adicionar Escala" at bounding box center [1096, 375] width 85 height 22
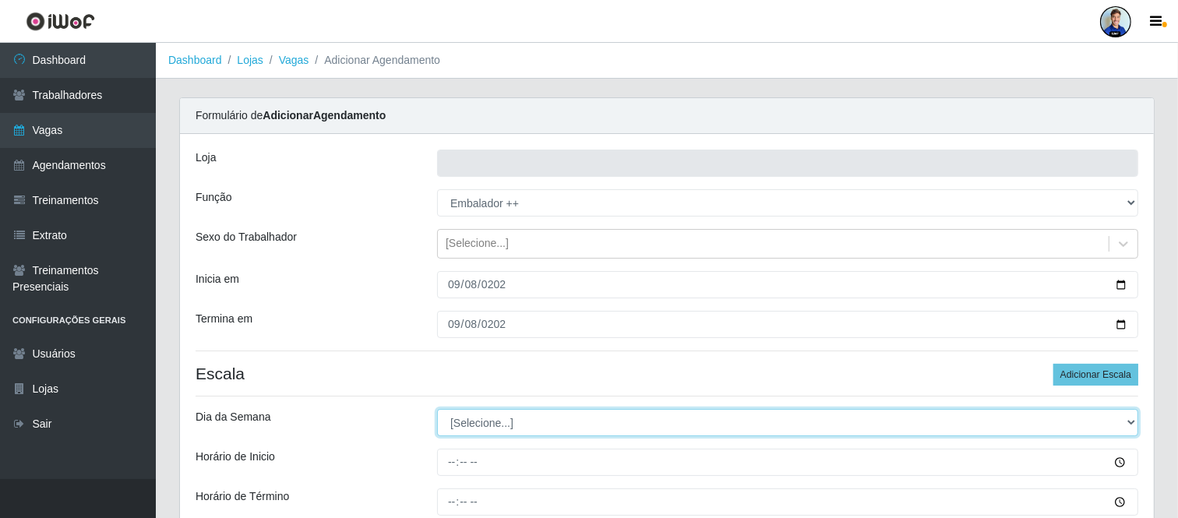
select select "1"
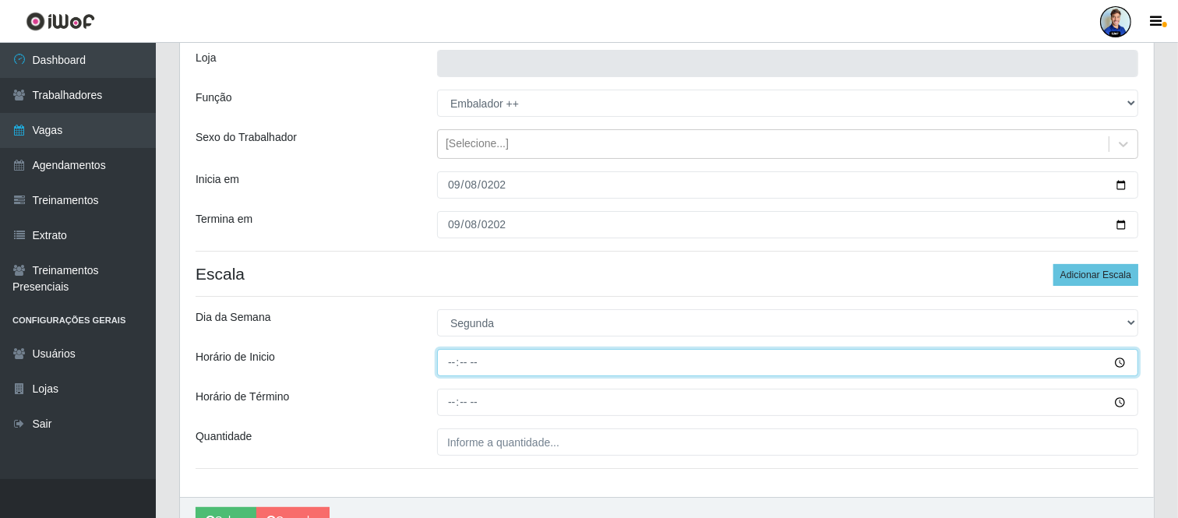
scroll to position [101, 0]
type input "07:00"
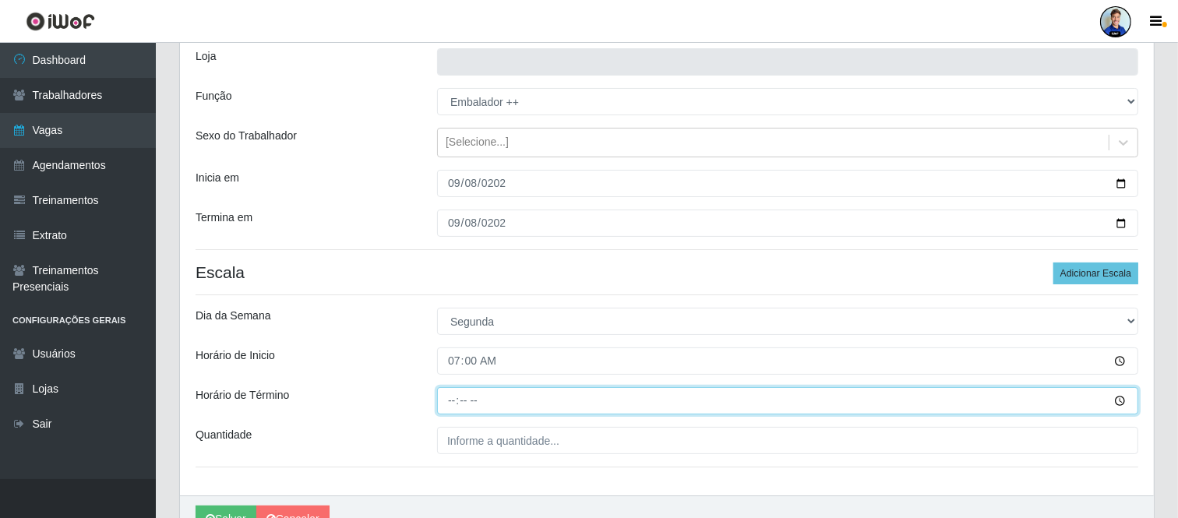
type input "13:00"
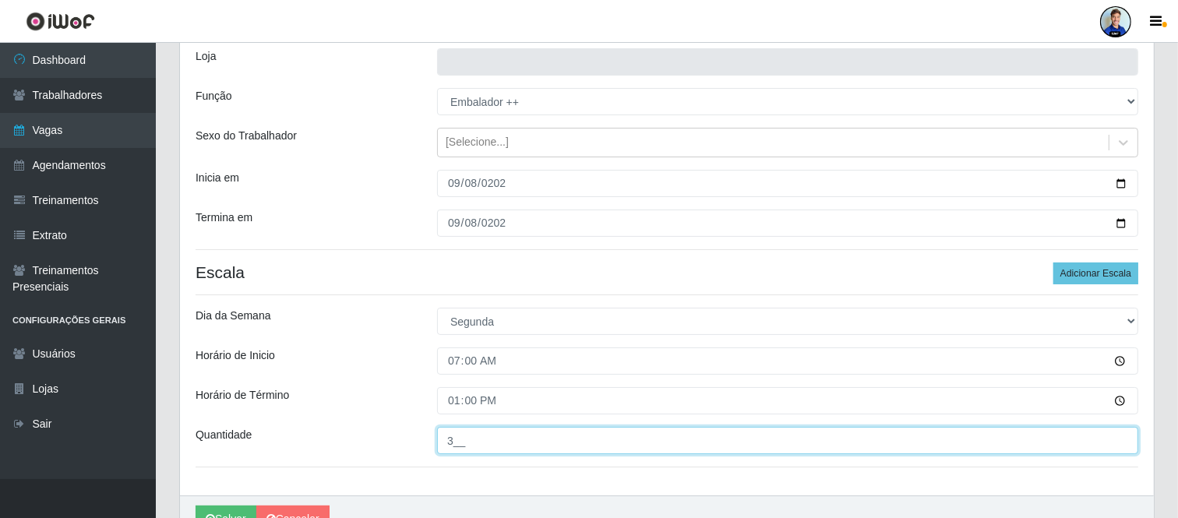
type input "3__"
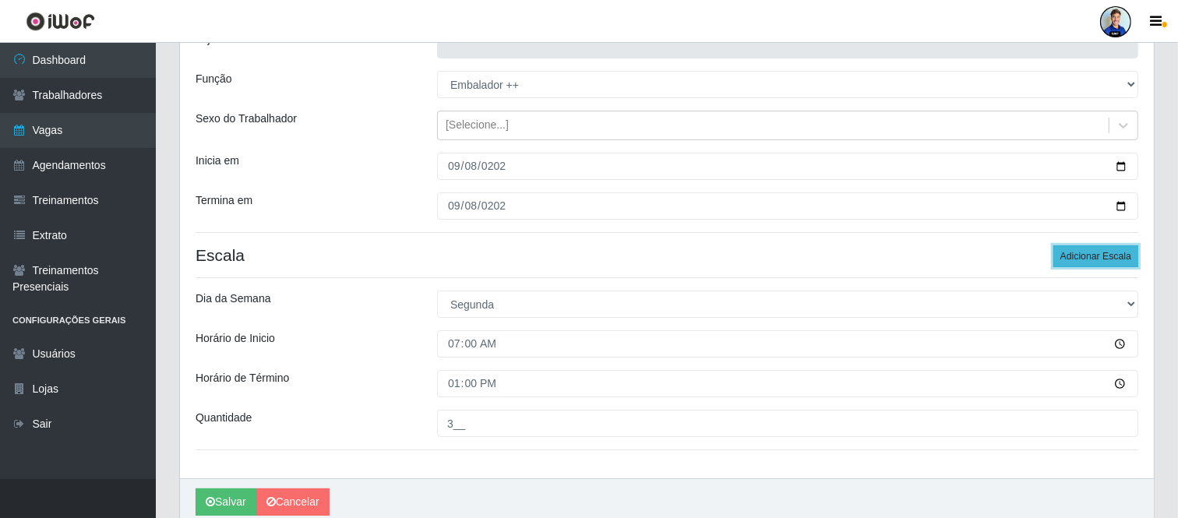
click at [1074, 266] on button "Adicionar Escala" at bounding box center [1096, 256] width 85 height 22
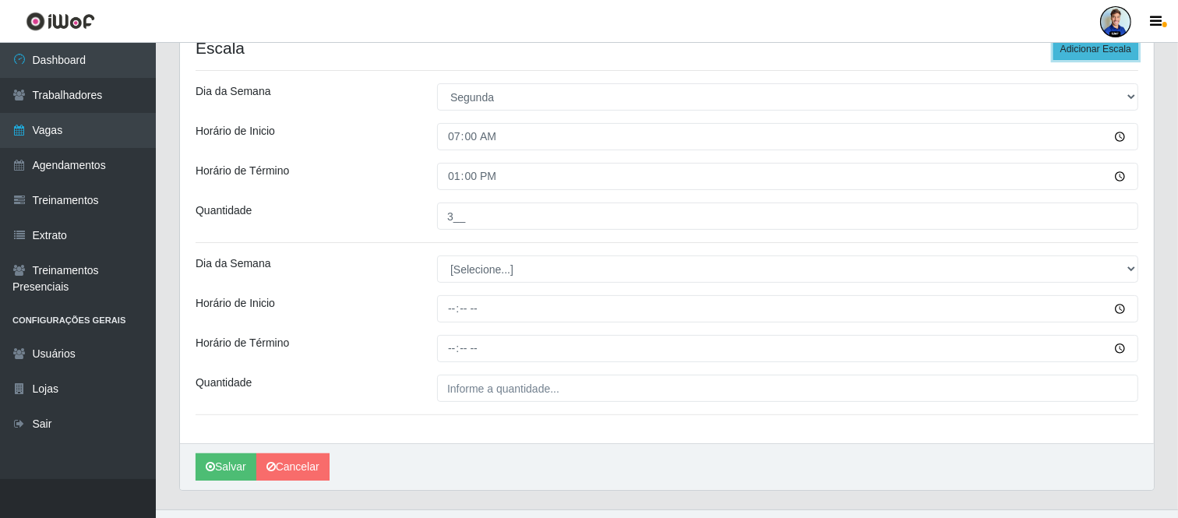
scroll to position [327, 0]
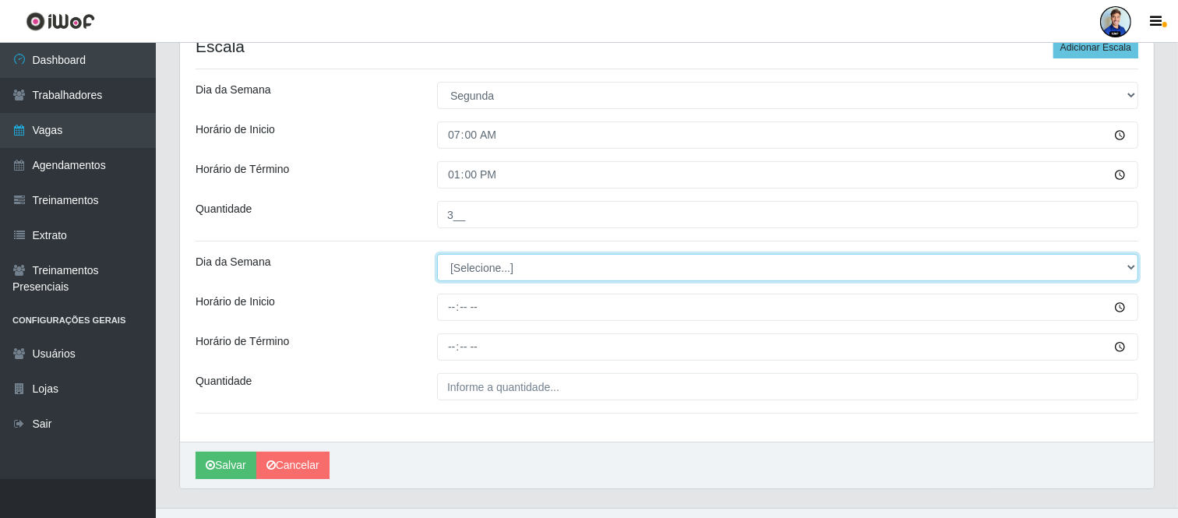
click at [744, 268] on select "[Selecione...] Segunda Terça Quarta Quinta Sexta Sábado Domingo" at bounding box center [787, 267] width 701 height 27
select select "1"
click at [437, 254] on select "[Selecione...] Segunda Terça Quarta Quinta Sexta Sábado Domingo" at bounding box center [787, 267] width 701 height 27
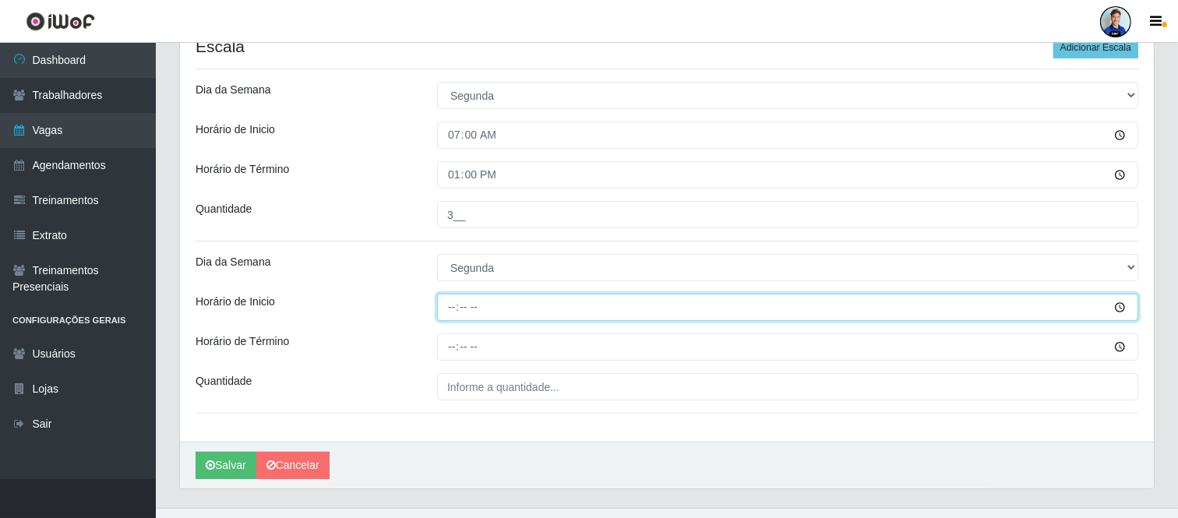
type input "12:00"
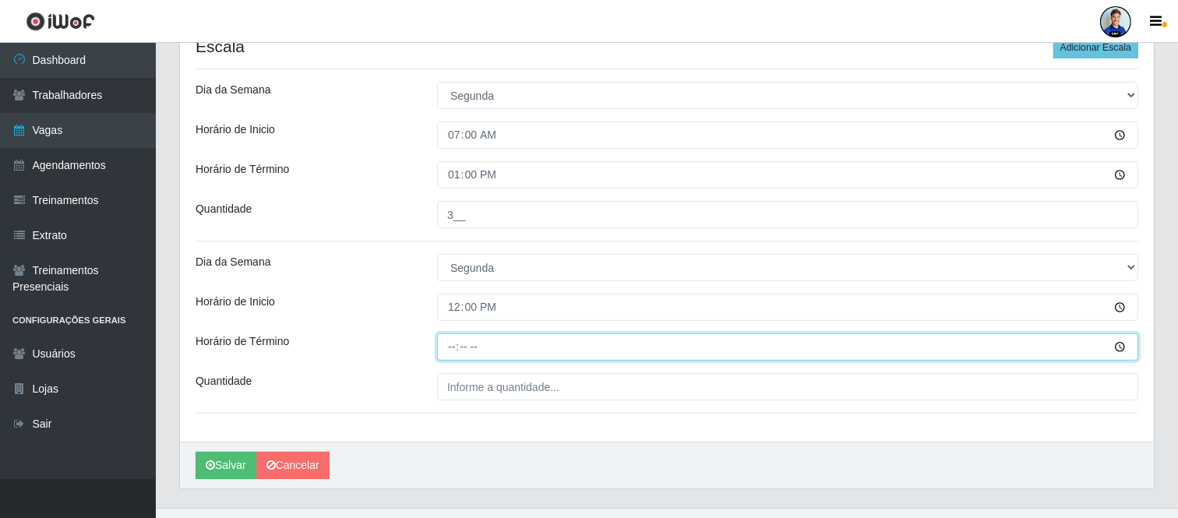
type input "18:00"
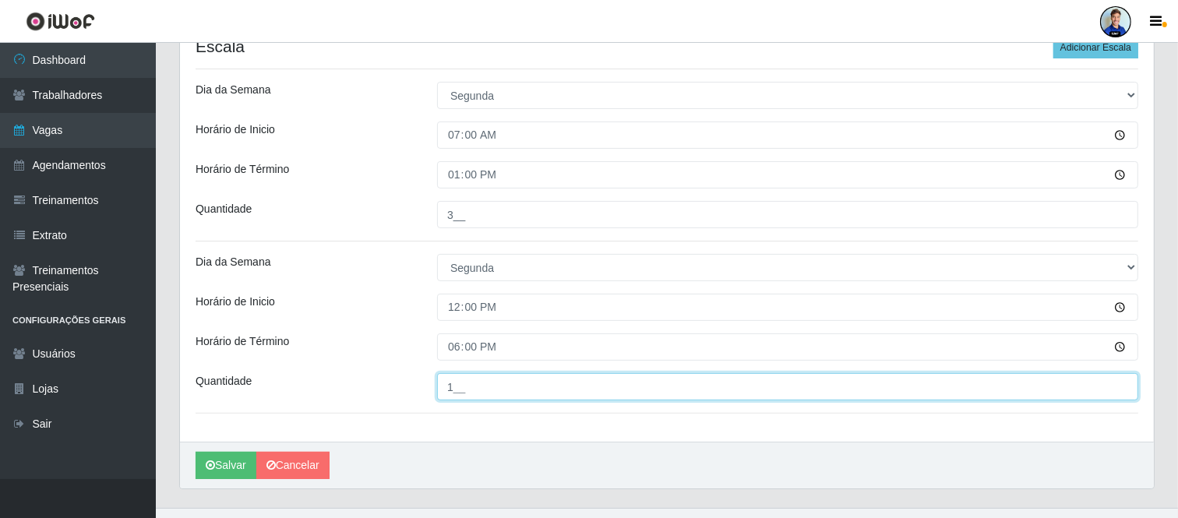
type input "1__"
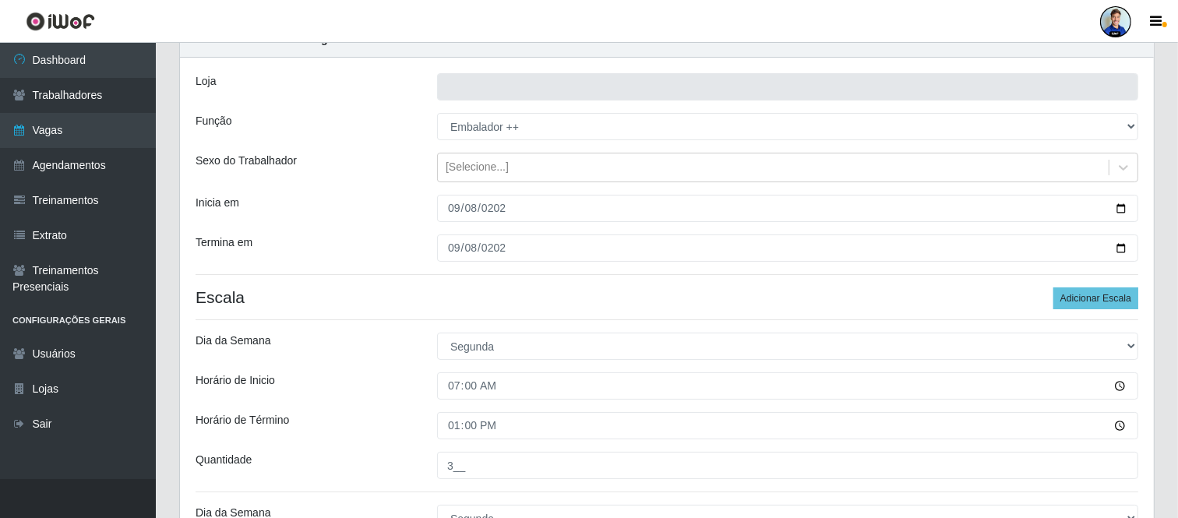
scroll to position [356, 0]
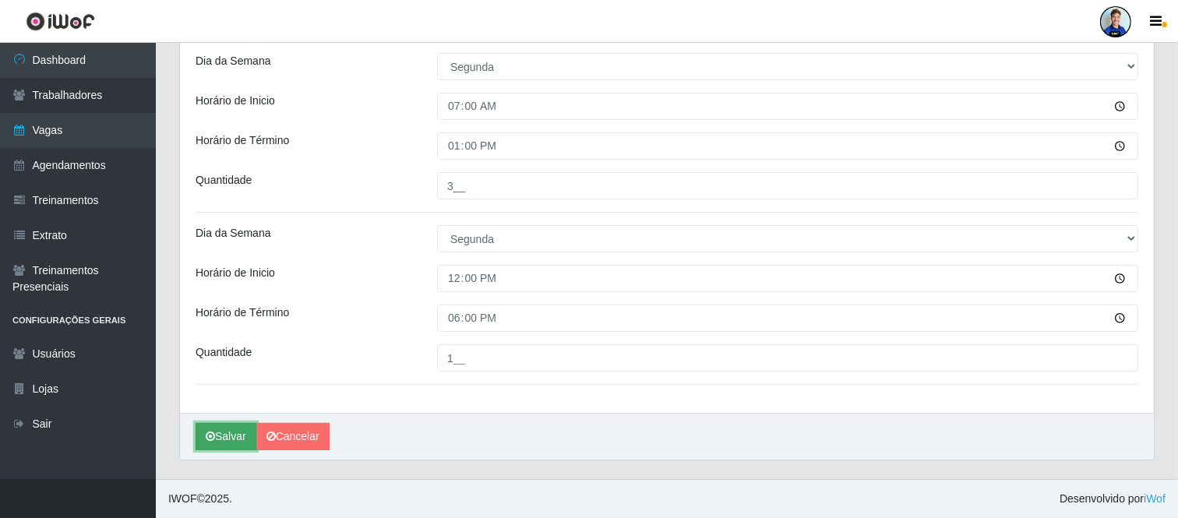
click at [213, 443] on button "Salvar" at bounding box center [226, 436] width 61 height 27
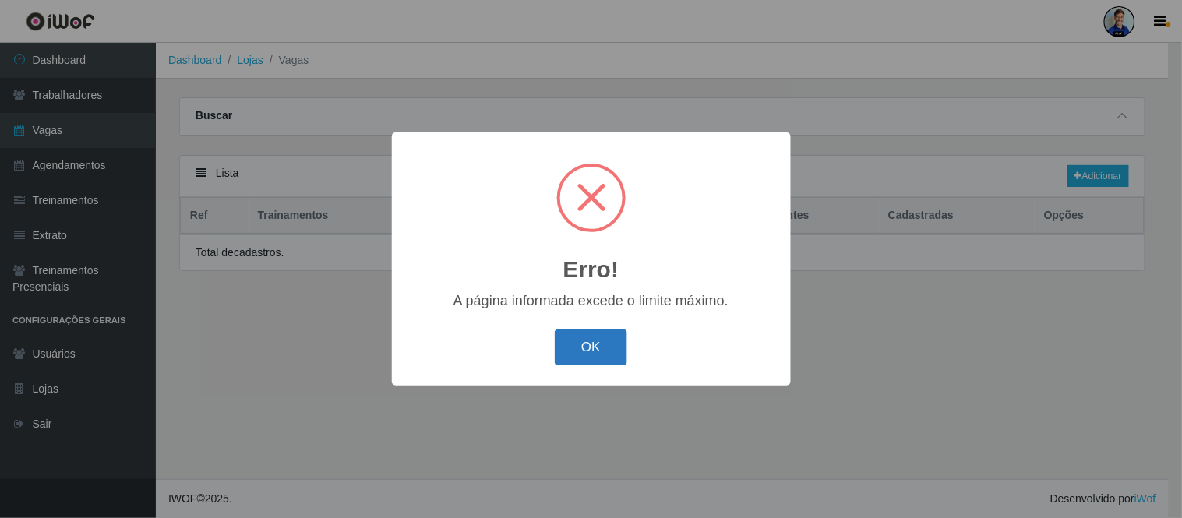
click at [591, 358] on button "OK" at bounding box center [591, 348] width 72 height 37
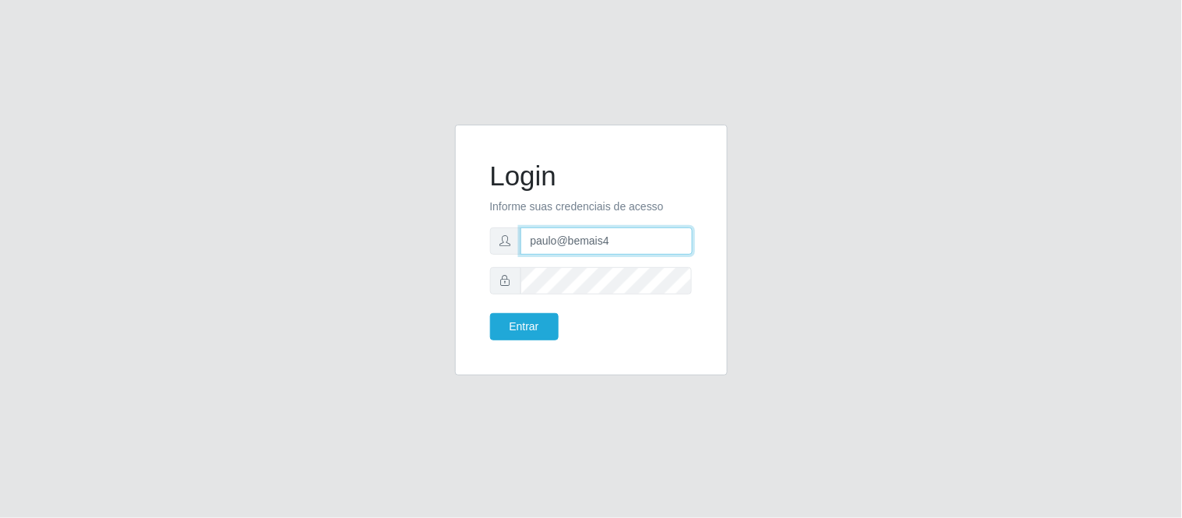
drag, startPoint x: 627, startPoint y: 238, endPoint x: 472, endPoint y: 227, distance: 155.5
click at [472, 227] on div "Login Informe suas credenciais de acesso paulo@bemais4 Entrar" at bounding box center [591, 250] width 273 height 251
type input "juliomarques@thepow"
click at [490, 313] on button "Entrar" at bounding box center [524, 326] width 69 height 27
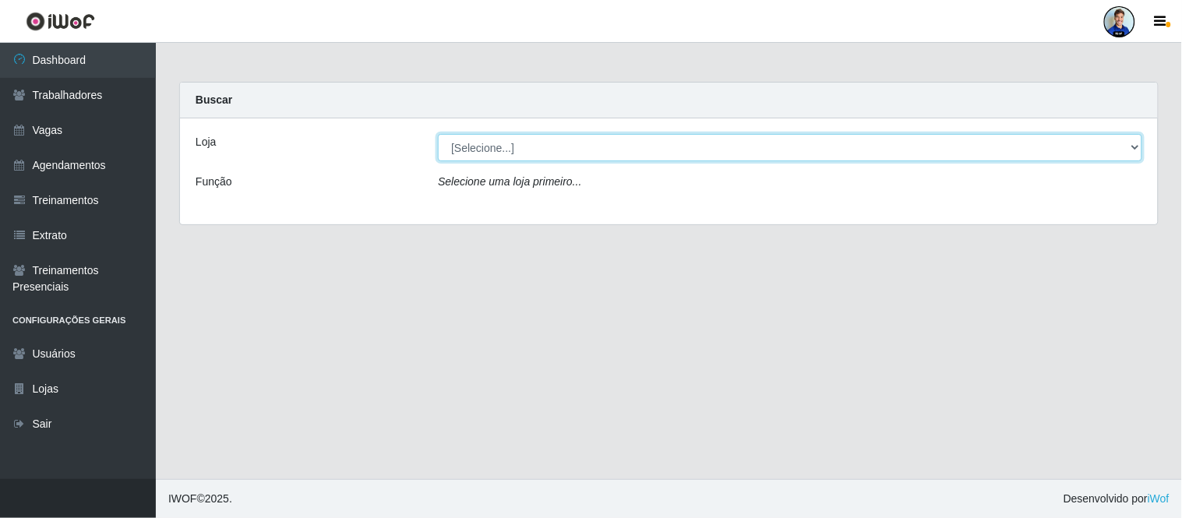
click at [536, 141] on select "[Selecione...] The Pow Pizzaria Delivery - [GEOGRAPHIC_DATA]" at bounding box center [790, 147] width 705 height 27
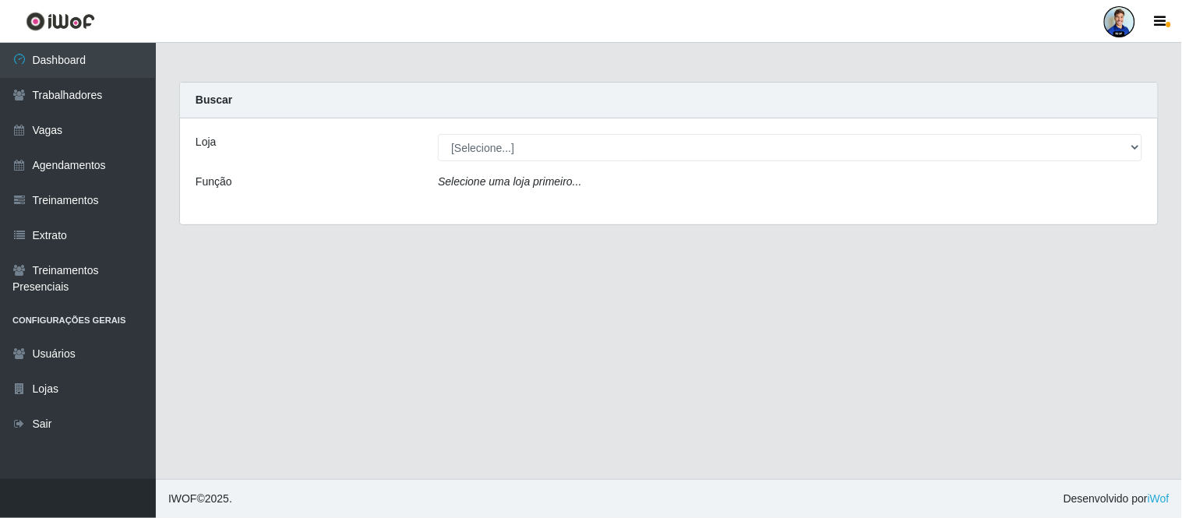
click at [486, 206] on div "Loja [Selecione...] The Pow Pizzaria Delivery - Miramar Função Selecione uma lo…" at bounding box center [669, 171] width 978 height 106
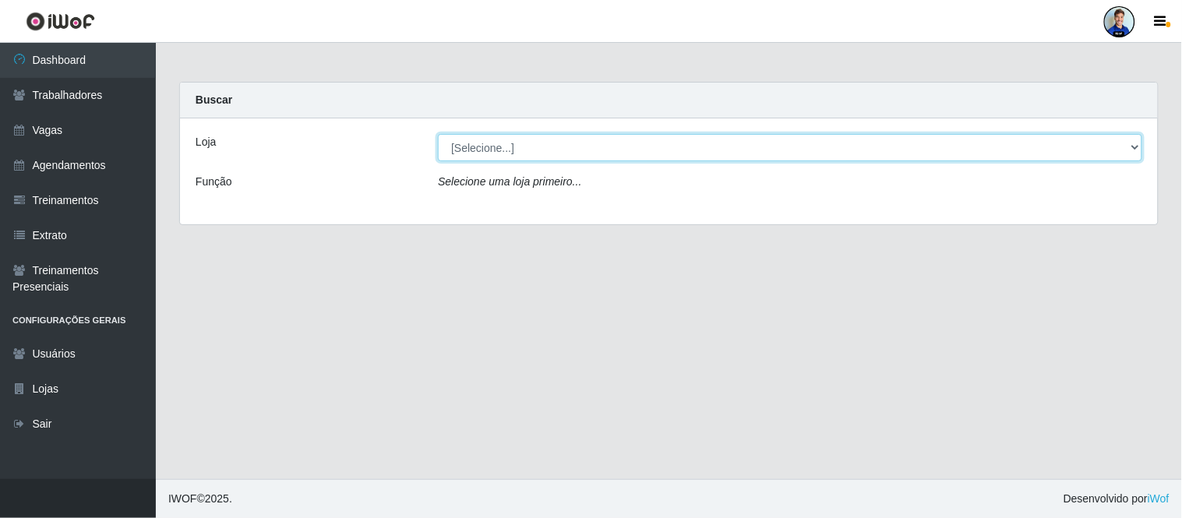
drag, startPoint x: 577, startPoint y: 154, endPoint x: 567, endPoint y: 192, distance: 40.5
click at [567, 192] on div "Loja [Selecione...] The Pow Pizzaria Delivery - Miramar Função Selecione uma lo…" at bounding box center [669, 171] width 978 height 106
select select "322"
click at [438, 134] on select "[Selecione...] The Pow Pizzaria Delivery - [GEOGRAPHIC_DATA]" at bounding box center [790, 147] width 705 height 27
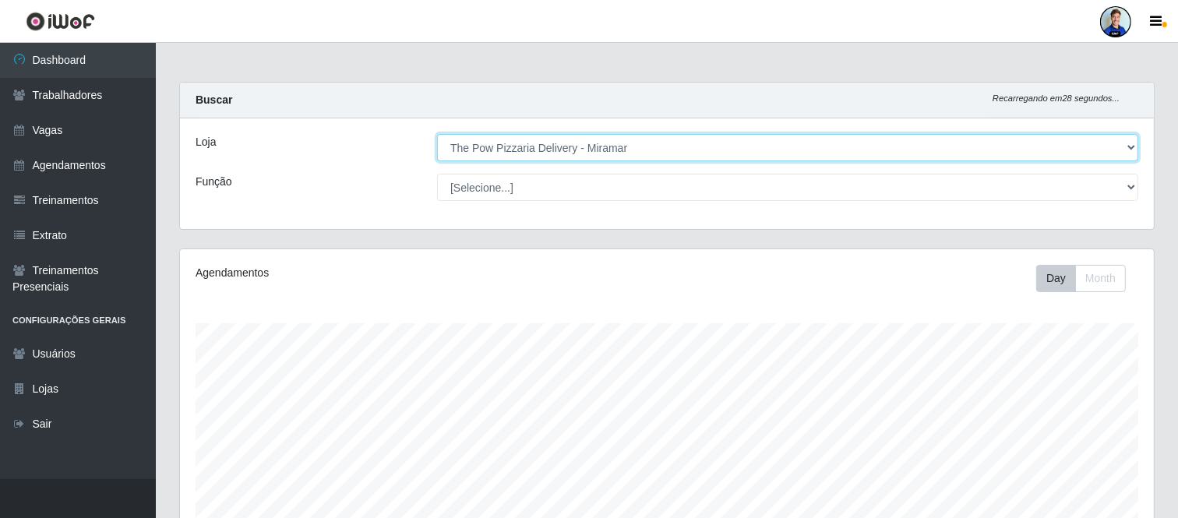
scroll to position [378, 0]
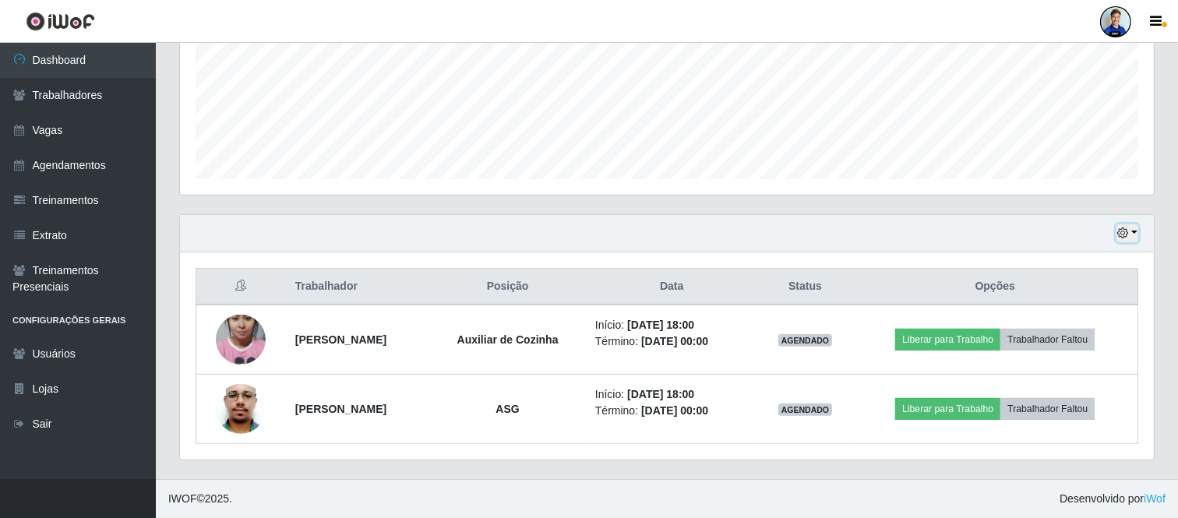
click at [1120, 231] on icon "button" at bounding box center [1123, 233] width 11 height 11
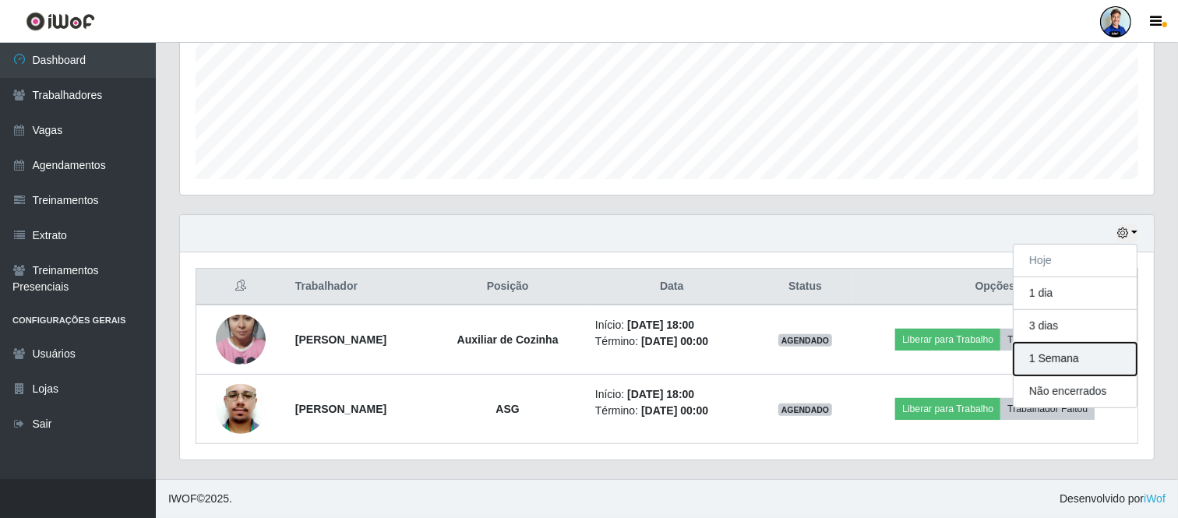
click at [1079, 366] on button "1 Semana" at bounding box center [1075, 359] width 123 height 33
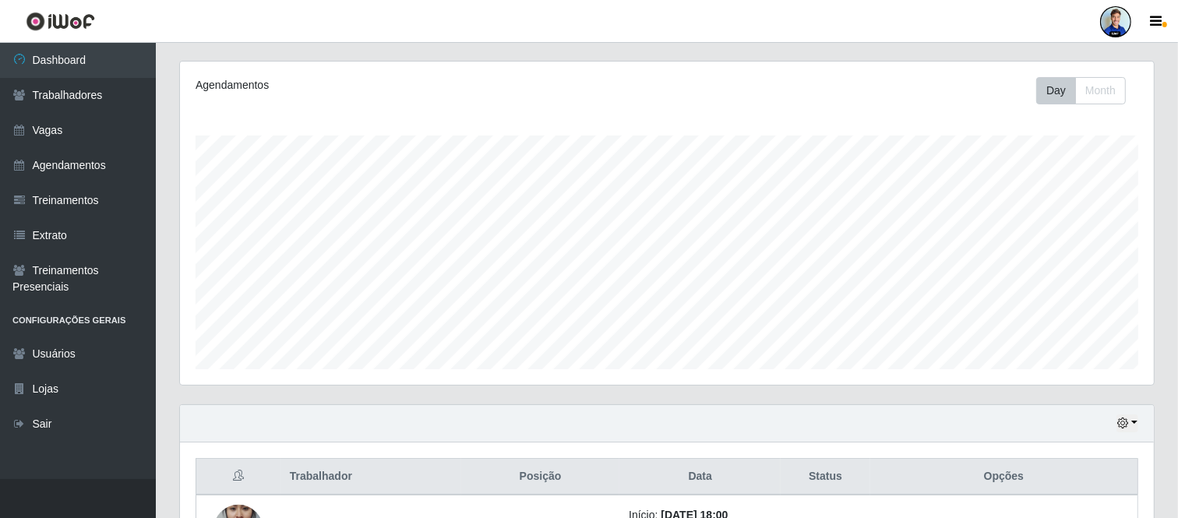
scroll to position [0, 0]
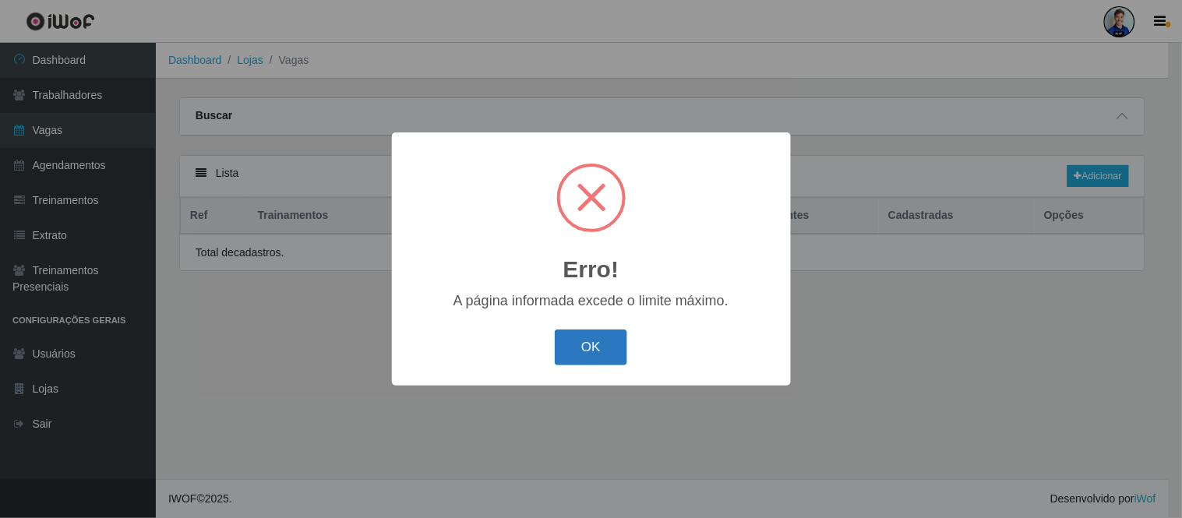
click at [587, 352] on button "OK" at bounding box center [591, 348] width 72 height 37
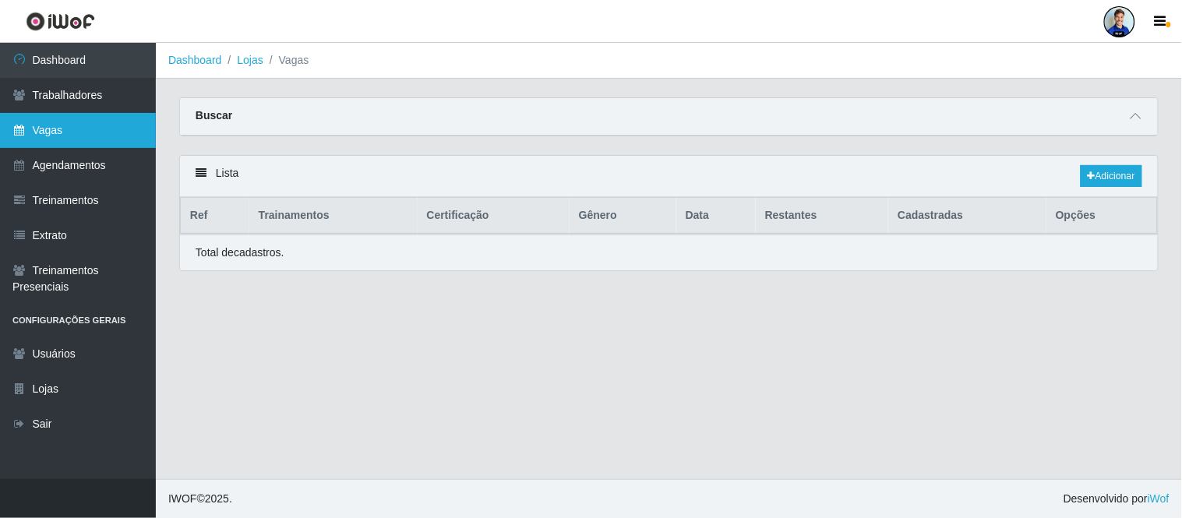
click at [88, 125] on link "Vagas" at bounding box center [78, 130] width 156 height 35
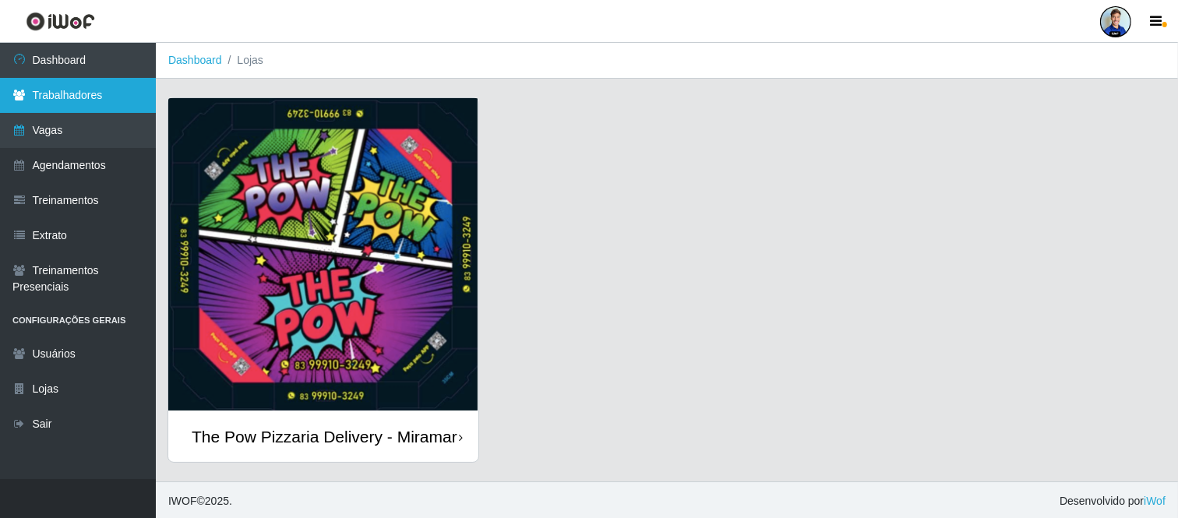
click at [40, 95] on link "Trabalhadores" at bounding box center [78, 95] width 156 height 35
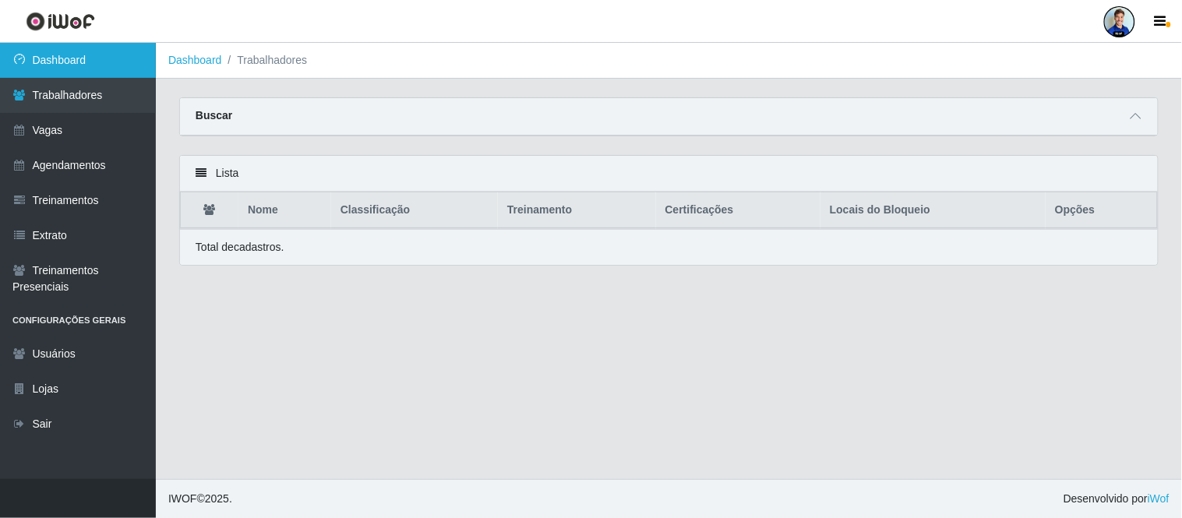
click at [69, 70] on link "Dashboard" at bounding box center [78, 60] width 156 height 35
